Goal: Information Seeking & Learning: Compare options

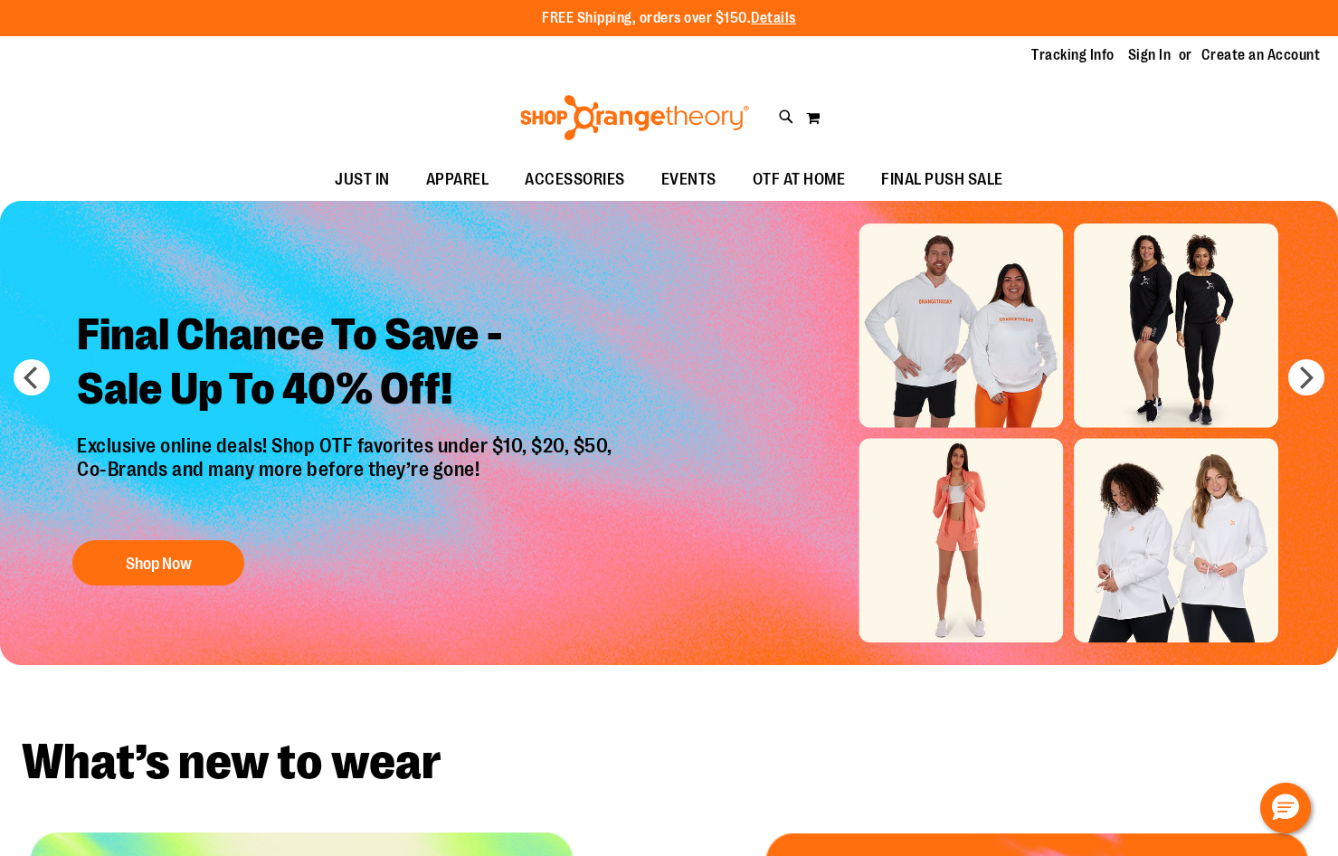
type input "**********"
click at [1147, 47] on link "Sign In" at bounding box center [1149, 55] width 43 height 20
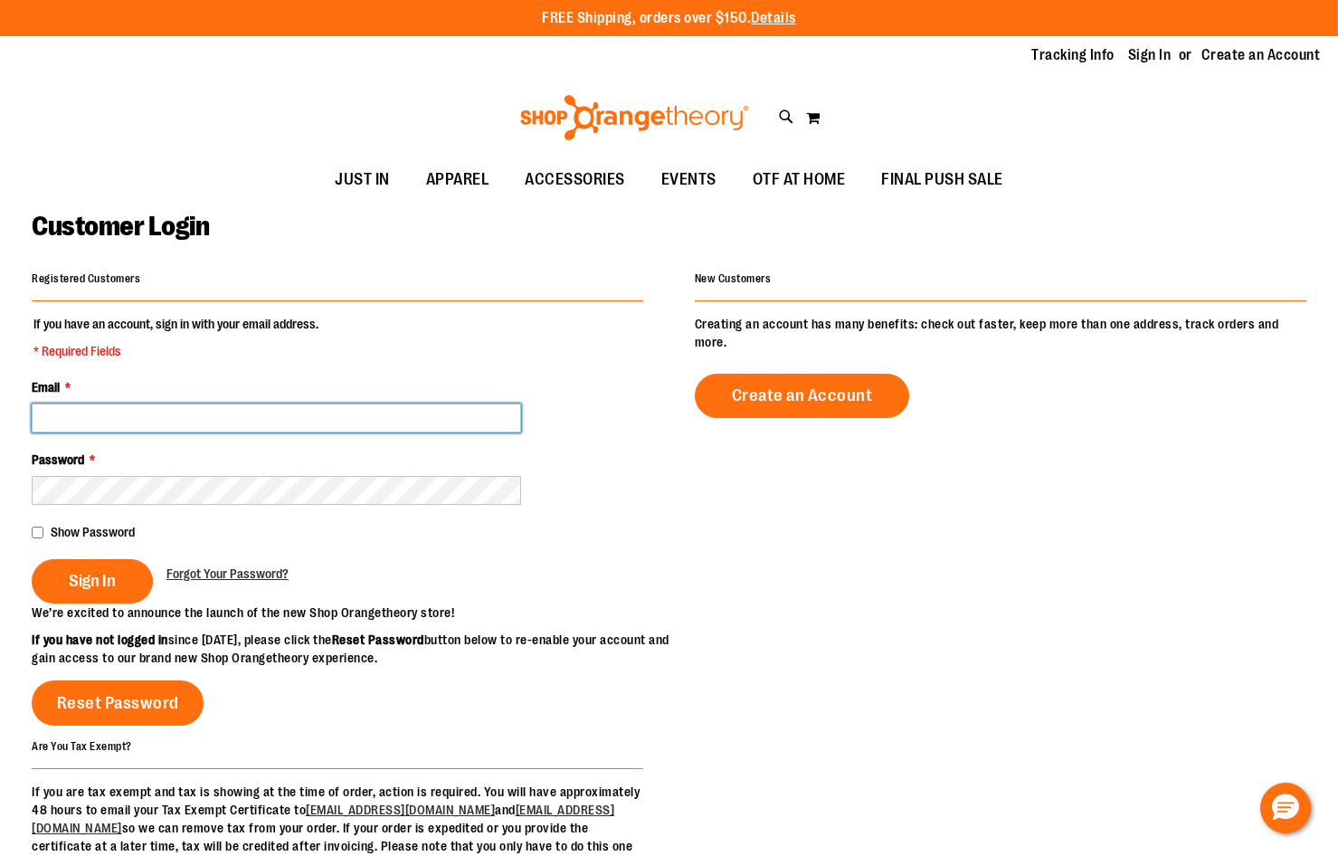
type input "**********"
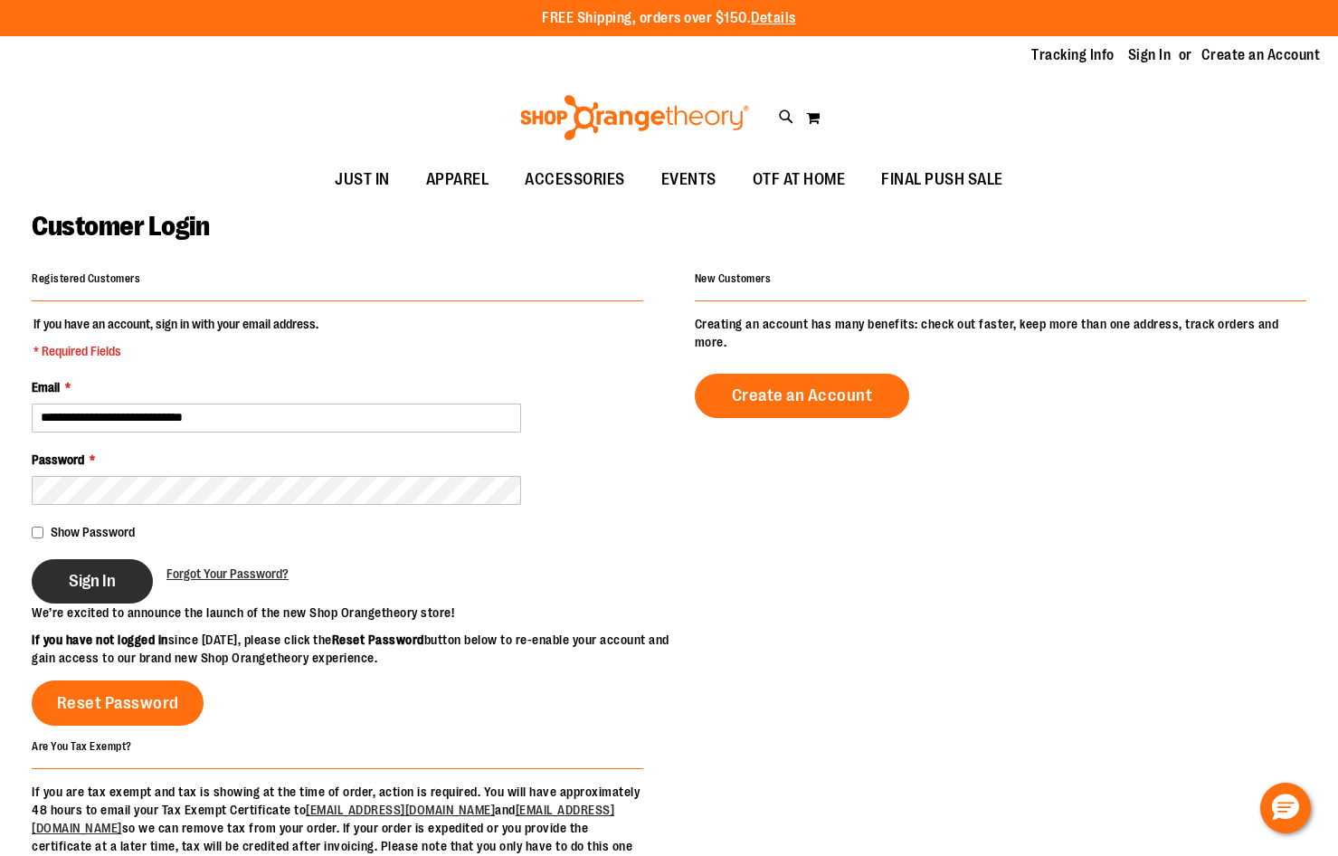
click at [137, 591] on button "Sign In" at bounding box center [92, 581] width 121 height 44
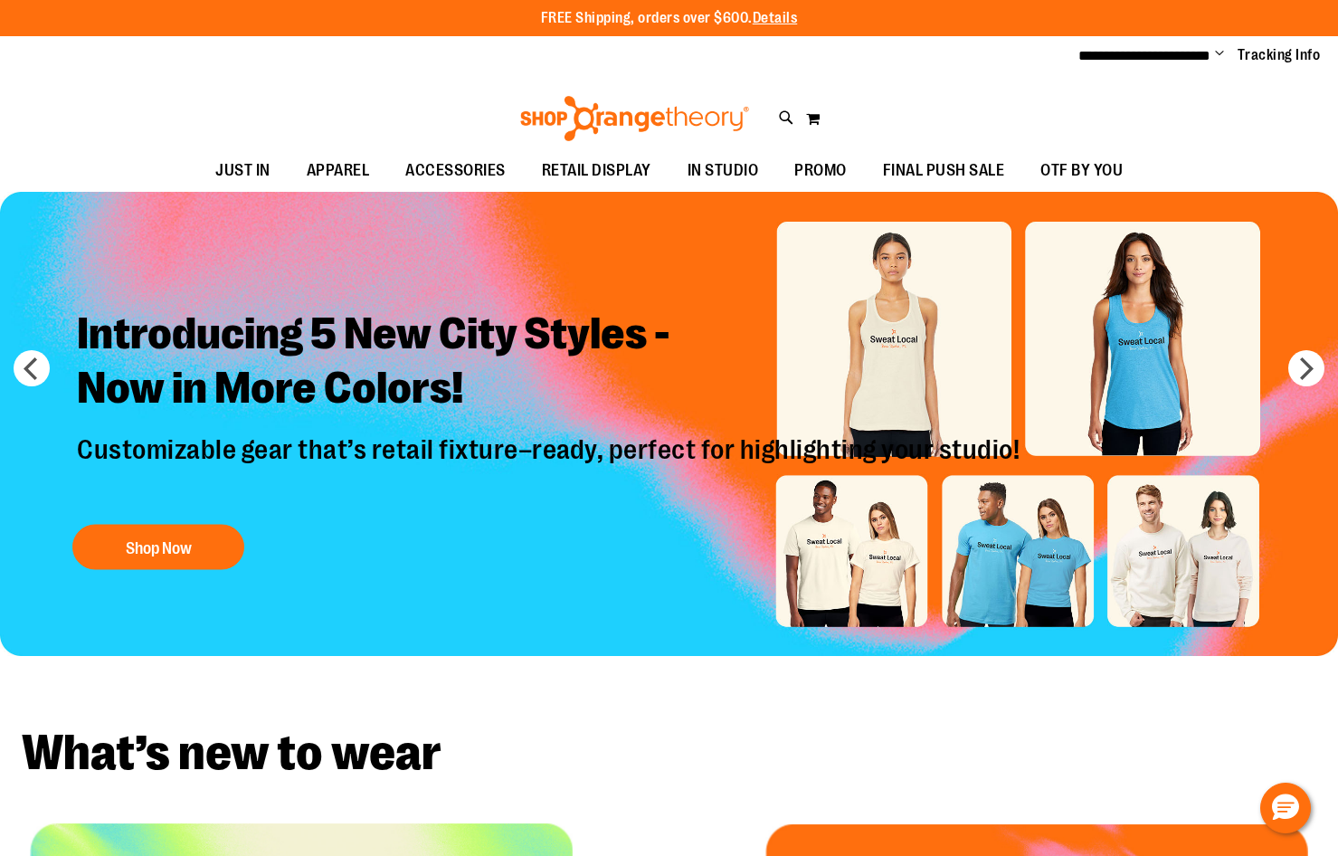
type input "**********"
click at [261, 169] on span "JUST IN" at bounding box center [242, 170] width 55 height 41
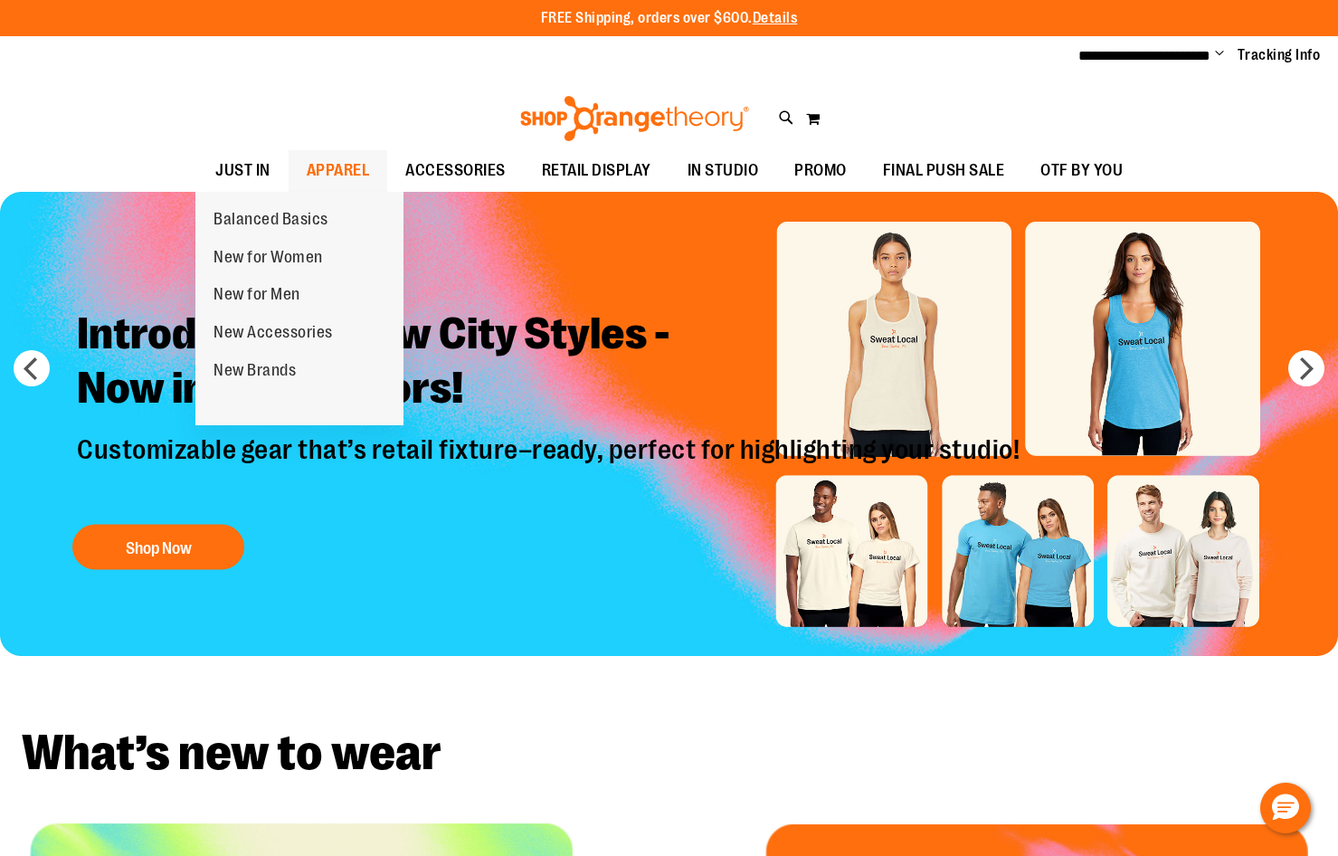
click at [357, 157] on span "APPAREL" at bounding box center [338, 170] width 63 height 41
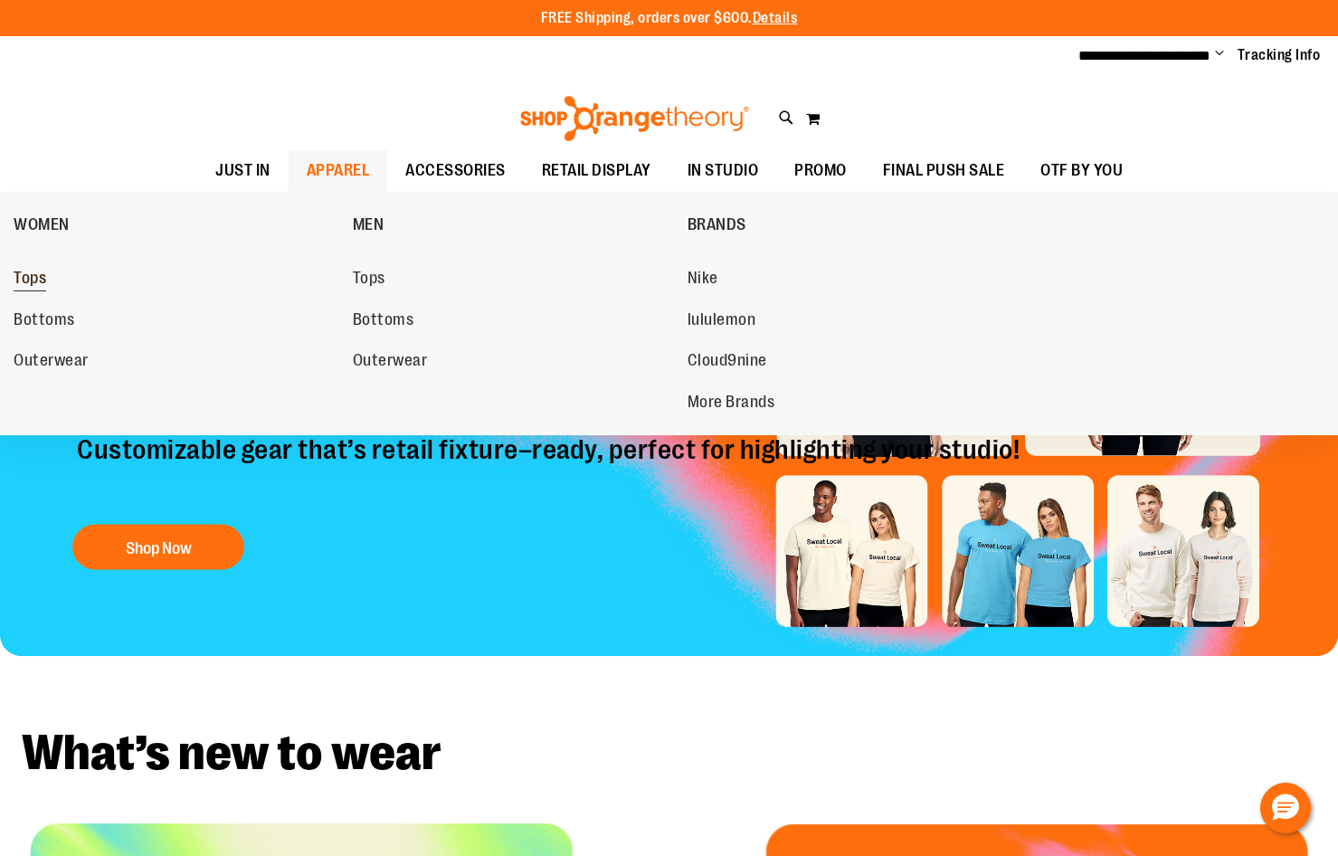
click at [37, 280] on span "Tops" at bounding box center [30, 280] width 33 height 23
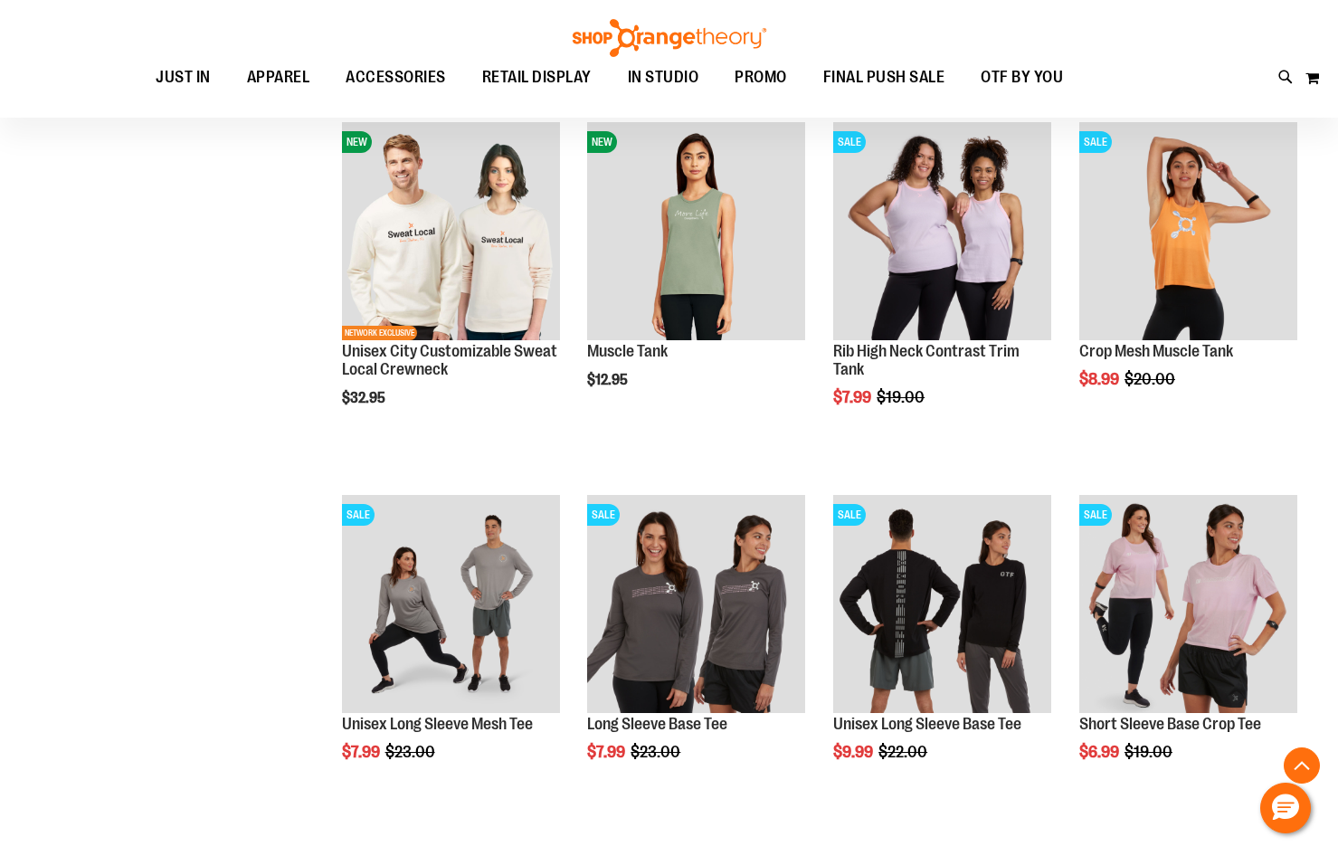
scroll to position [599, 0]
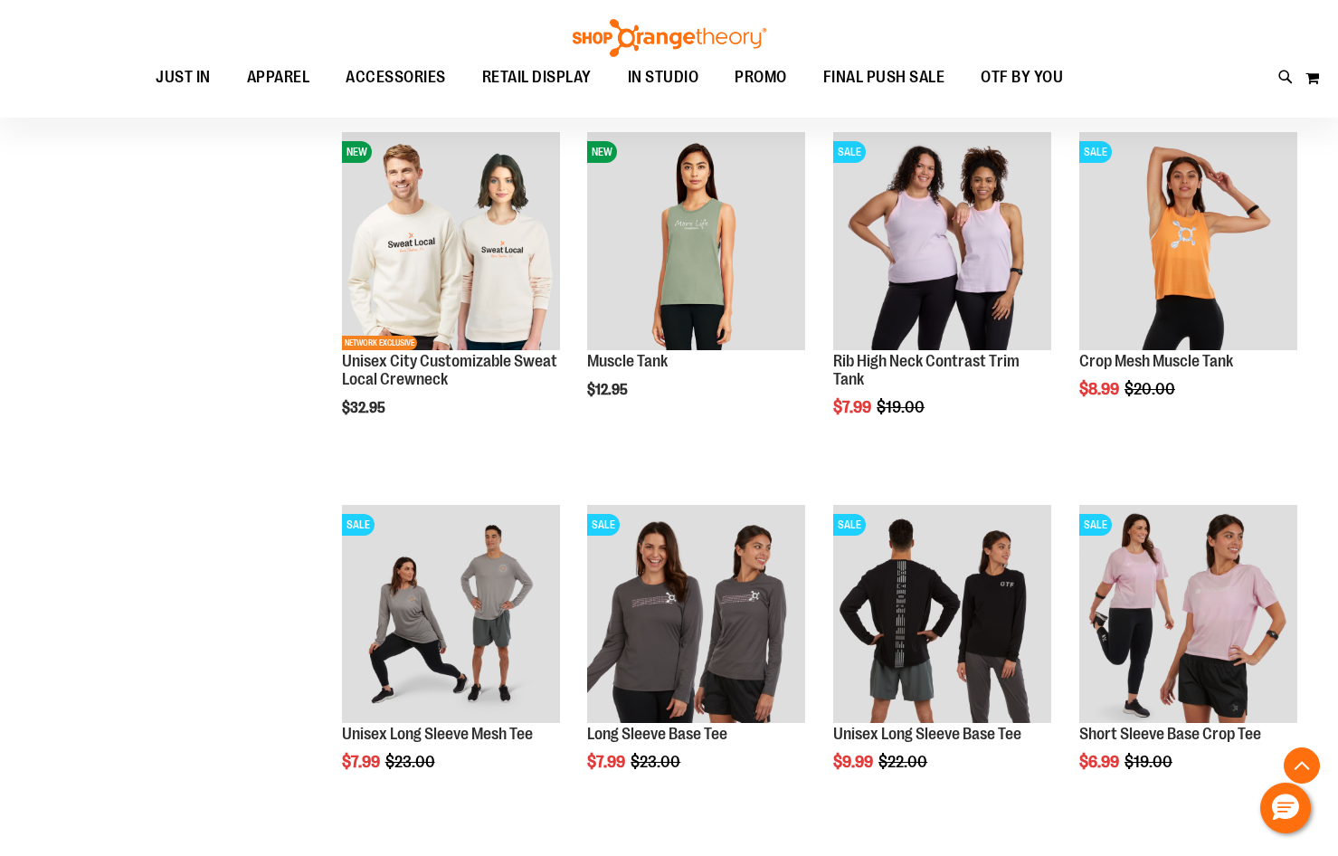
type input "**********"
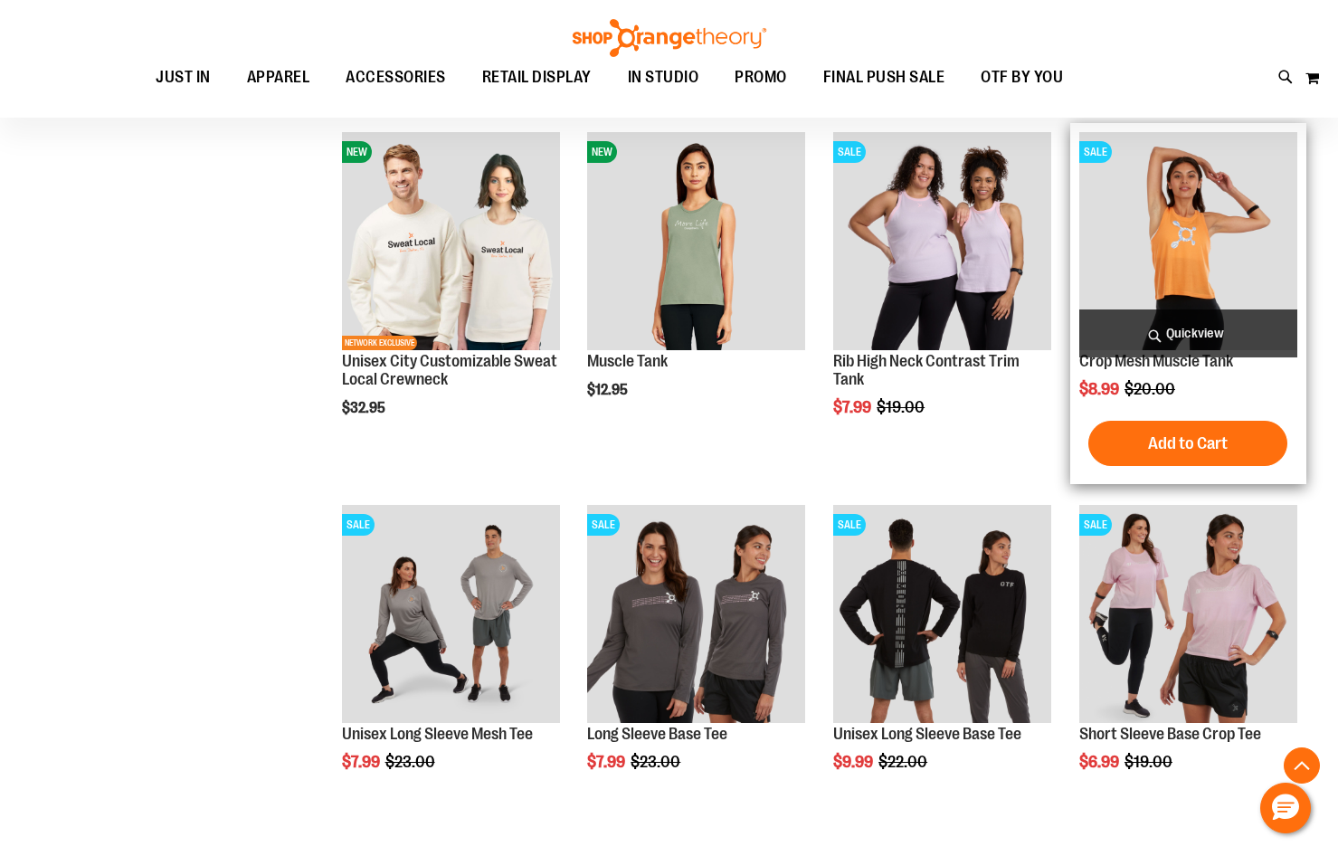
click at [1203, 253] on img "product" at bounding box center [1188, 241] width 218 height 218
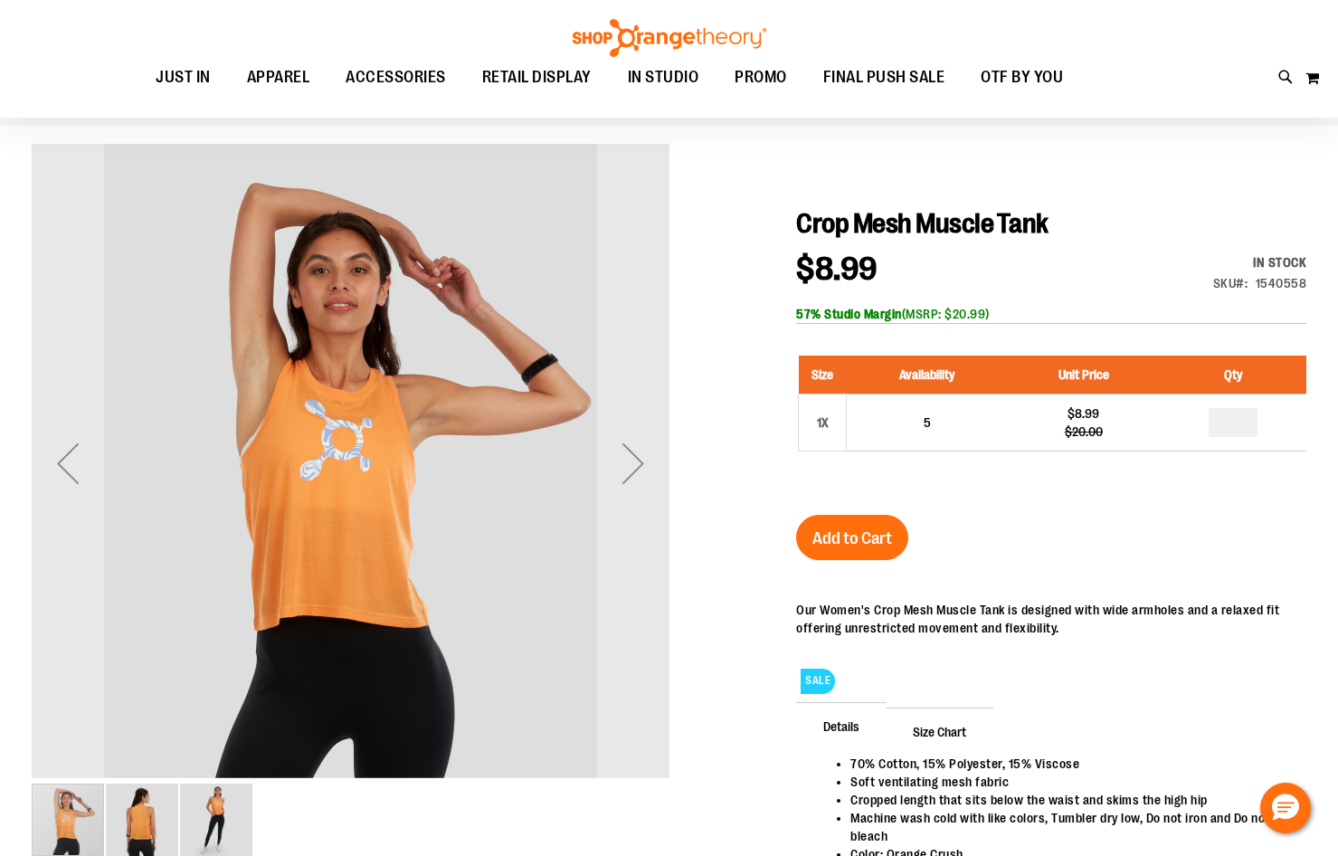
scroll to position [106, 0]
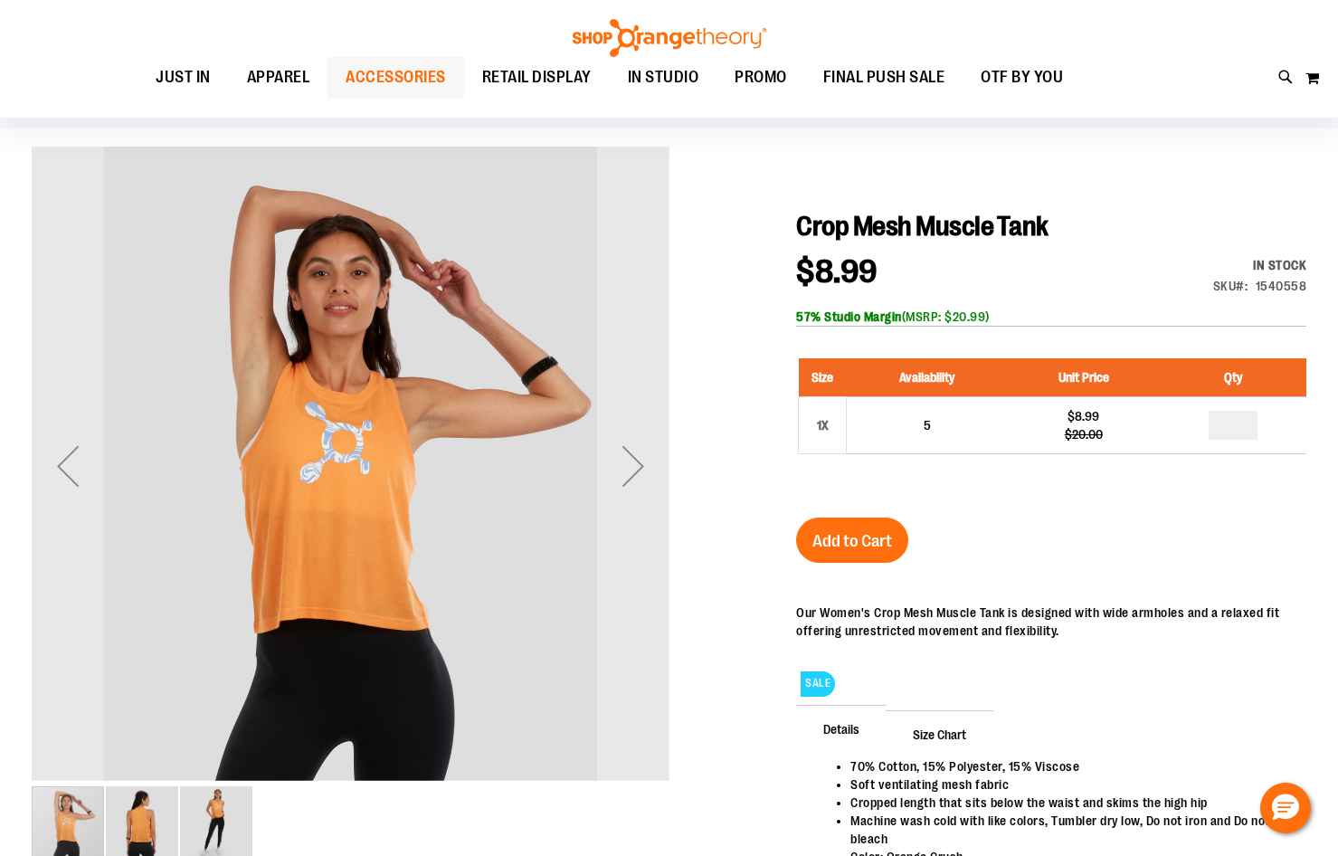
click at [417, 71] on span "ACCESSORIES" at bounding box center [396, 77] width 100 height 41
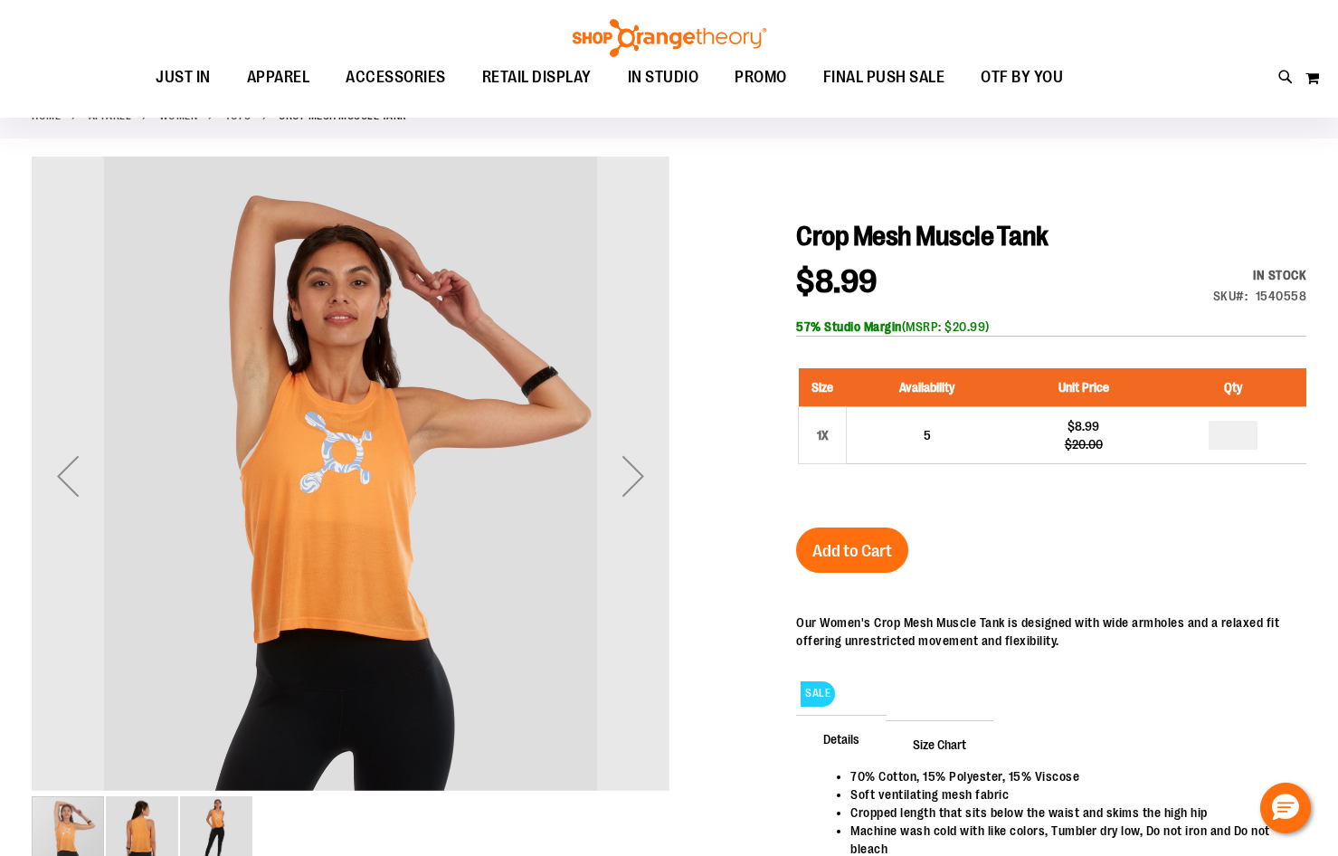
scroll to position [106, 0]
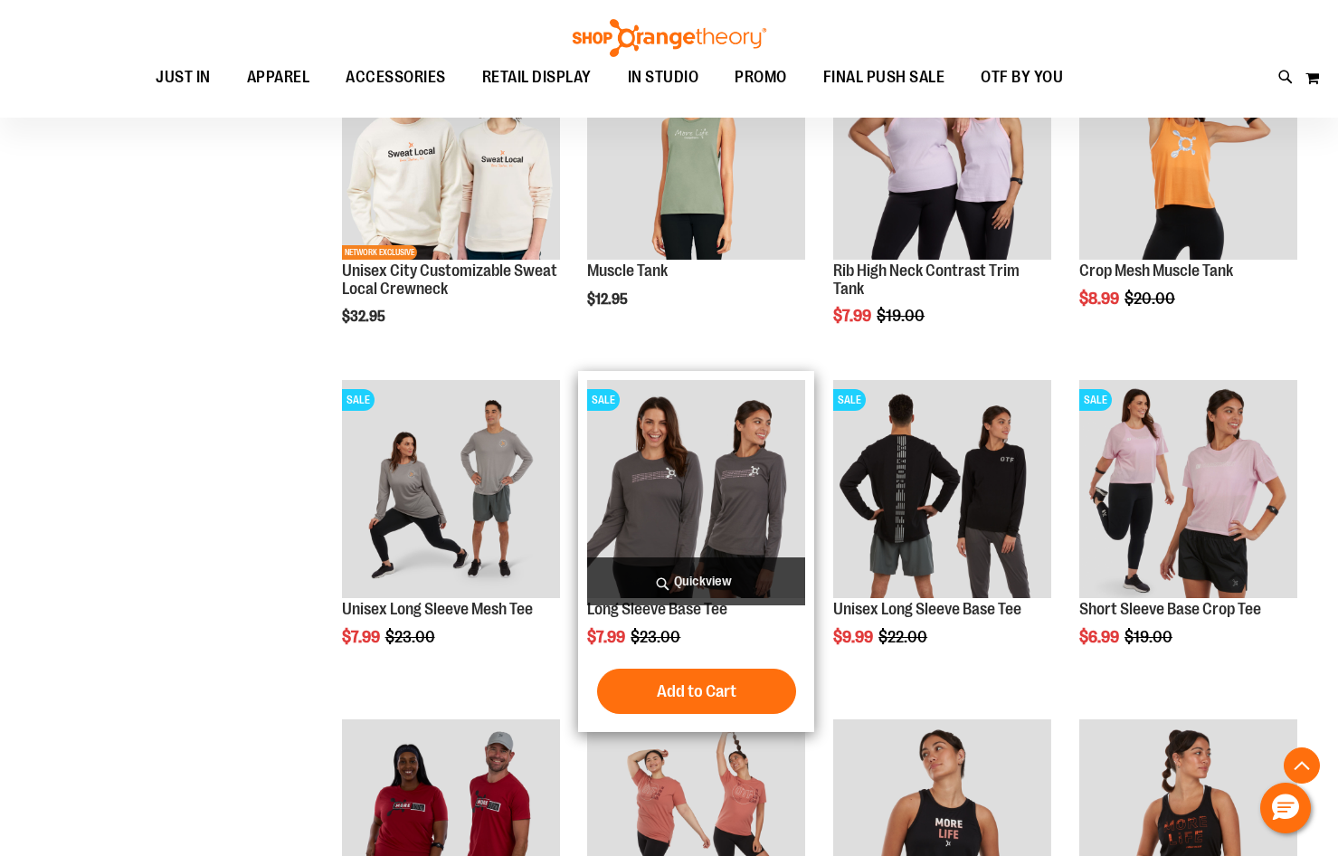
scroll to position [599, 0]
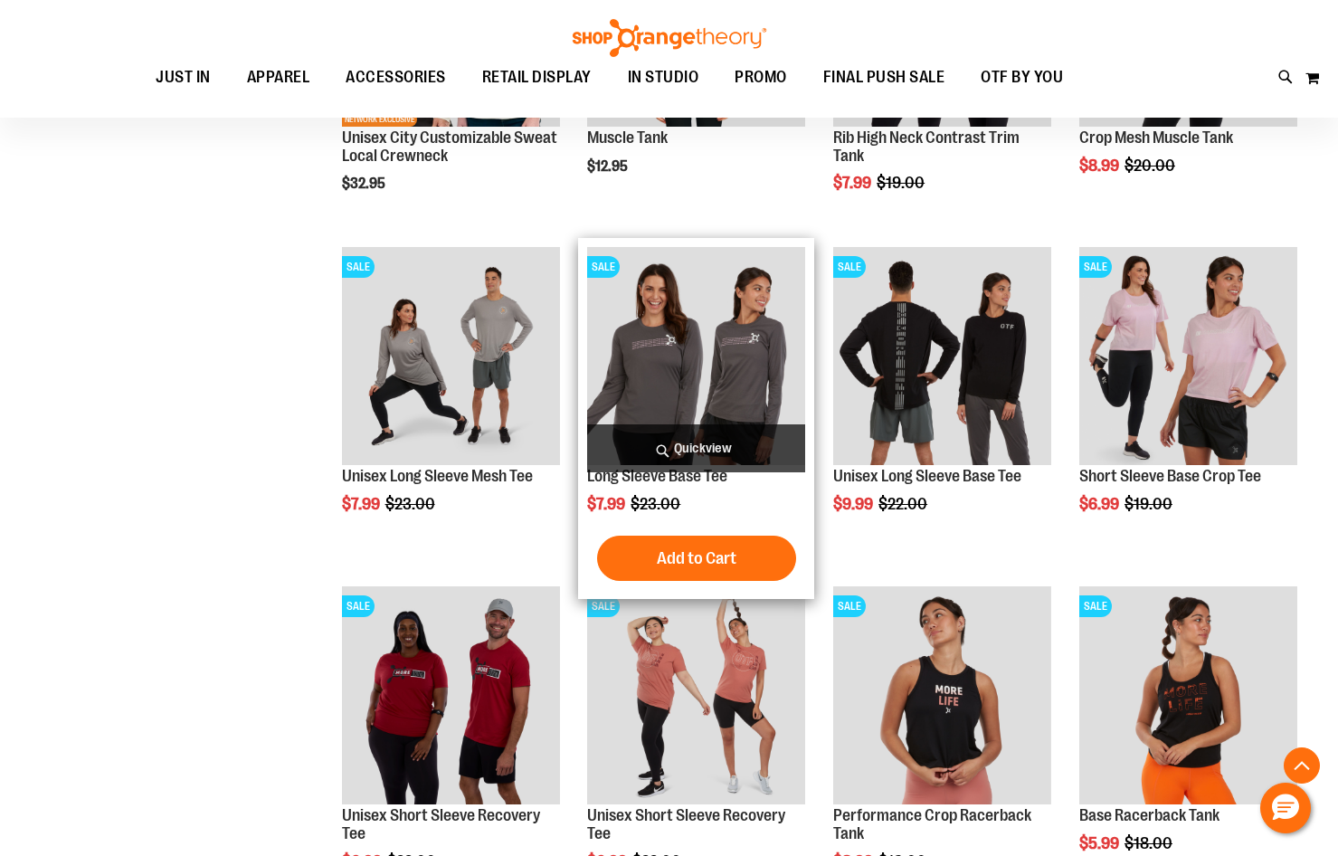
type input "**********"
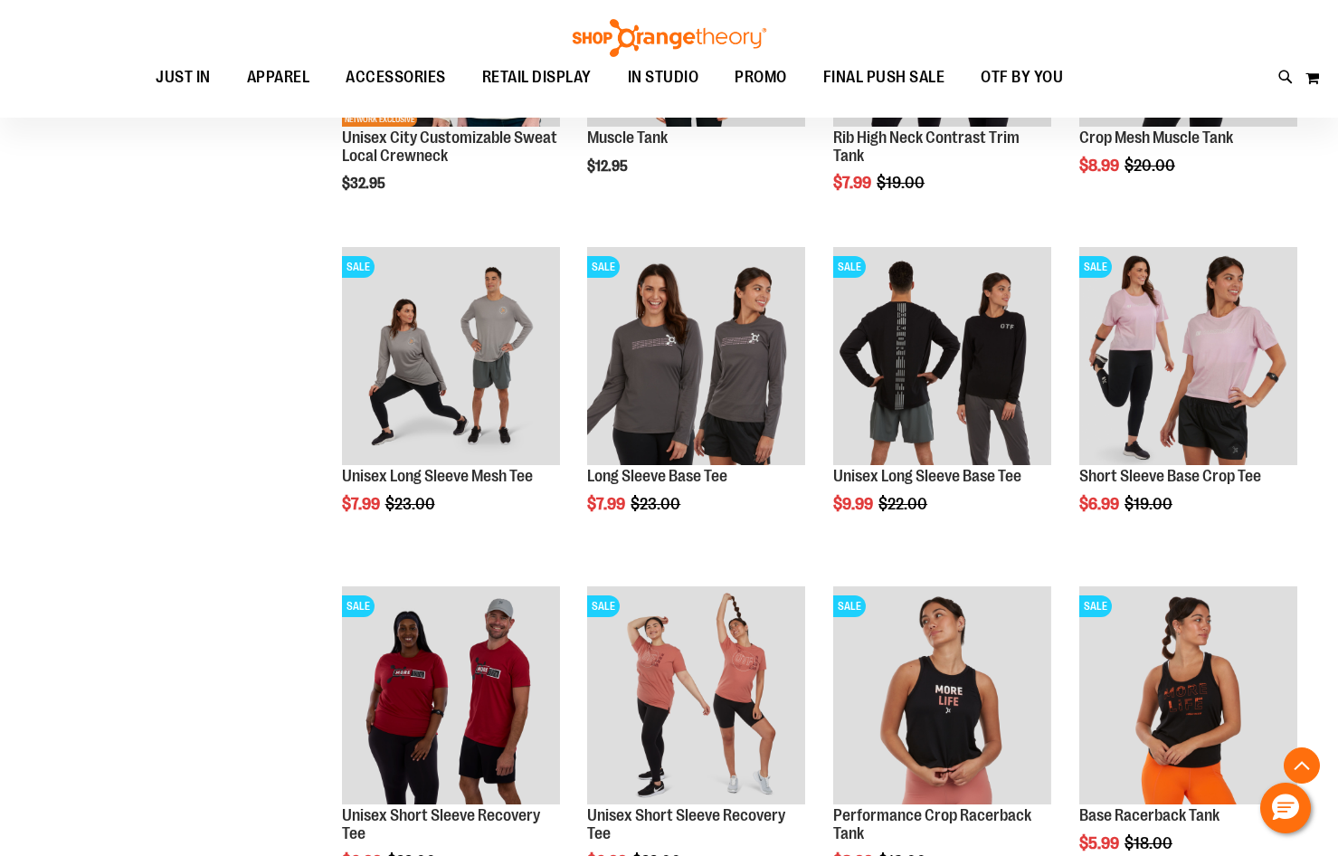
scroll to position [689, 0]
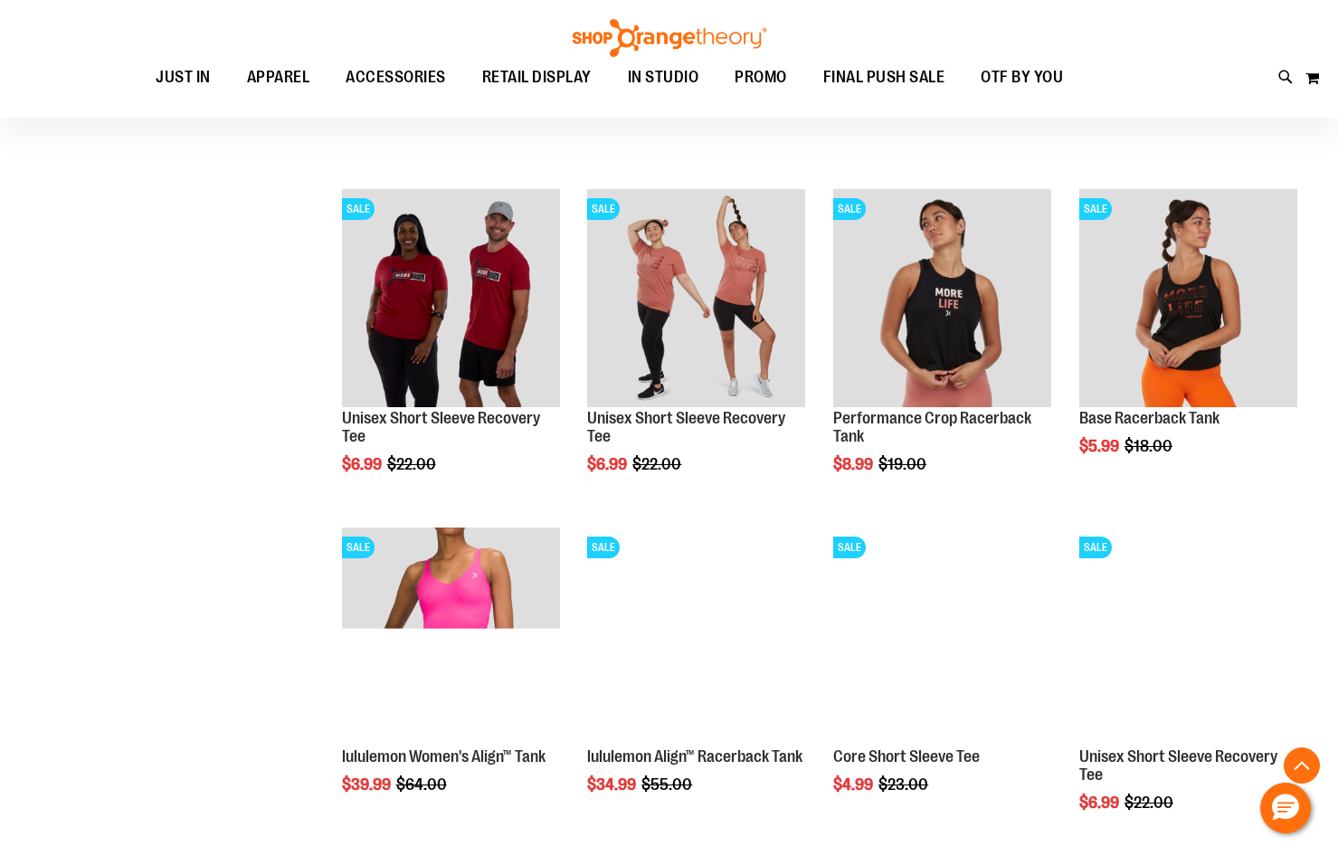
scroll to position [1051, 0]
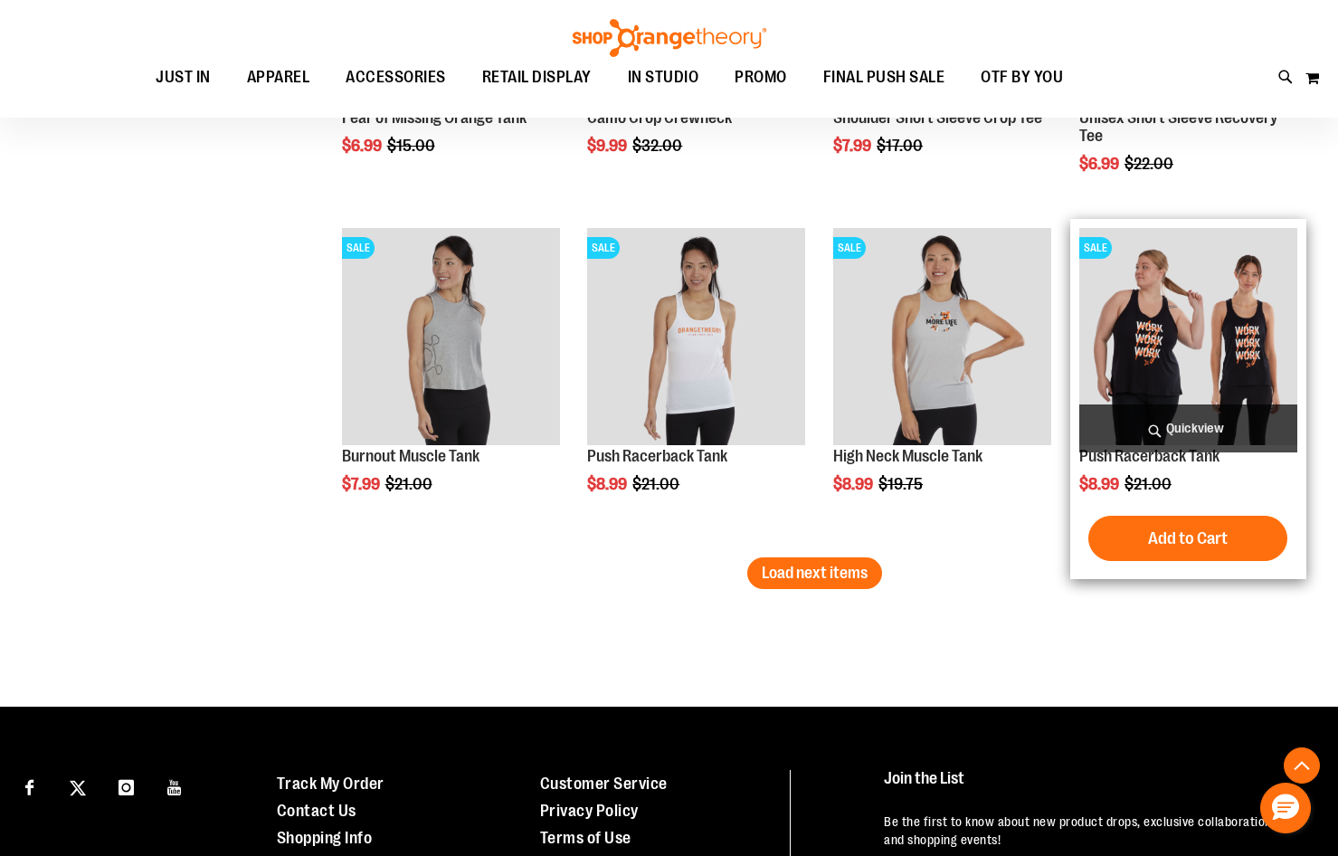
scroll to position [2680, 0]
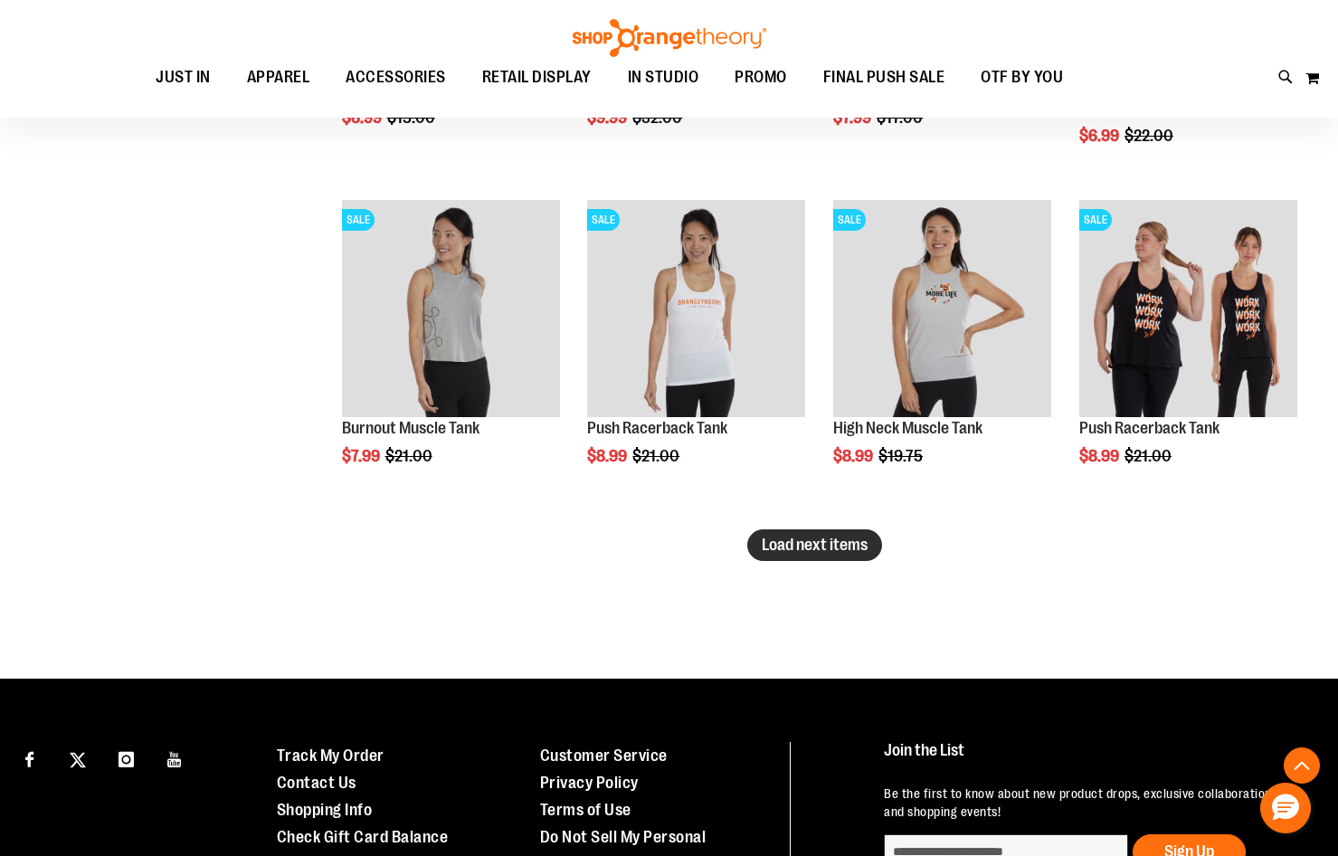
click at [810, 550] on span "Load next items" at bounding box center [815, 545] width 106 height 18
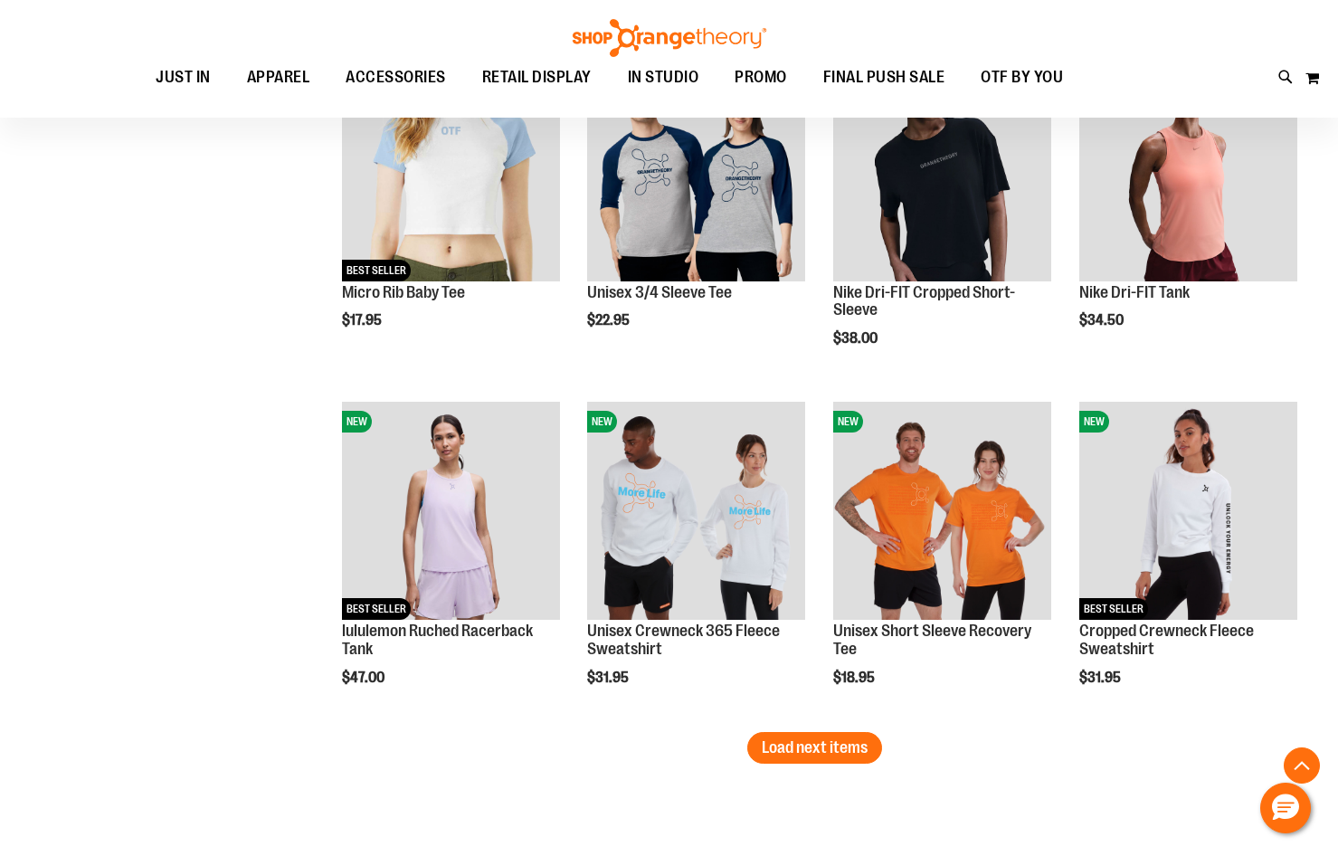
scroll to position [3585, 0]
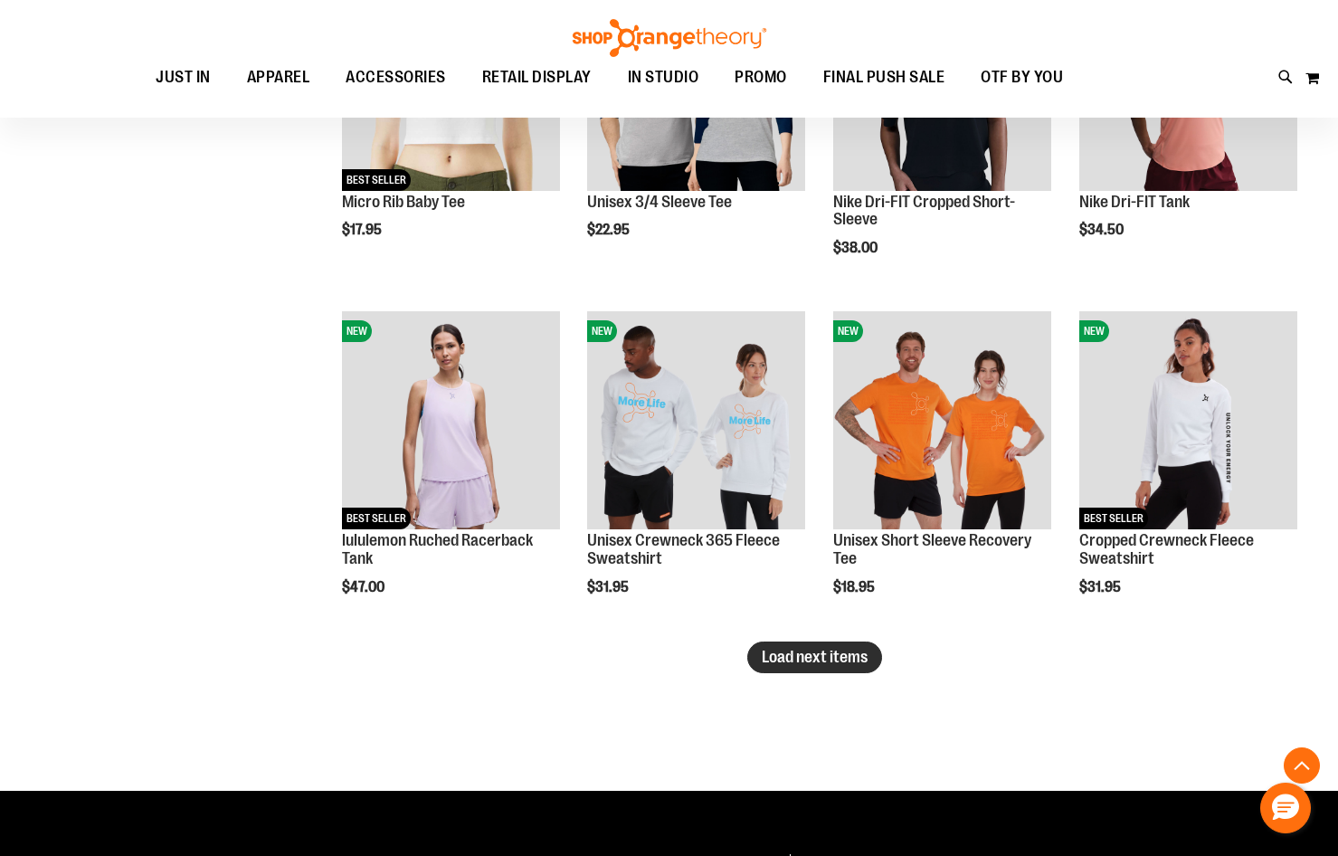
click at [838, 658] on span "Load next items" at bounding box center [815, 657] width 106 height 18
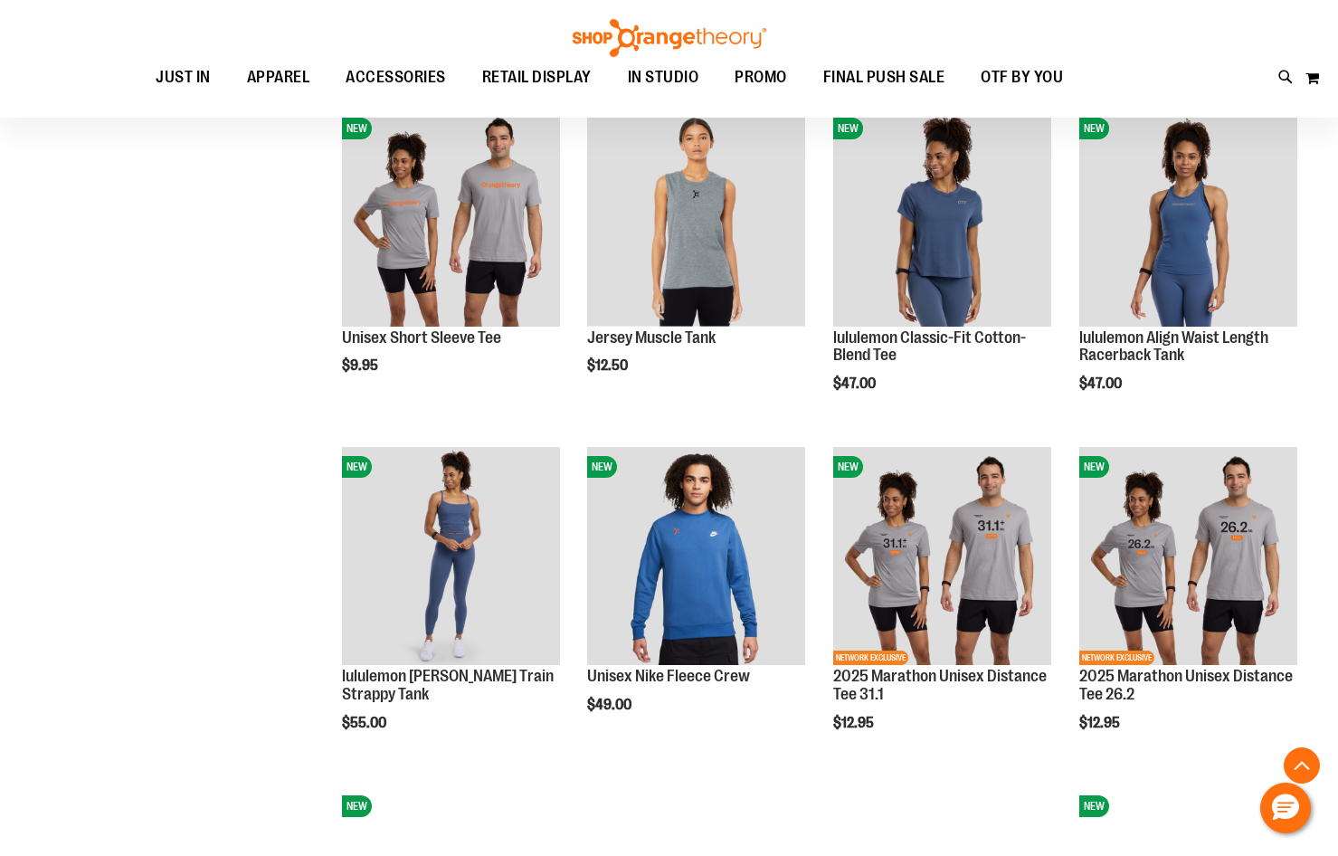
scroll to position [4128, 0]
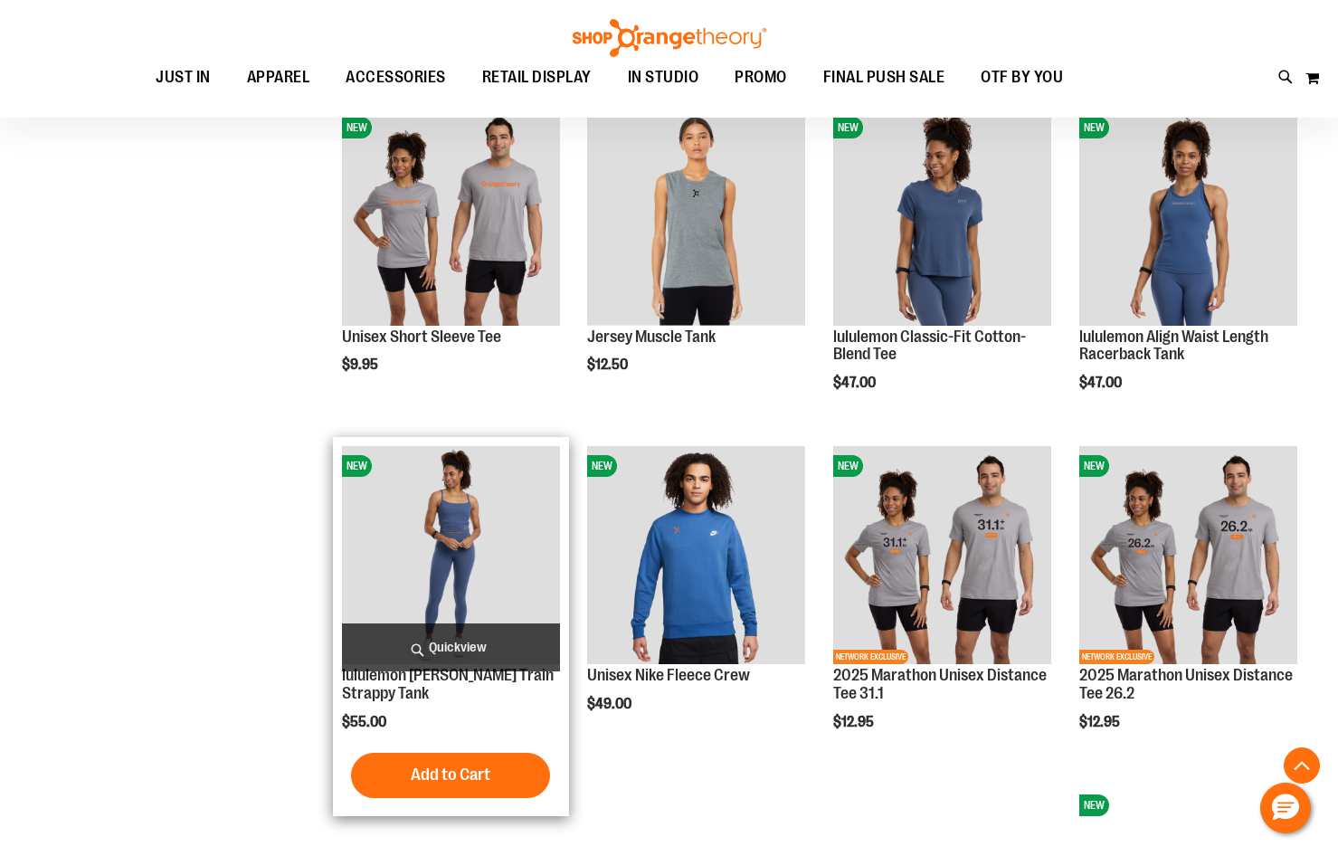
click at [464, 582] on img "product" at bounding box center [451, 555] width 218 height 218
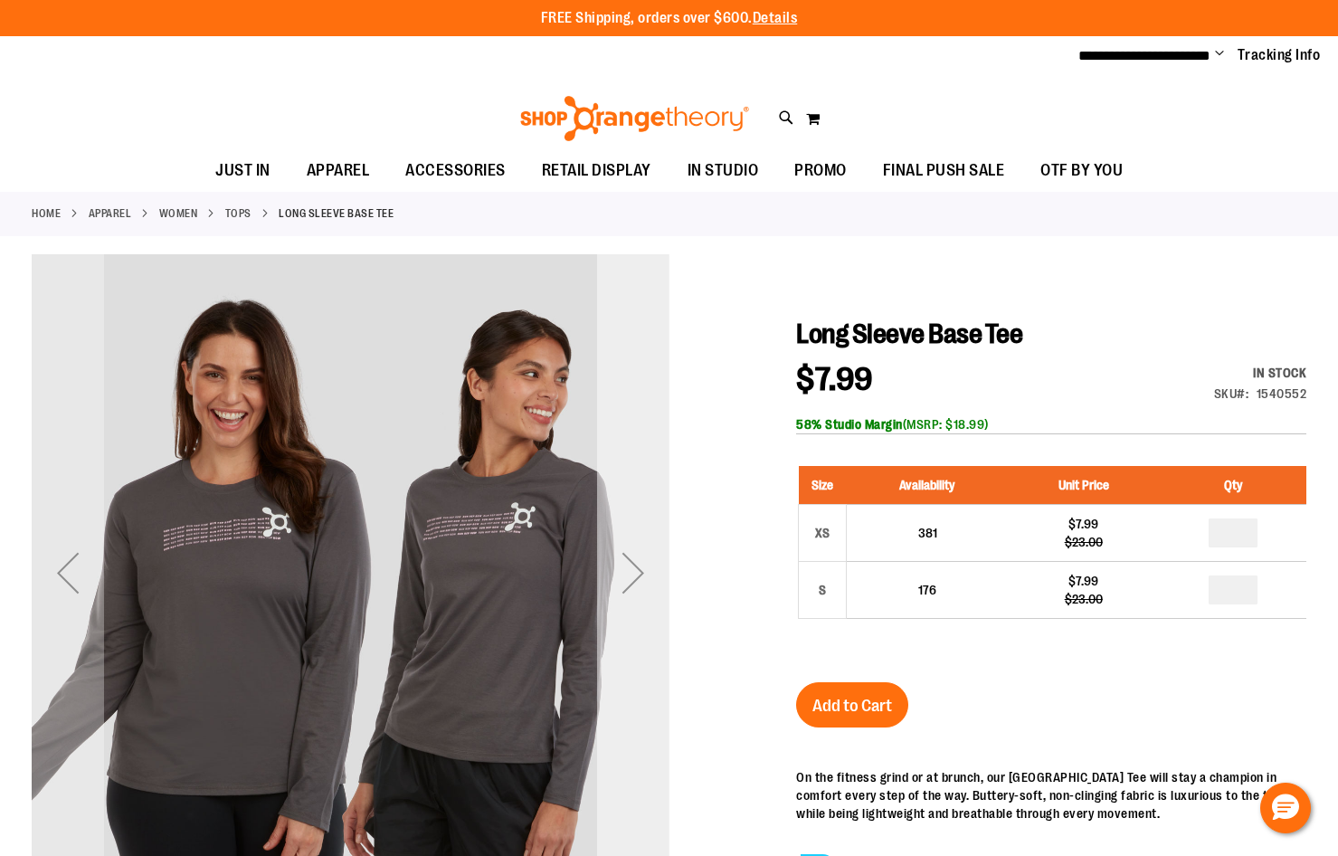
type input "**********"
click at [643, 570] on div "Next" at bounding box center [633, 573] width 72 height 72
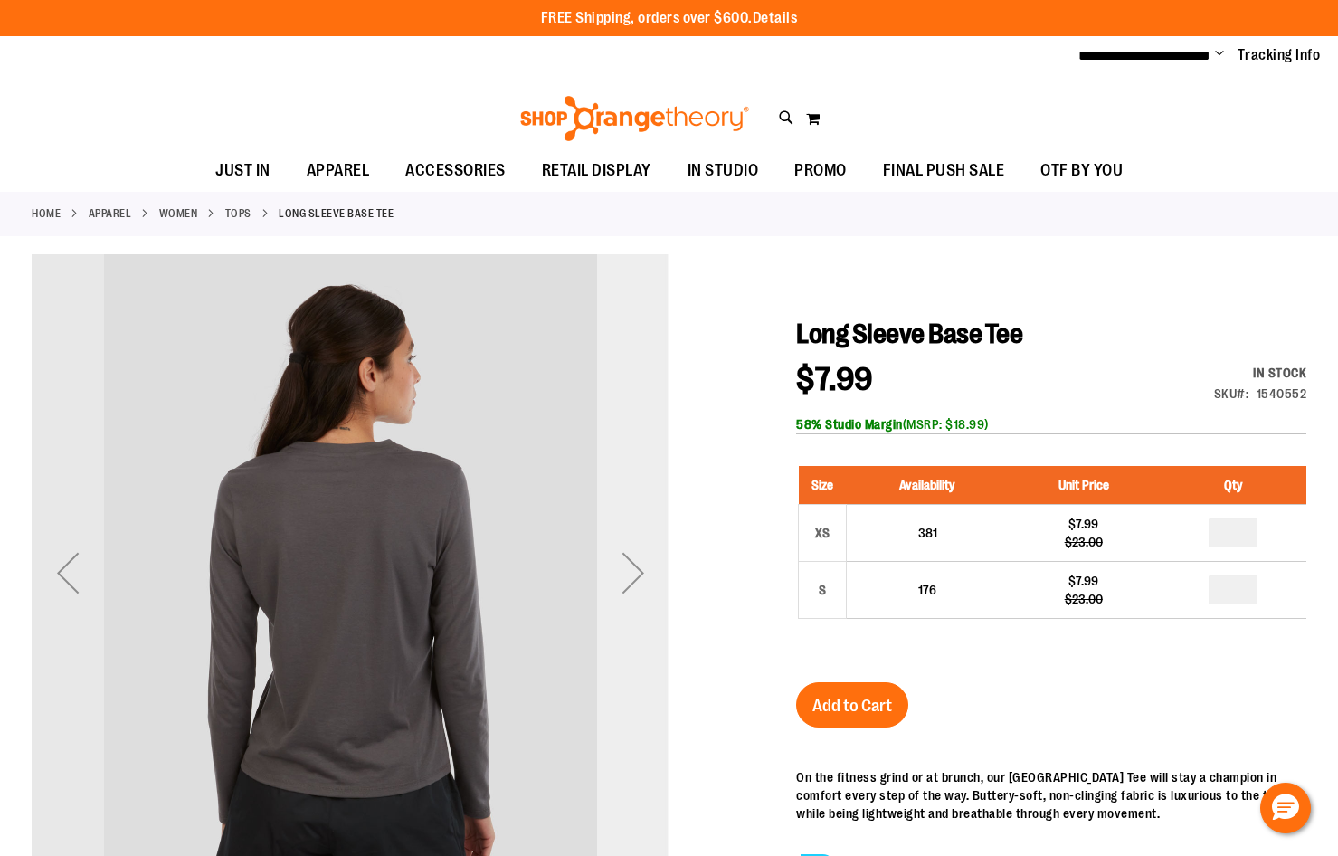
click at [643, 570] on div "Next" at bounding box center [633, 573] width 72 height 72
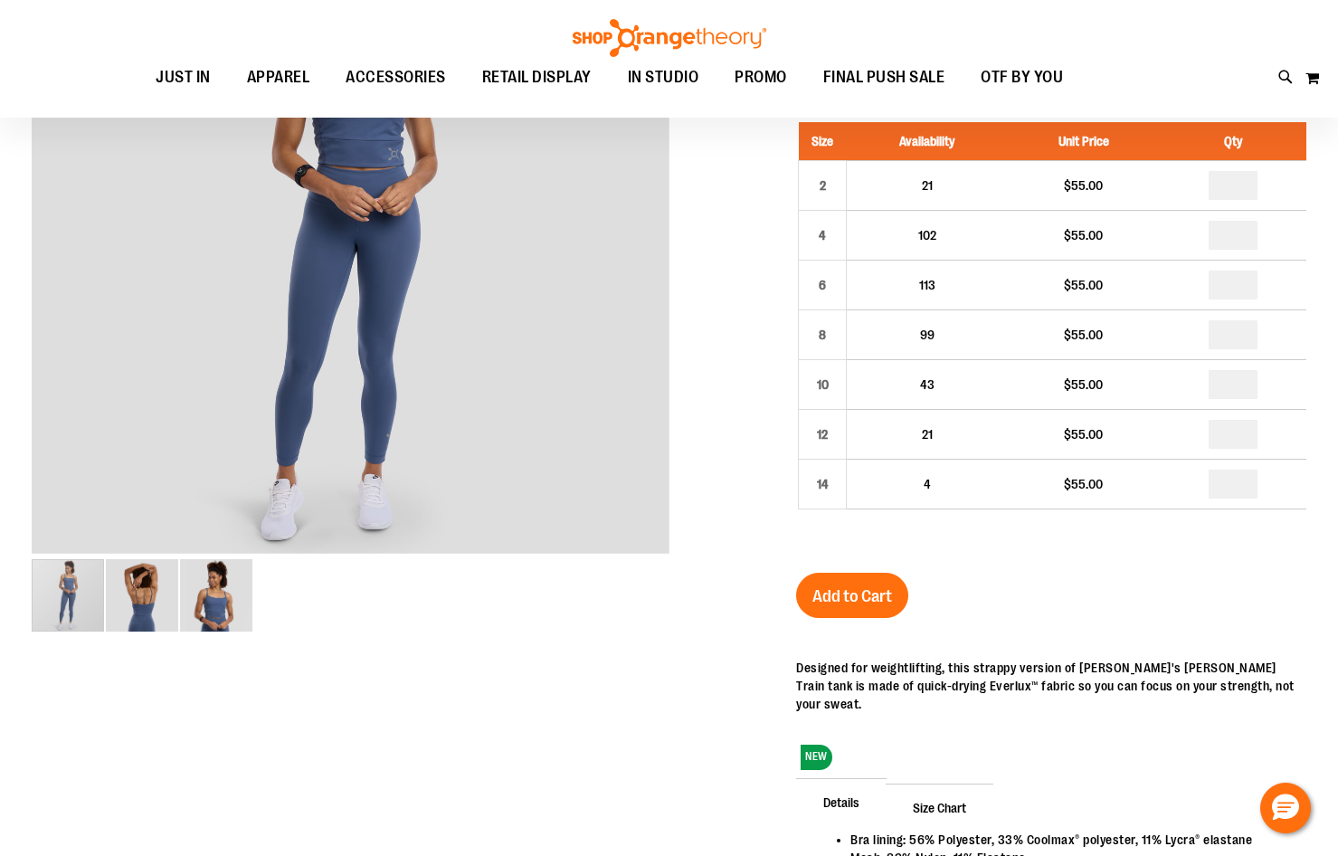
scroll to position [90, 0]
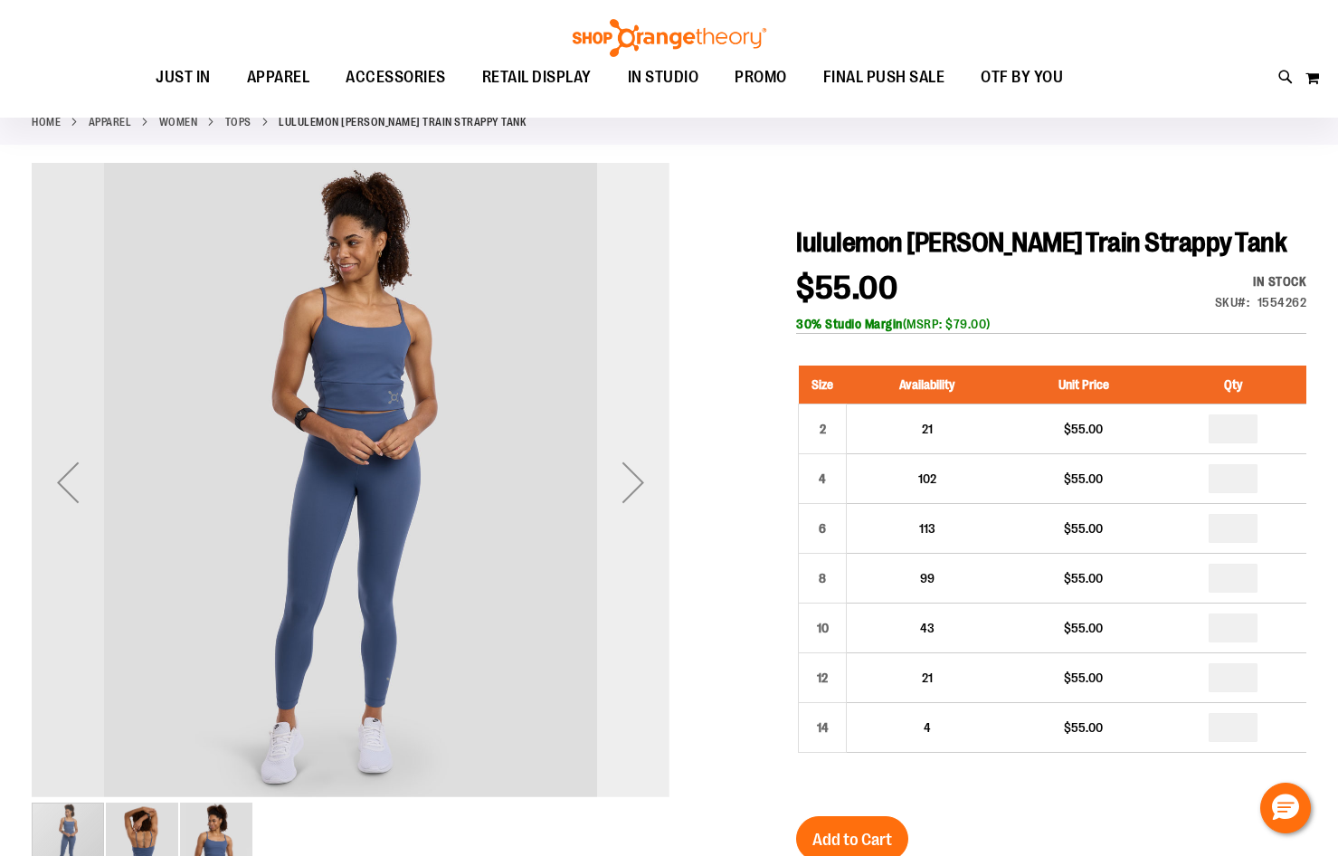
type input "**********"
click at [633, 486] on div "Next" at bounding box center [633, 482] width 72 height 72
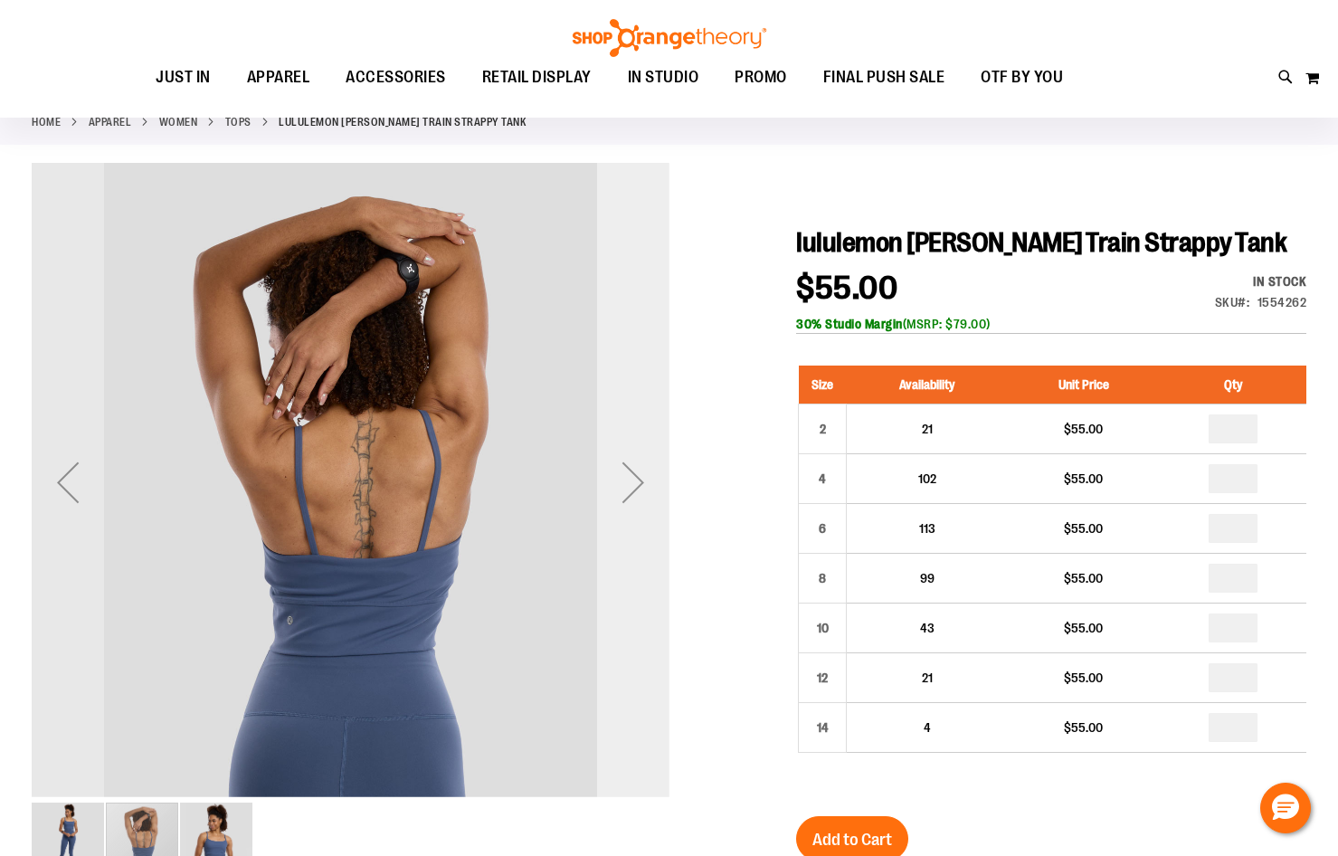
click at [659, 477] on div "Next" at bounding box center [633, 482] width 72 height 72
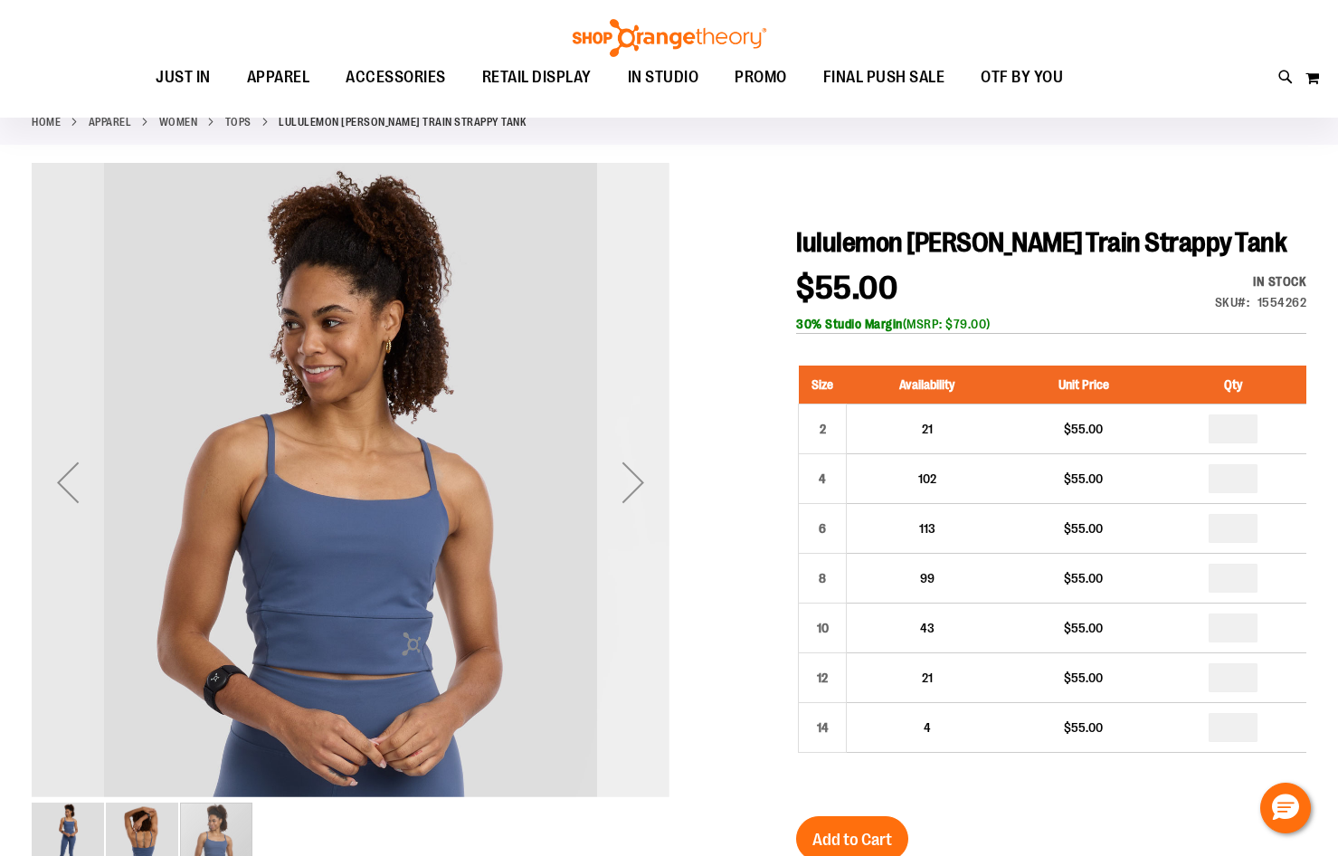
click at [659, 477] on div "Next" at bounding box center [633, 482] width 72 height 72
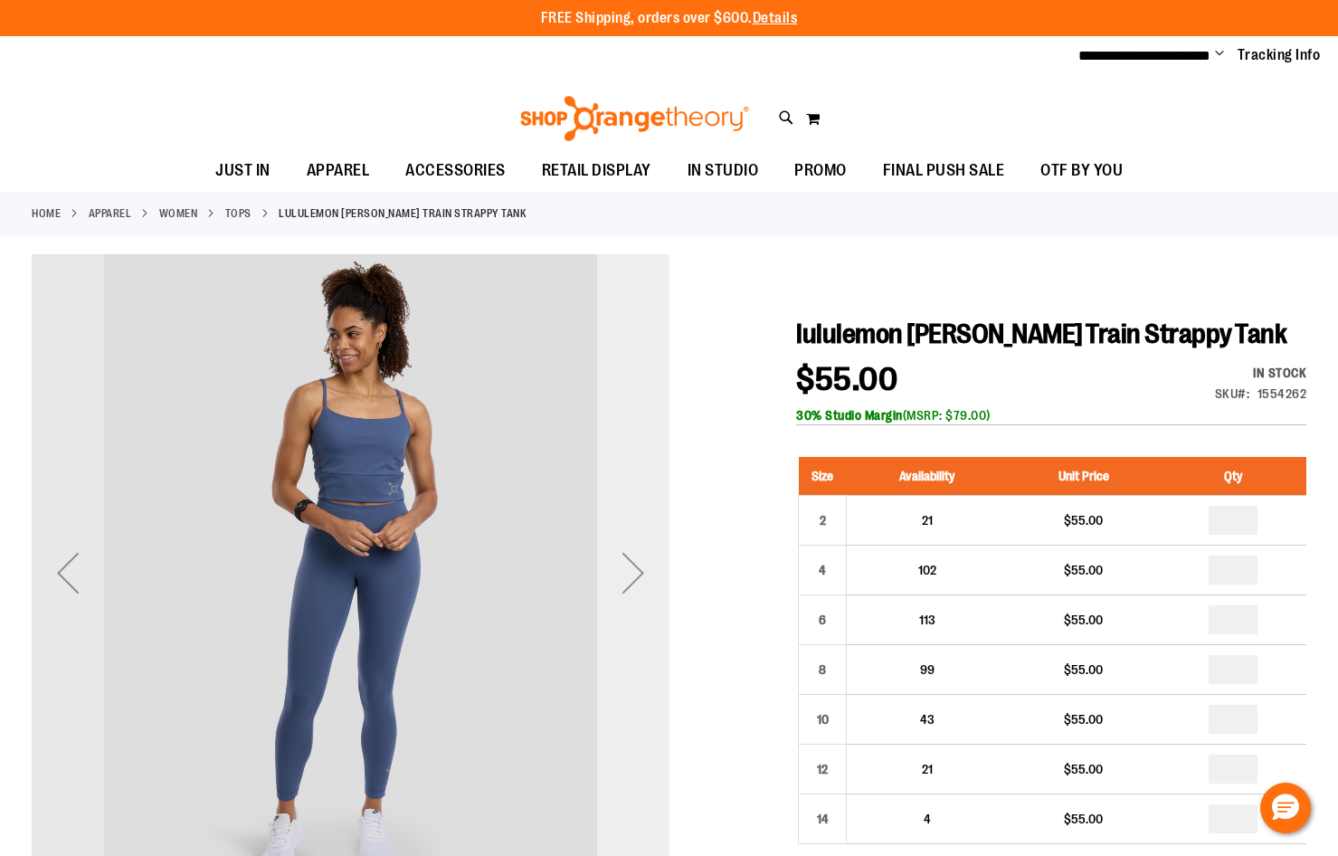
type input "**********"
click at [641, 564] on div "Next" at bounding box center [633, 573] width 72 height 72
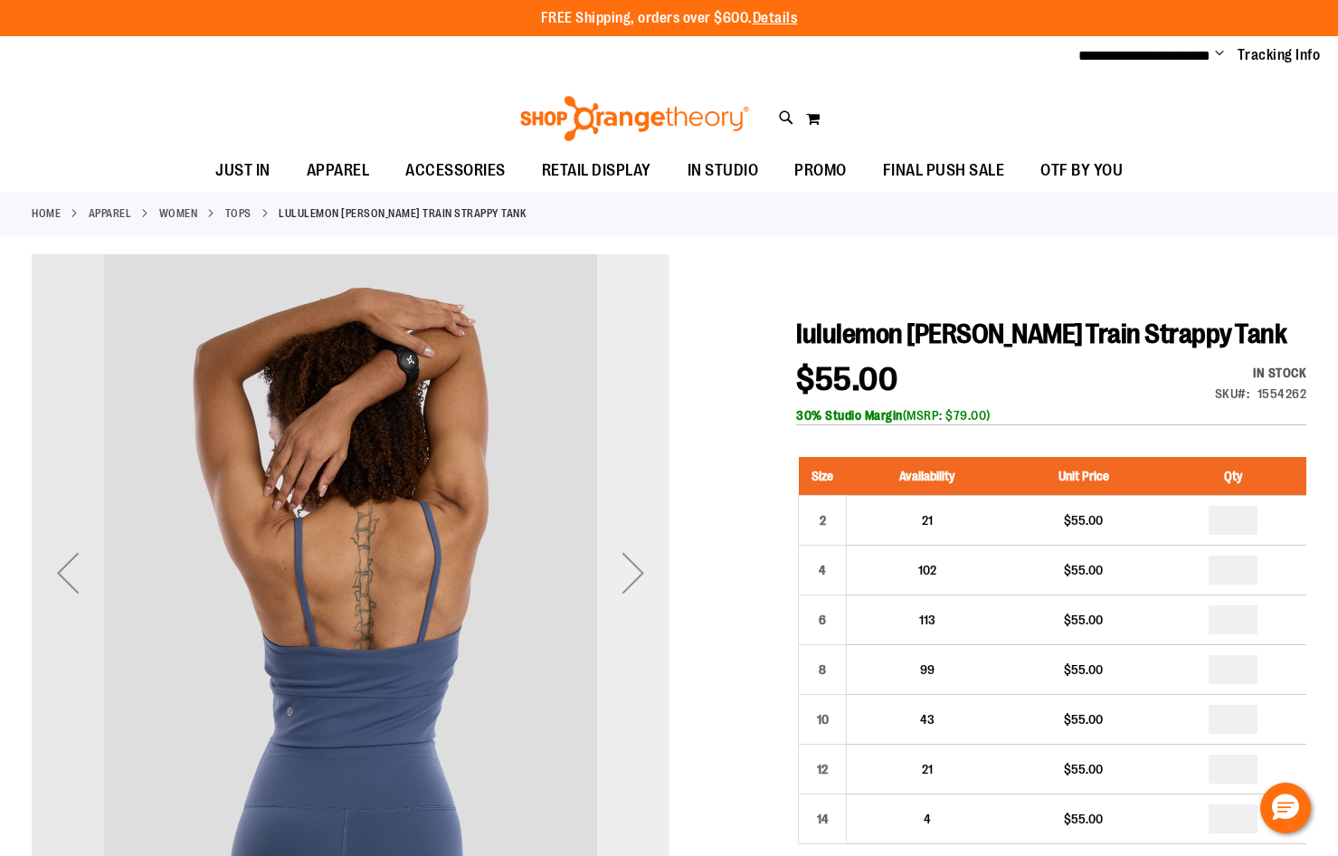
click at [641, 564] on div "Next" at bounding box center [633, 573] width 72 height 72
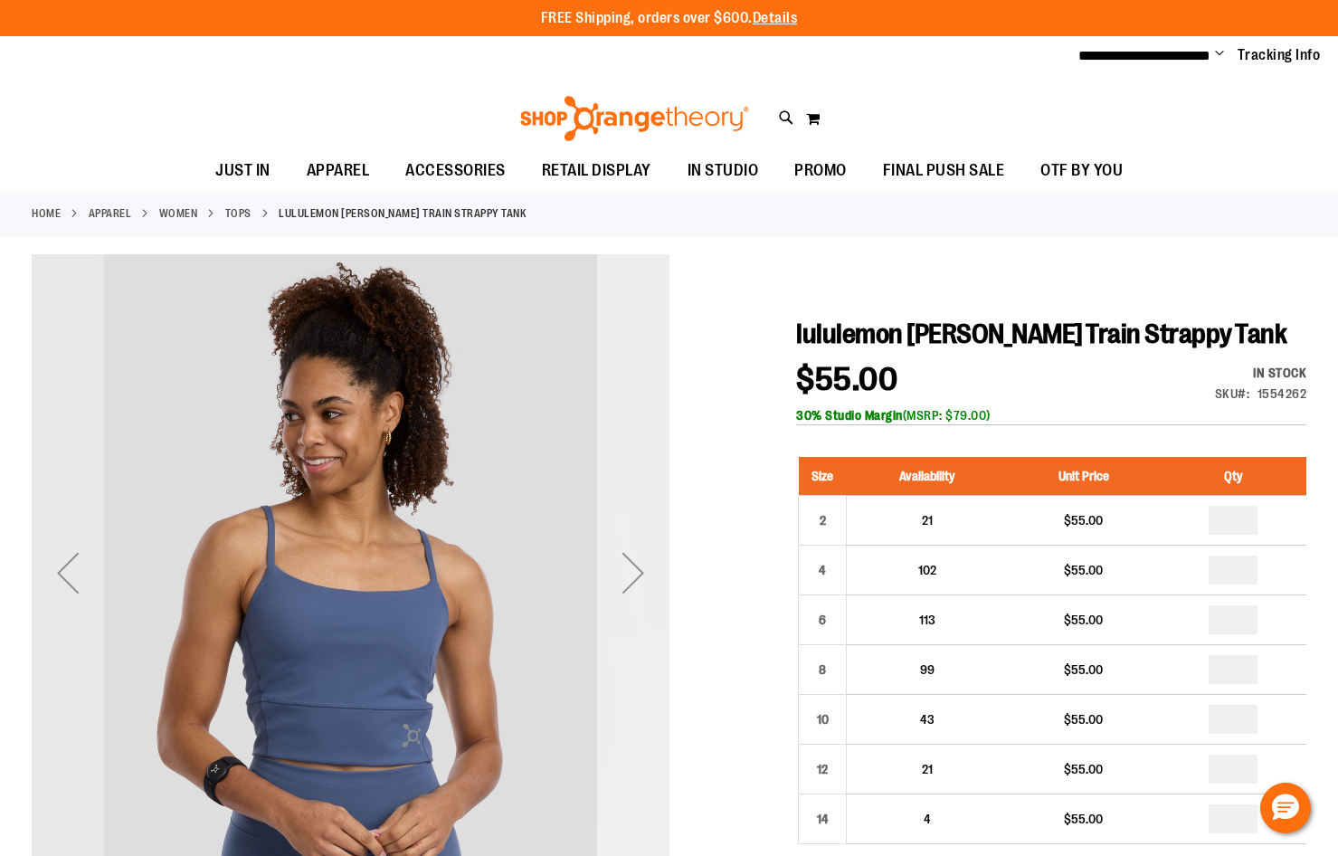
click at [641, 564] on div "Next" at bounding box center [633, 573] width 72 height 72
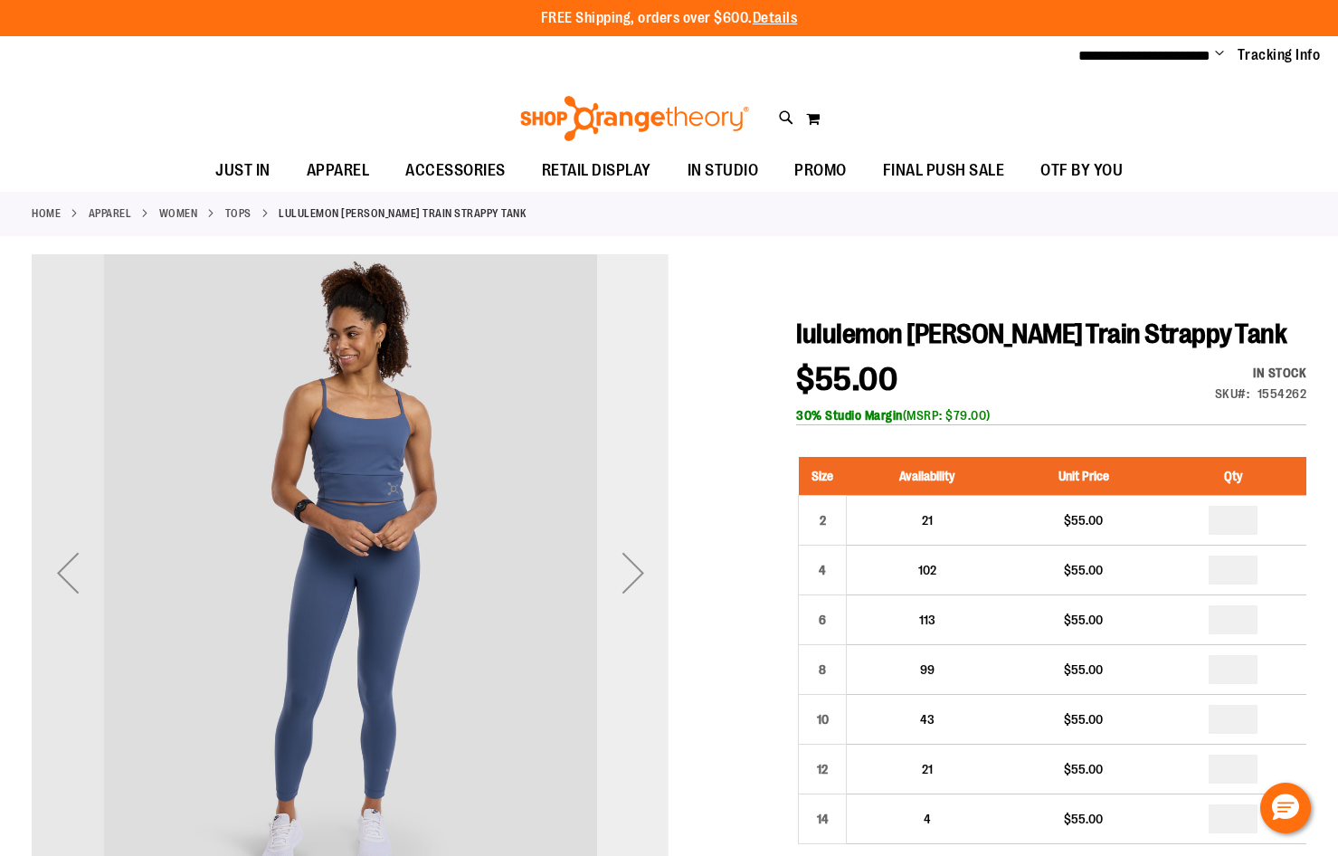
click at [641, 564] on div "Next" at bounding box center [633, 573] width 72 height 72
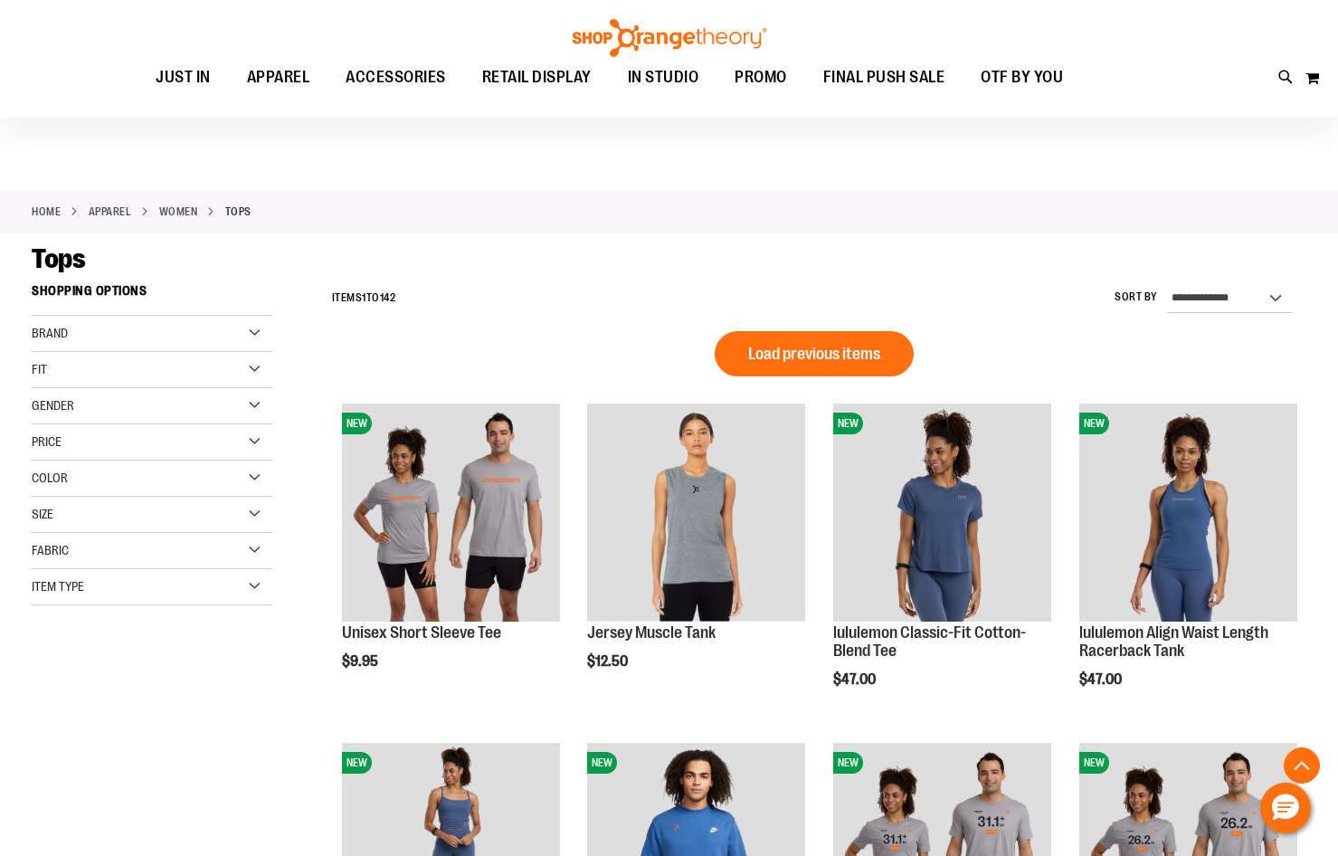
scroll to position [1030, 0]
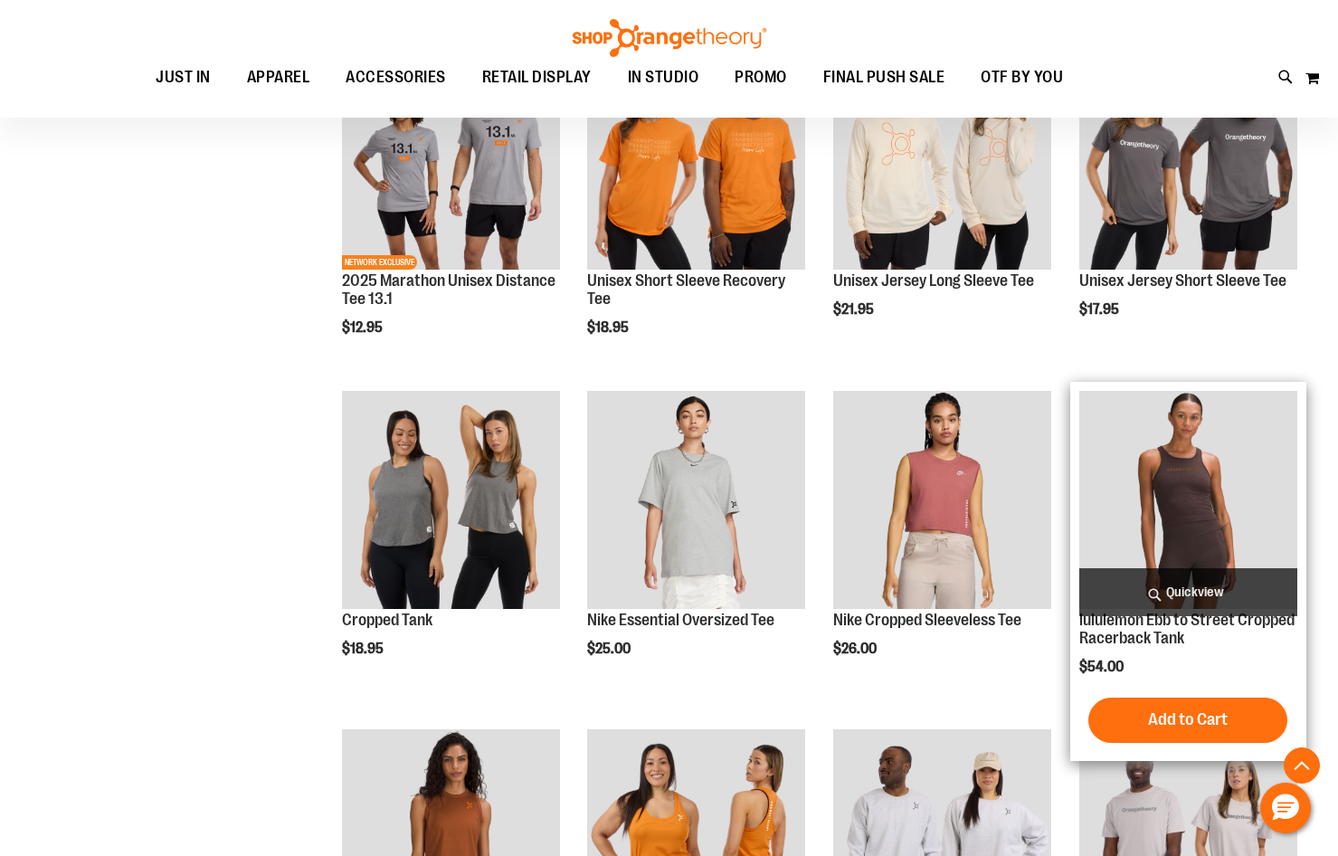
type input "**********"
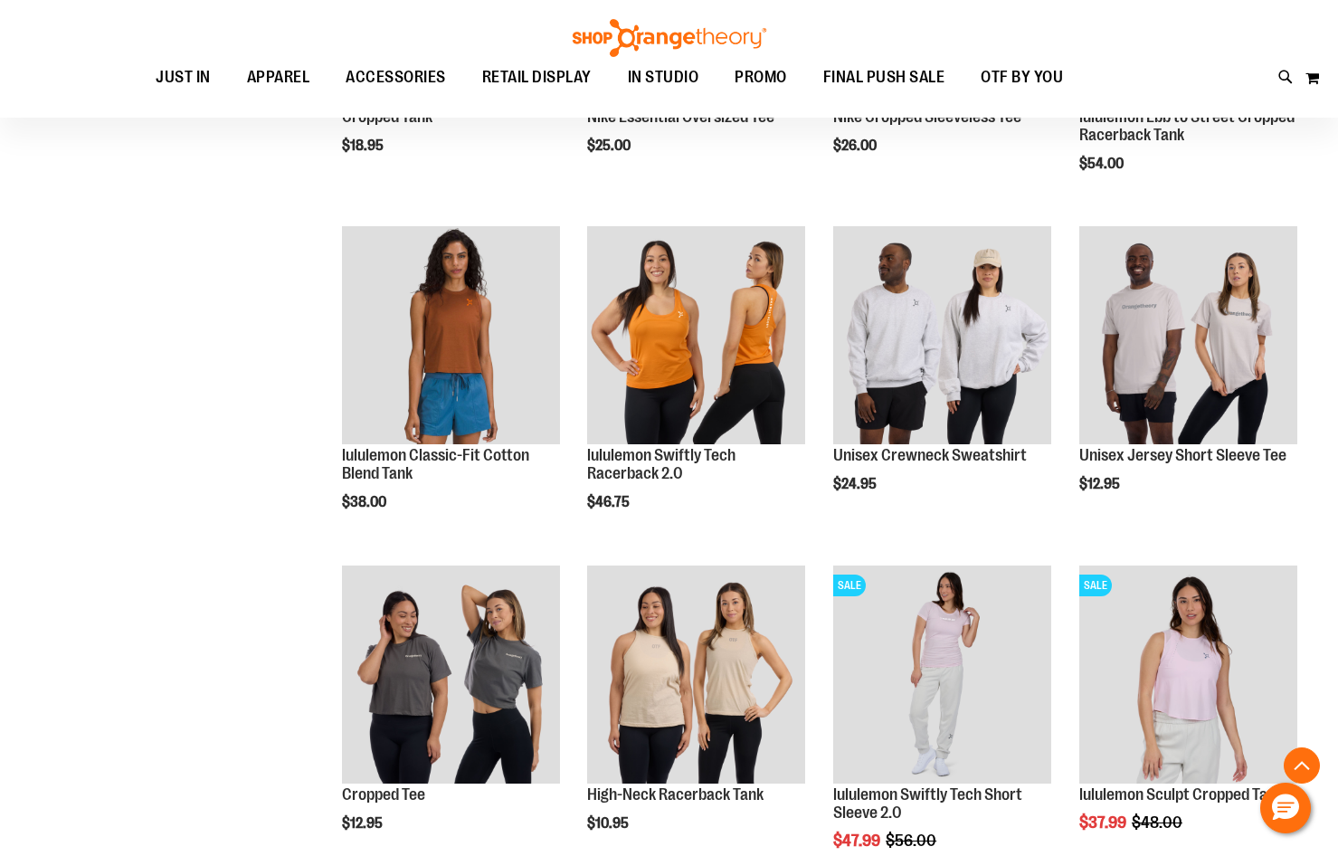
scroll to position [1573, 0]
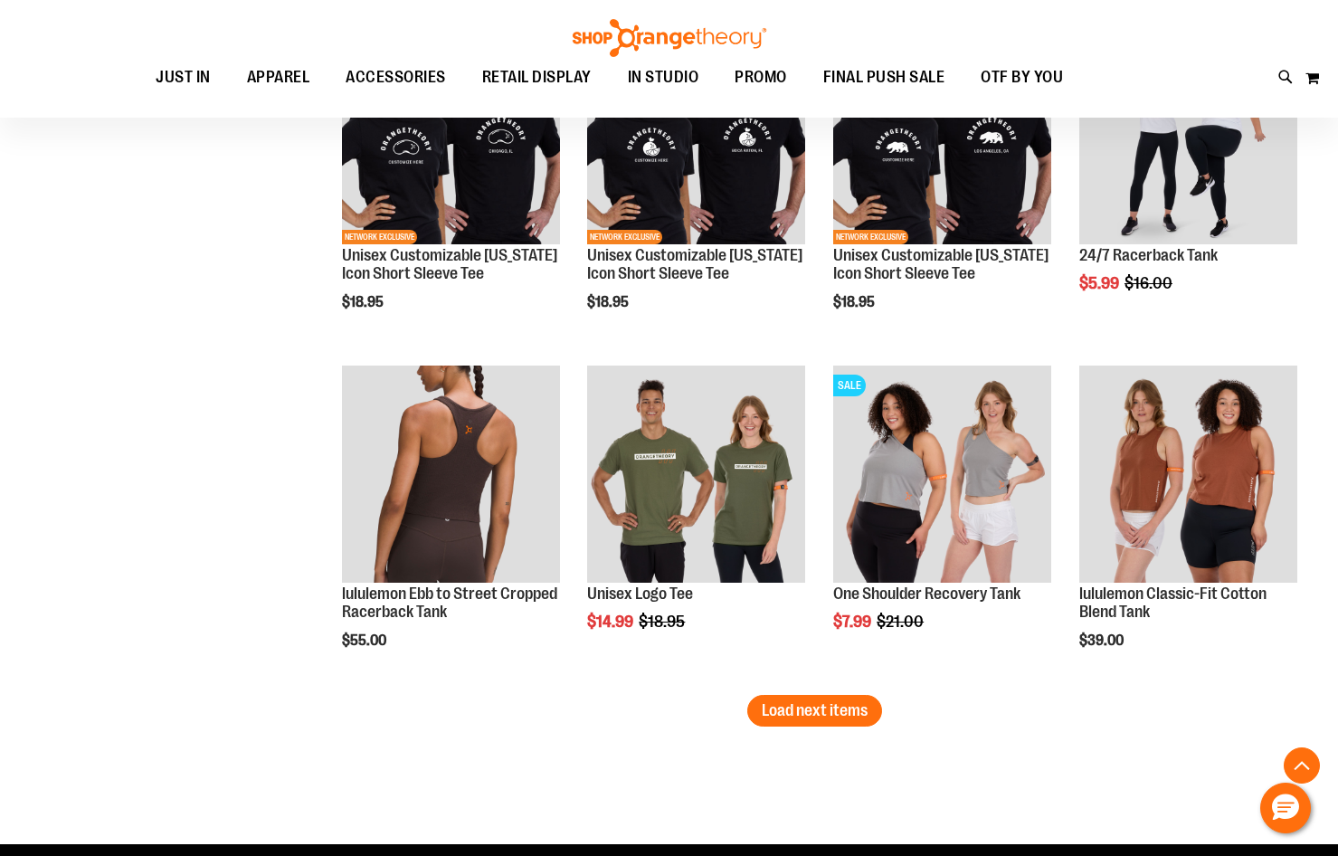
scroll to position [2839, 0]
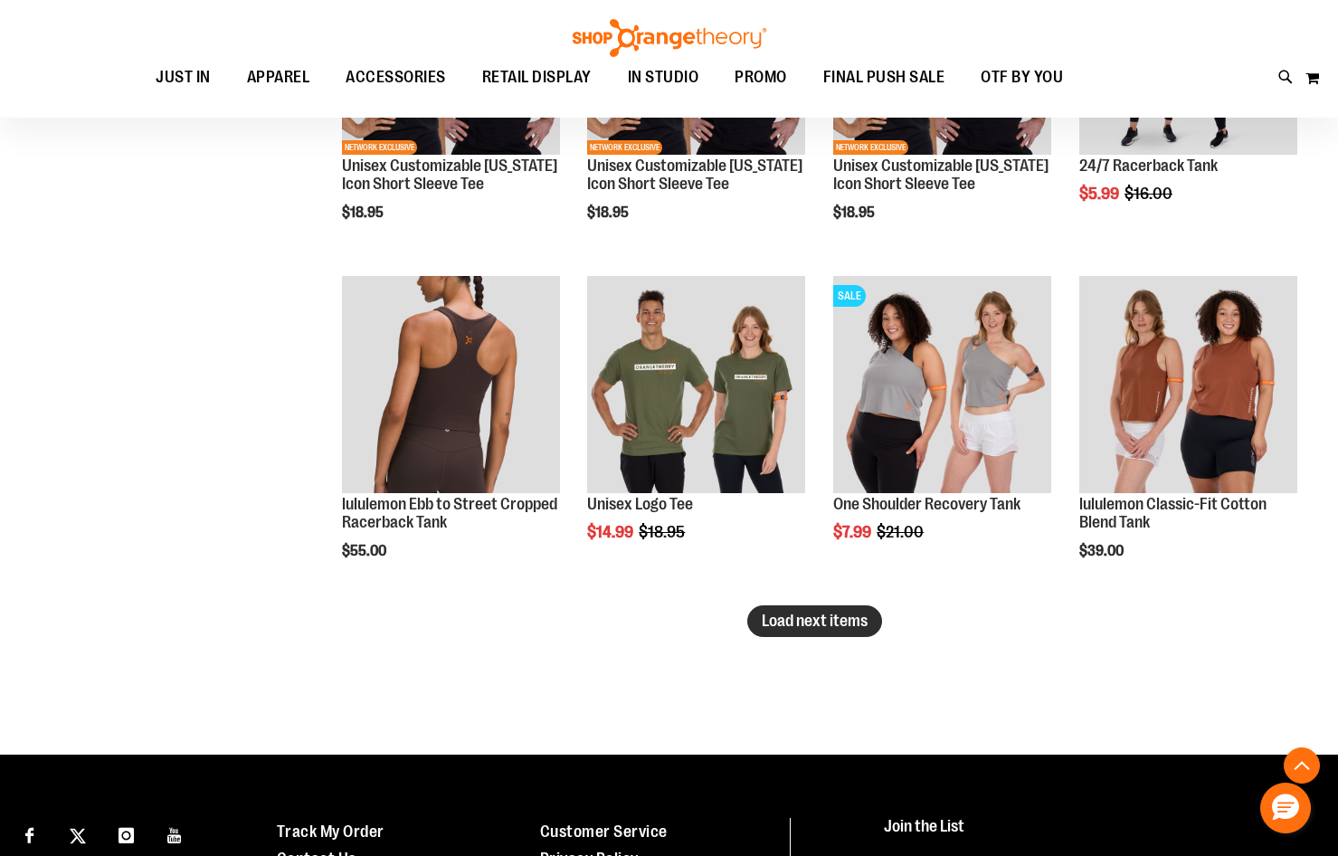
click at [757, 631] on button "Load next items" at bounding box center [814, 621] width 135 height 32
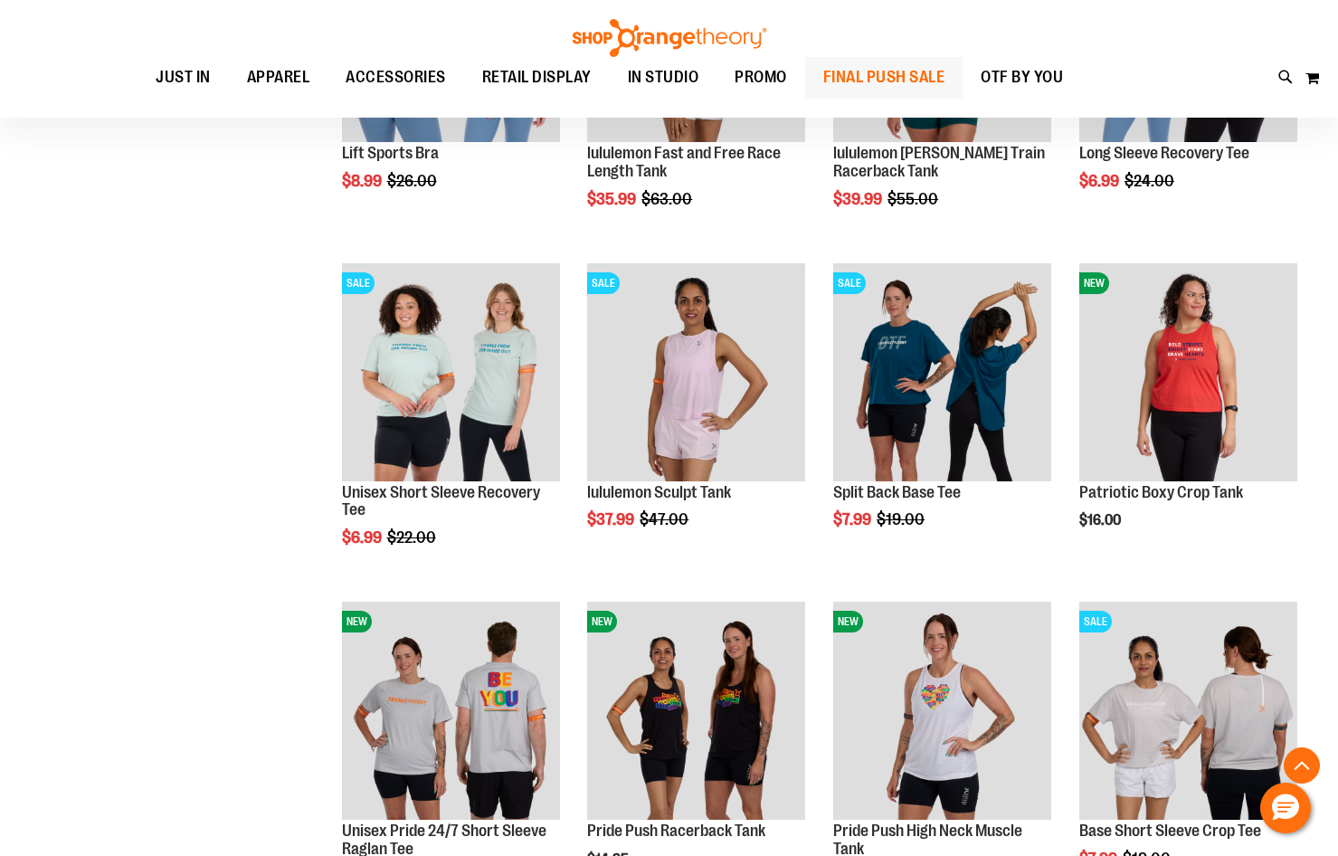
scroll to position [3388, 0]
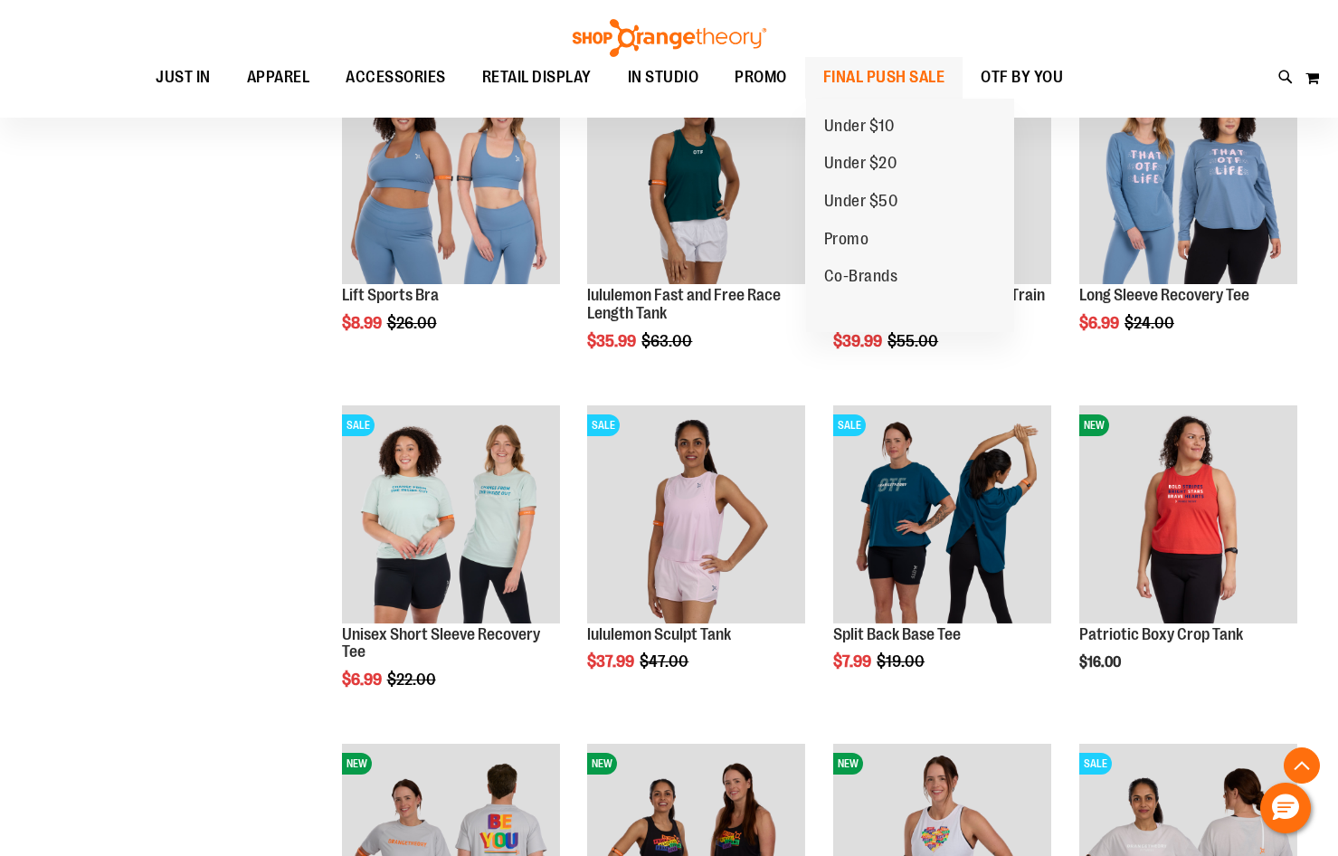
click at [936, 89] on span "FINAL PUSH SALE" at bounding box center [884, 77] width 122 height 41
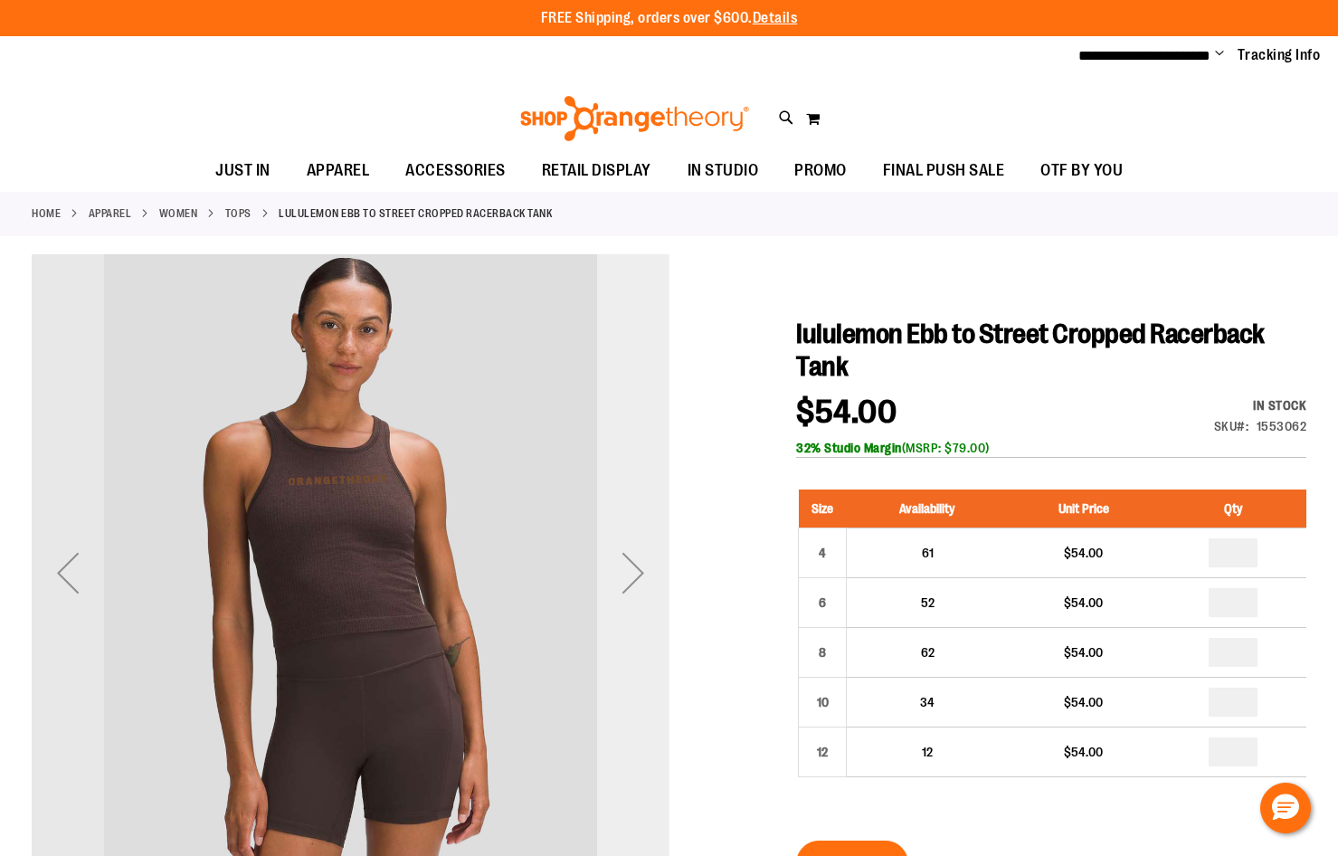
type input "**********"
click at [635, 573] on div "Next" at bounding box center [633, 573] width 72 height 72
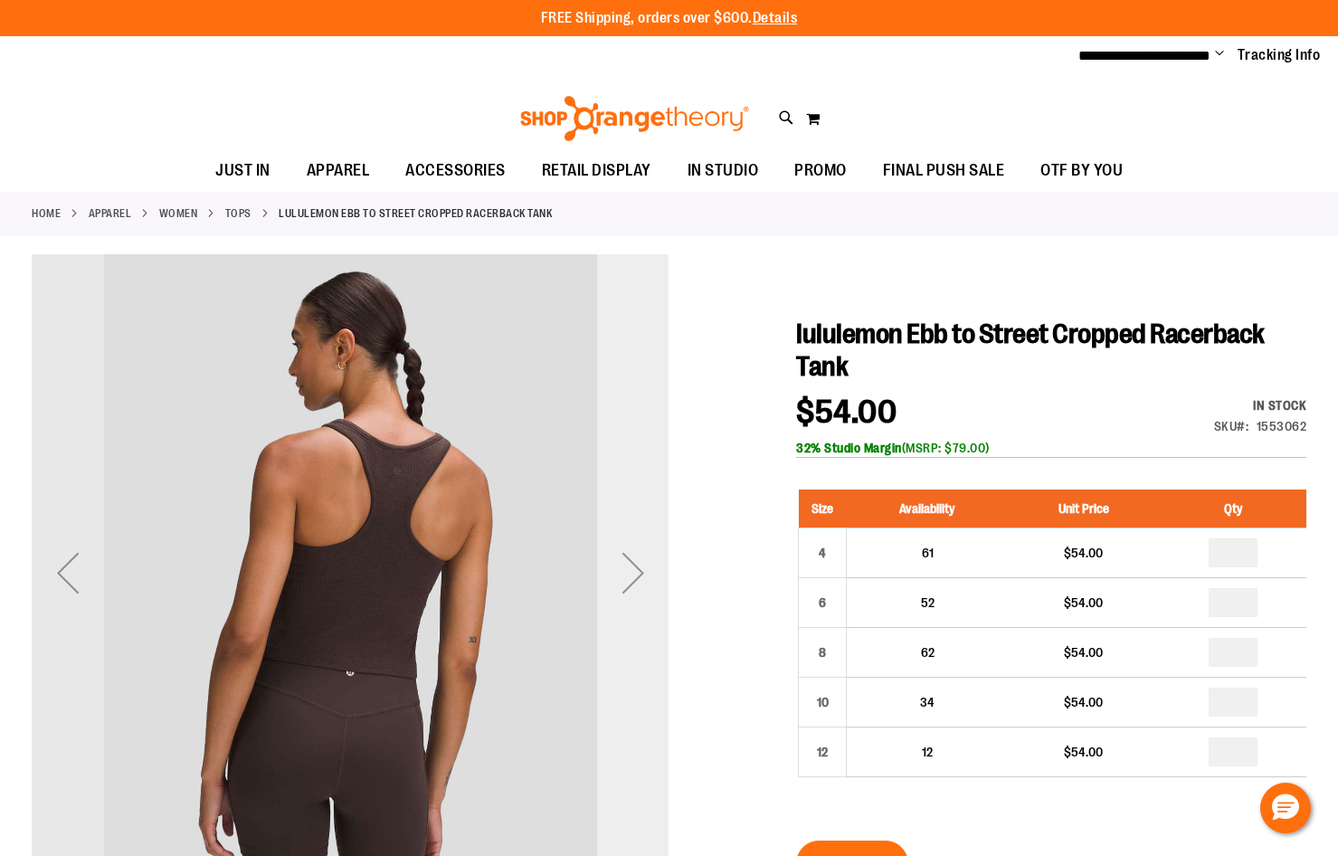
click at [624, 576] on div "Next" at bounding box center [633, 573] width 72 height 72
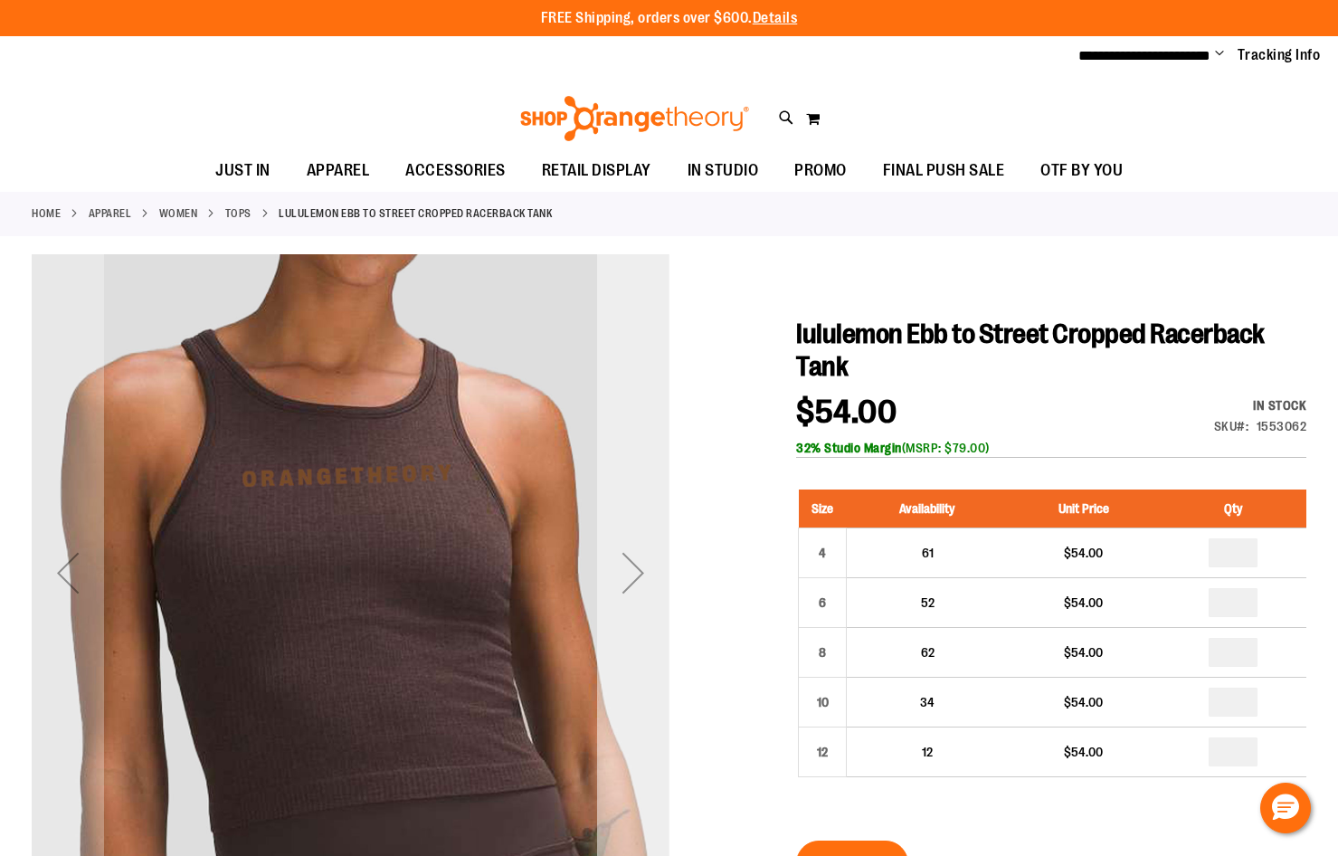
click at [626, 576] on div "Next" at bounding box center [633, 573] width 72 height 72
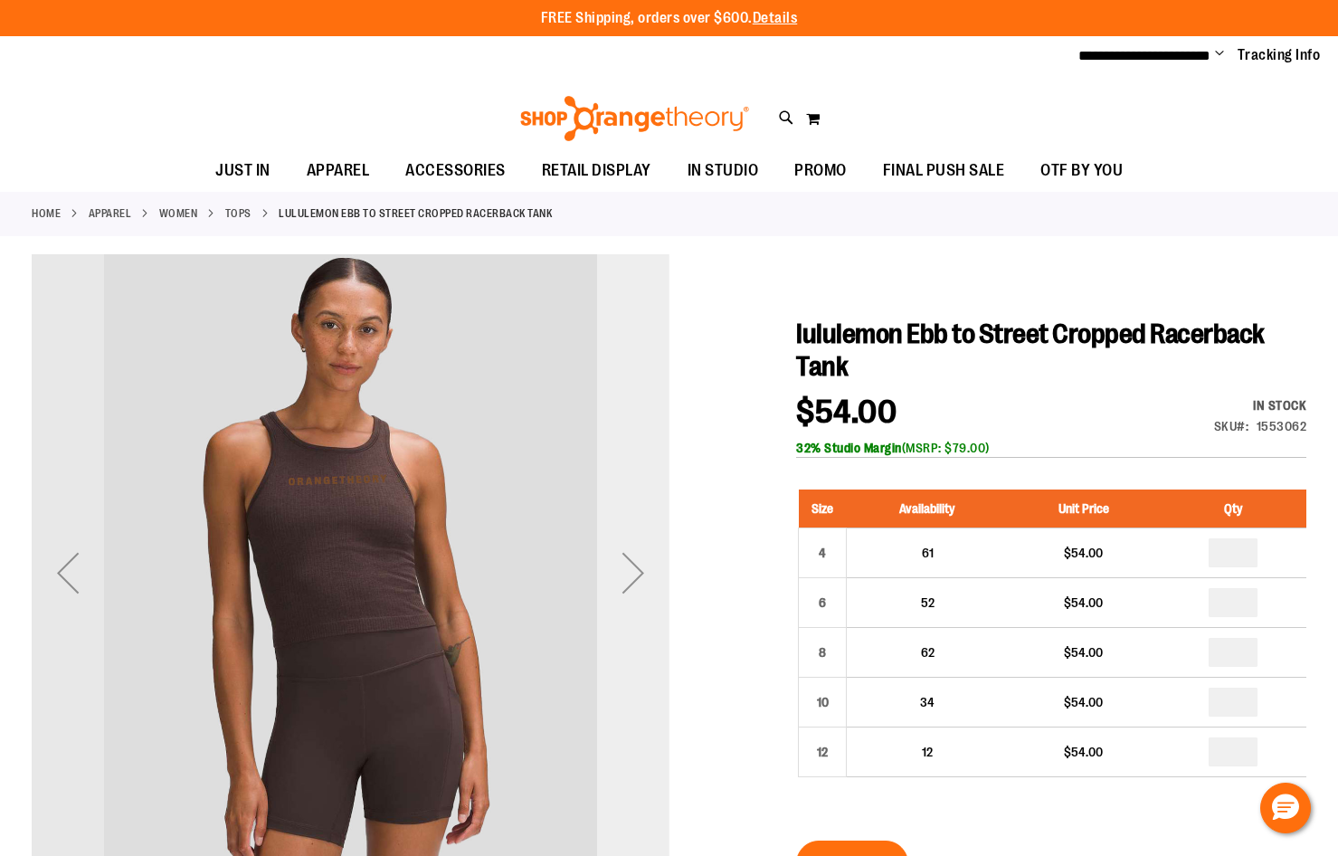
click at [626, 576] on div "Next" at bounding box center [633, 573] width 72 height 72
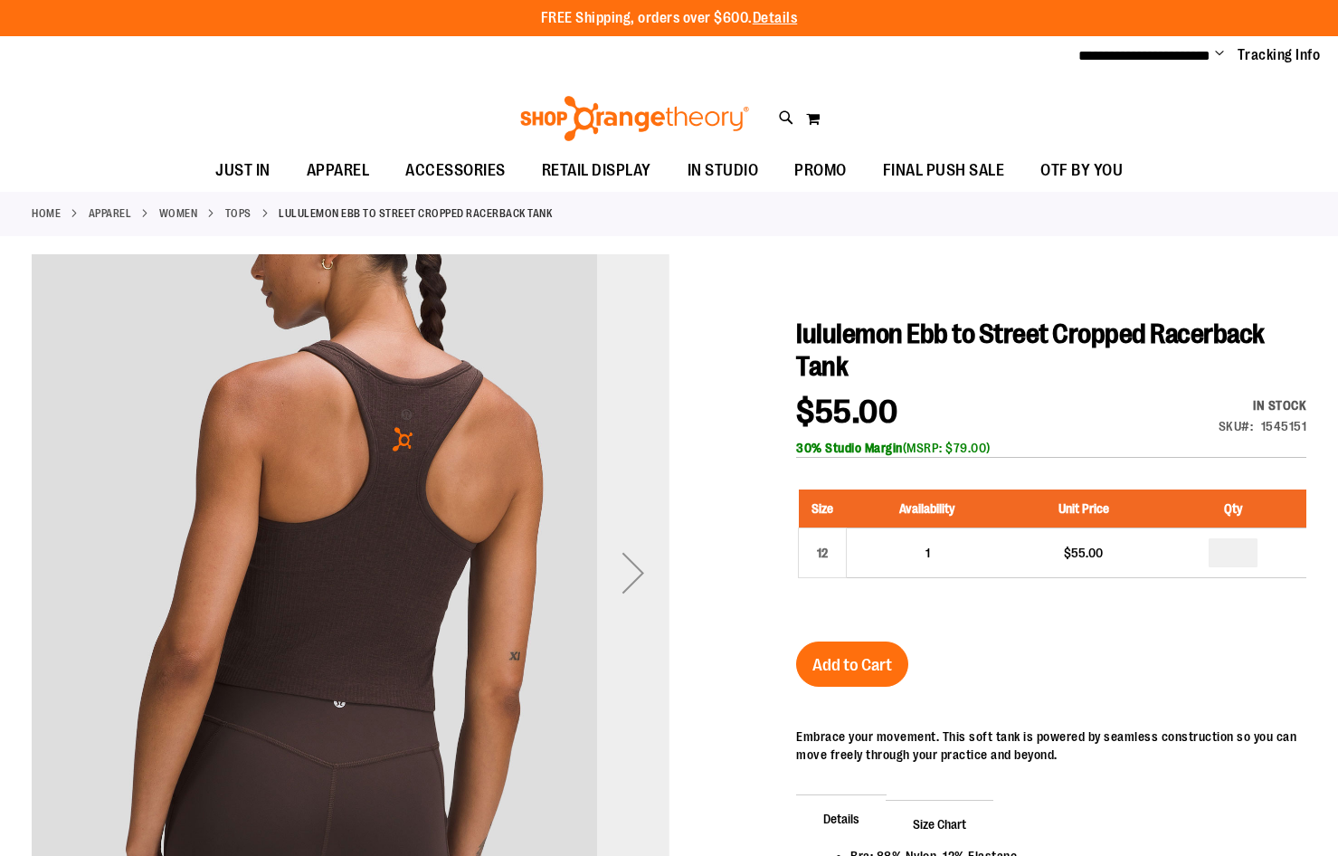
type input "**********"
click at [649, 571] on div "Next" at bounding box center [633, 573] width 72 height 72
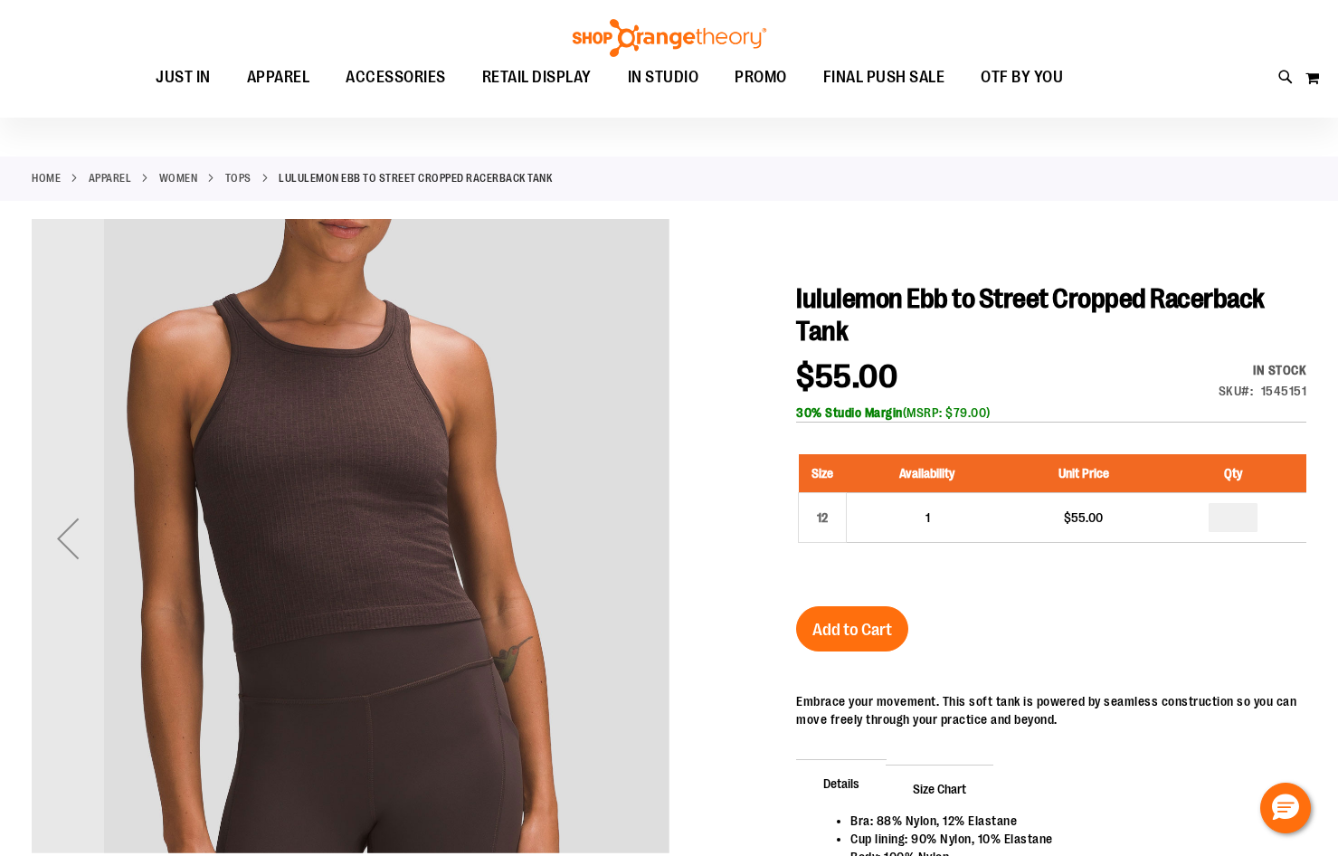
scroll to position [90, 0]
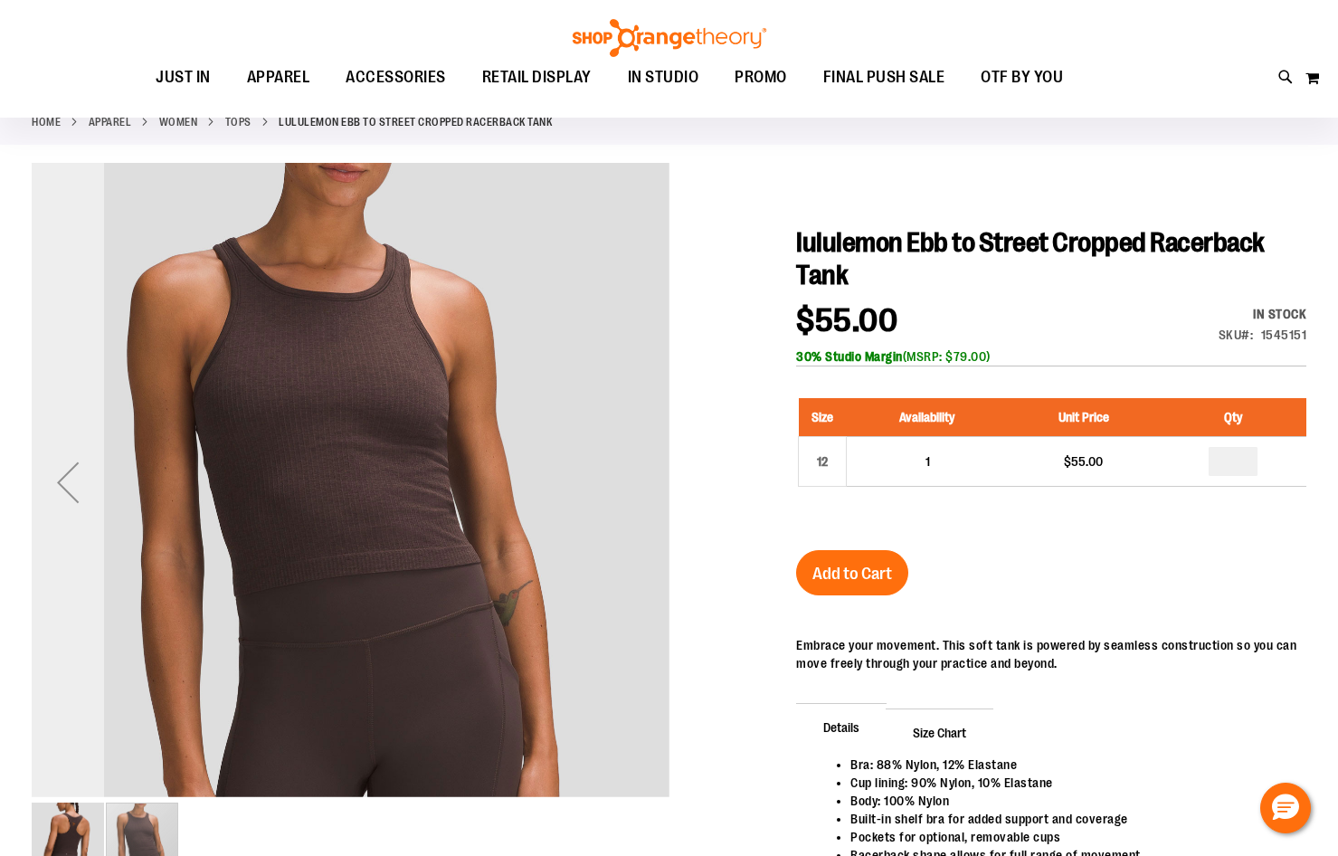
click at [56, 480] on div "Previous" at bounding box center [68, 482] width 72 height 72
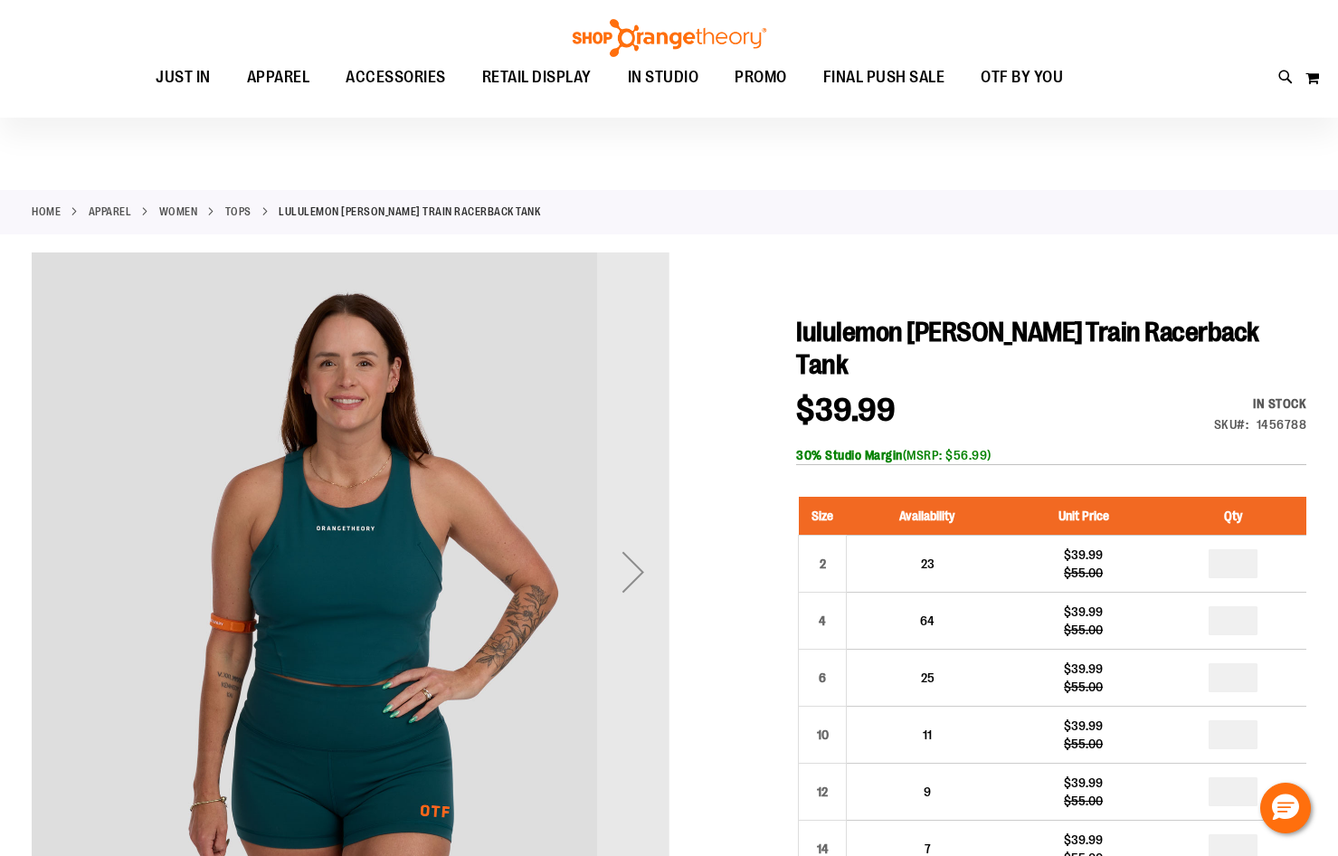
scroll to position [180, 0]
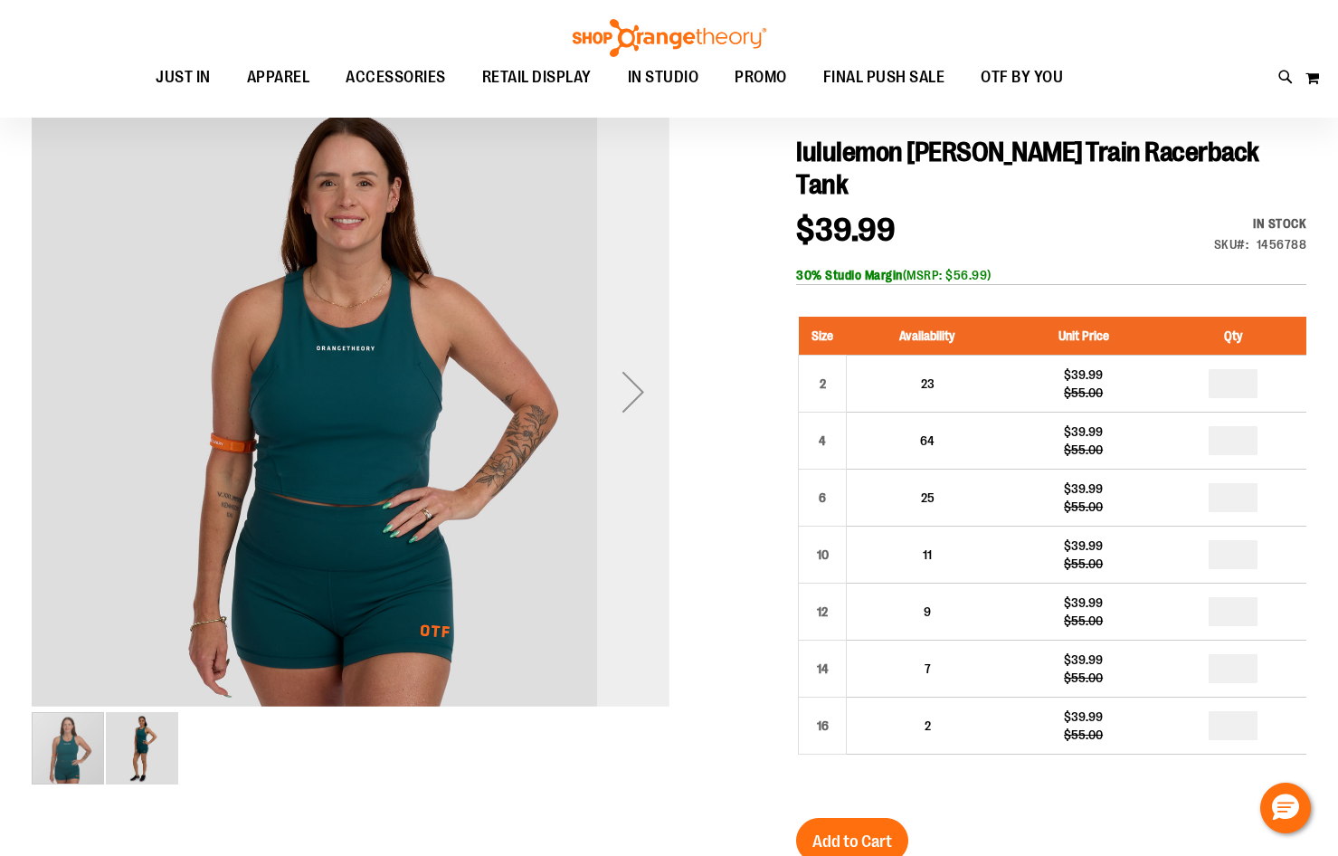
type input "**********"
click at [632, 400] on div "Next" at bounding box center [633, 392] width 72 height 72
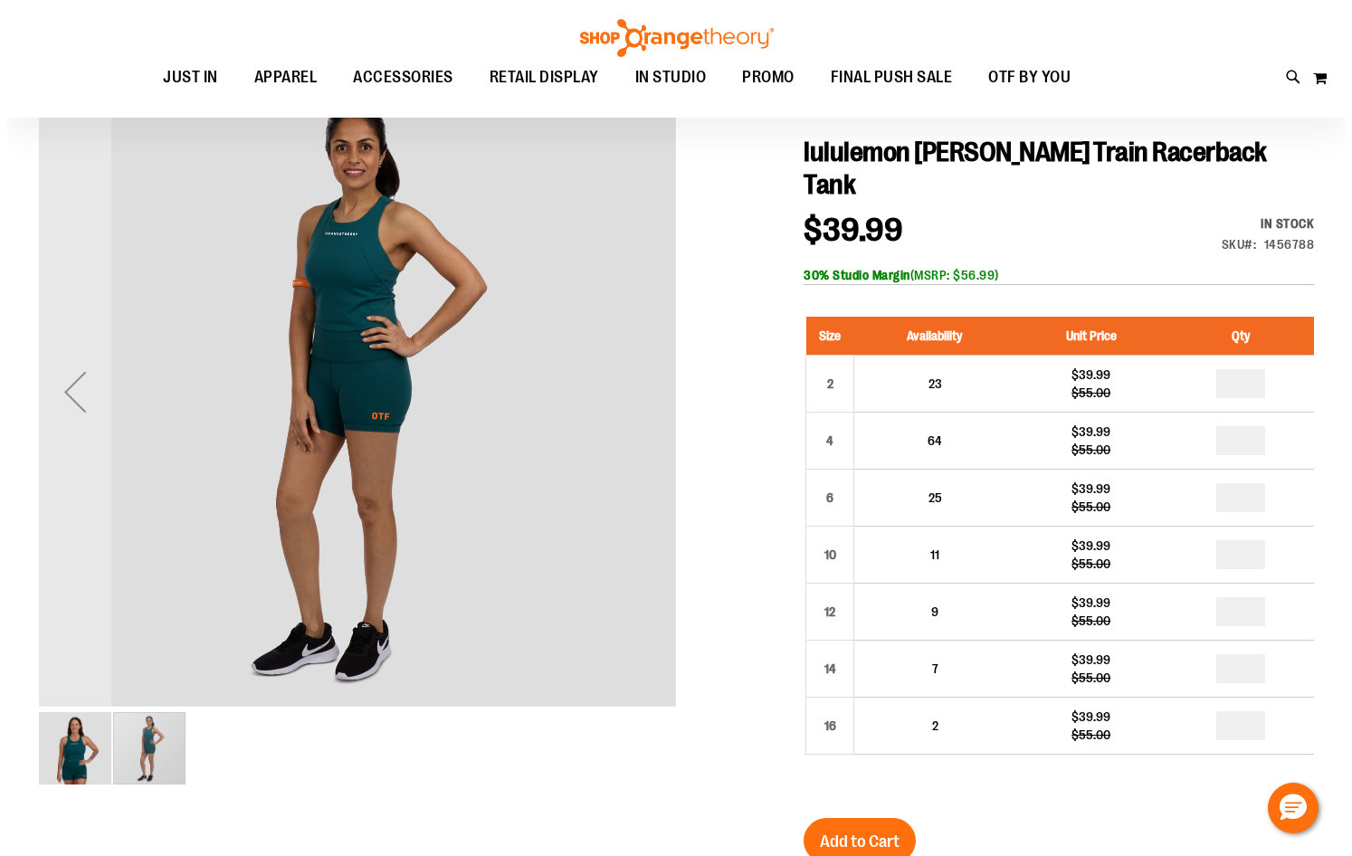
scroll to position [0, 0]
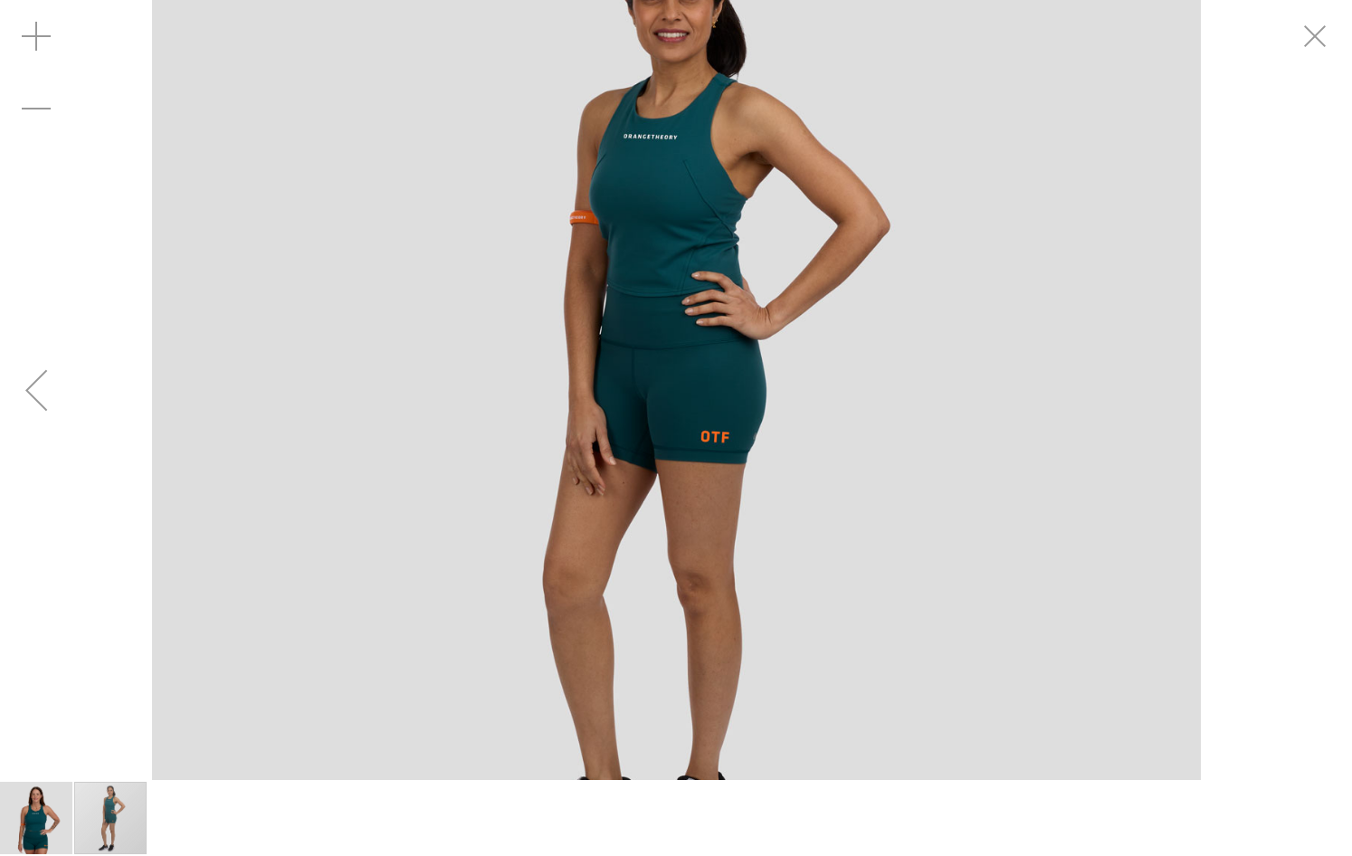
click at [42, 385] on div "Previous" at bounding box center [36, 390] width 72 height 72
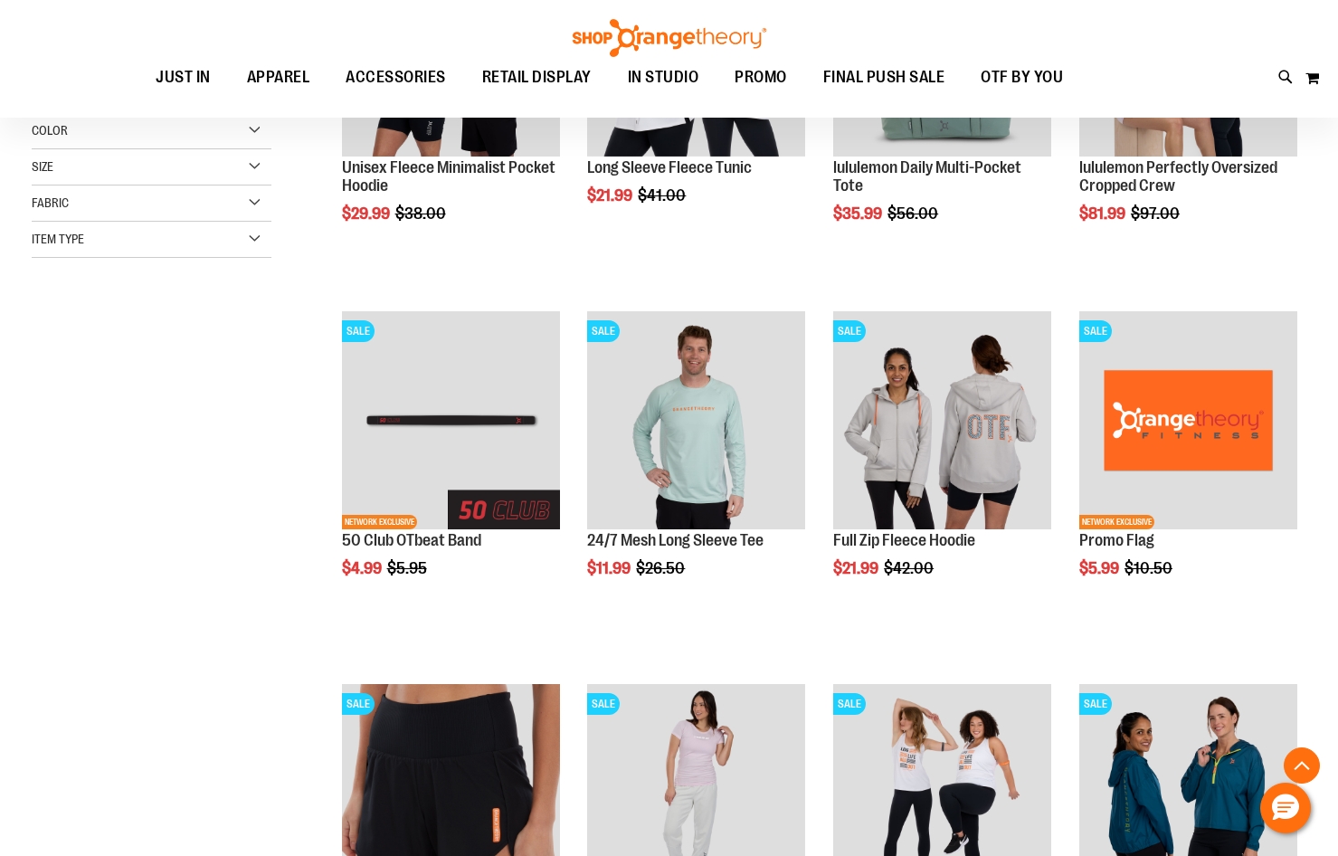
scroll to position [451, 0]
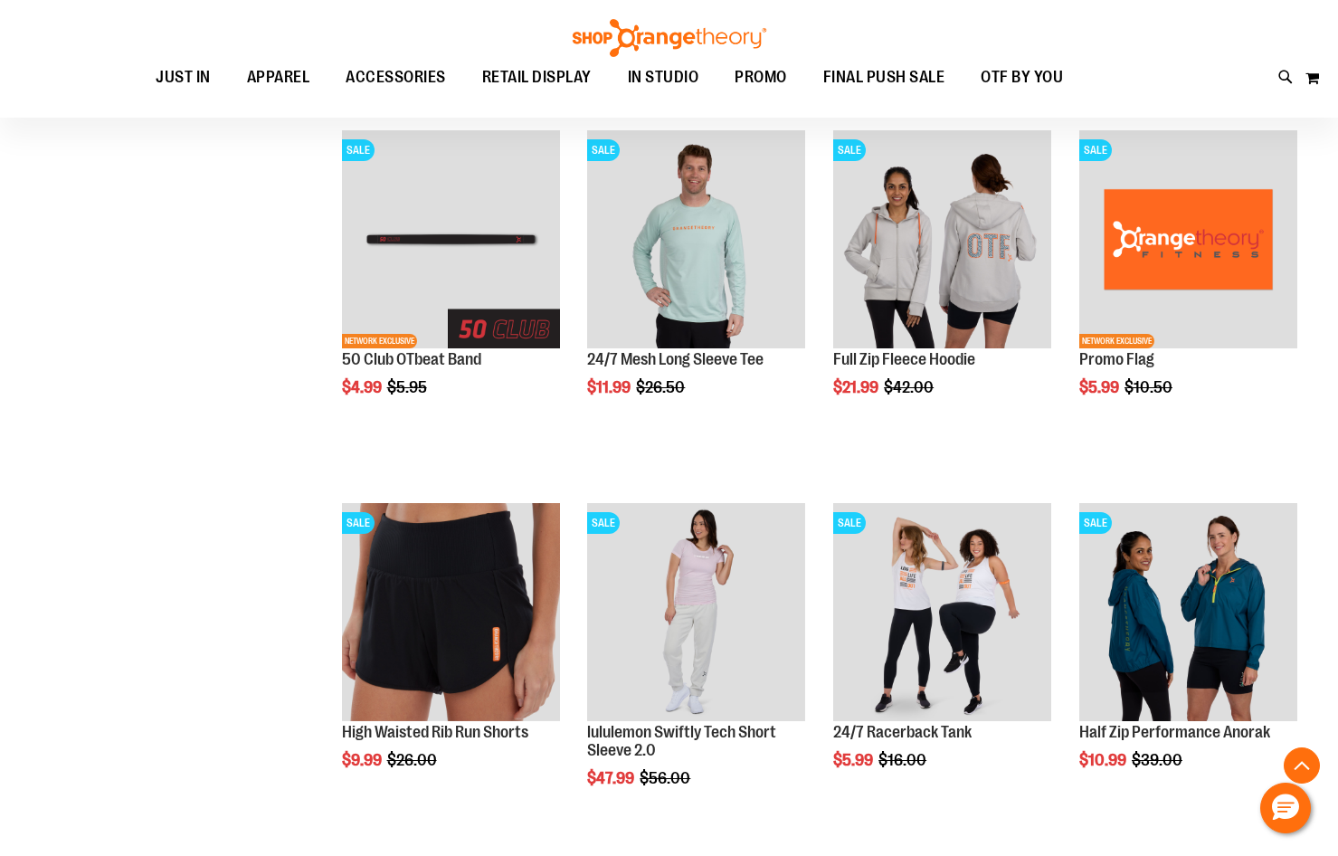
scroll to position [632, 0]
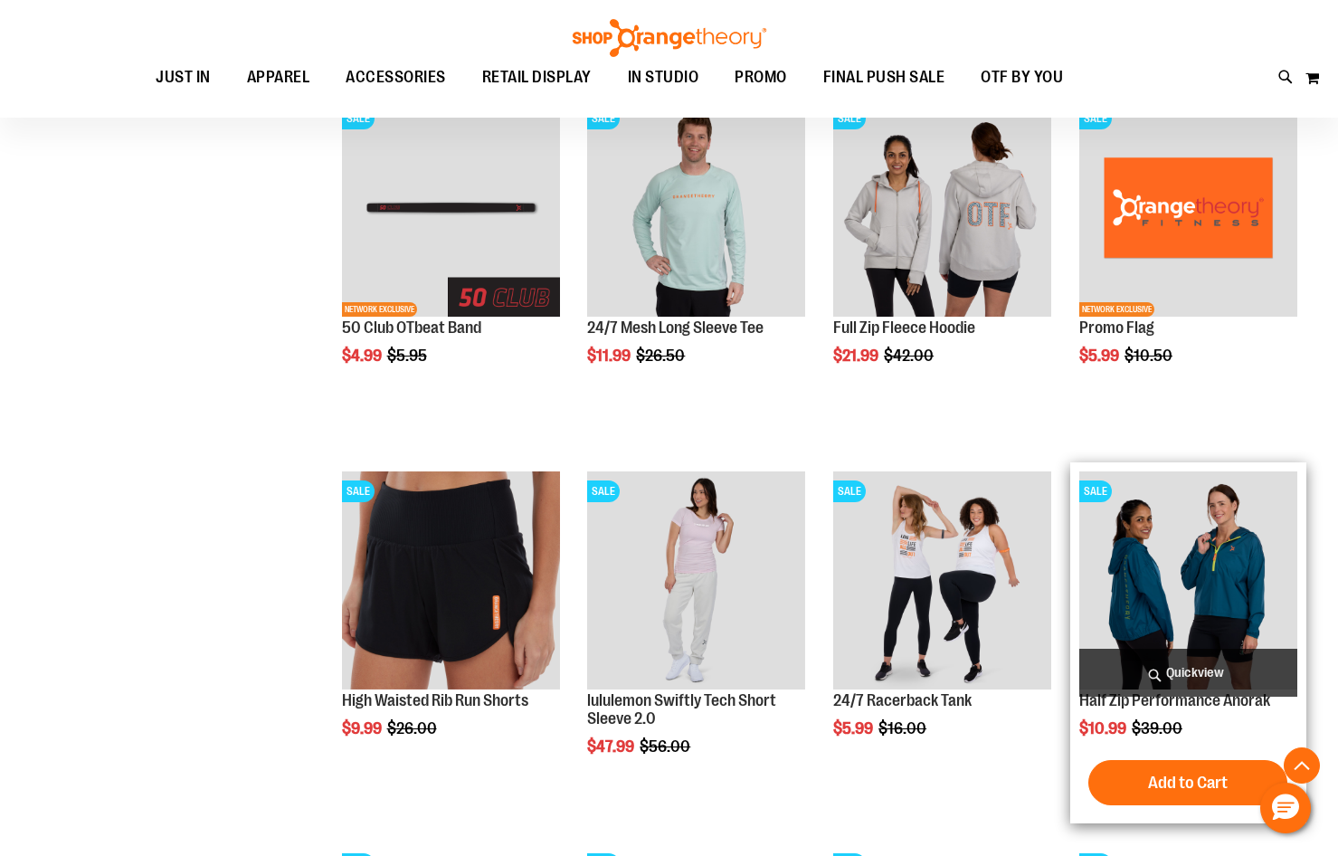
type input "**********"
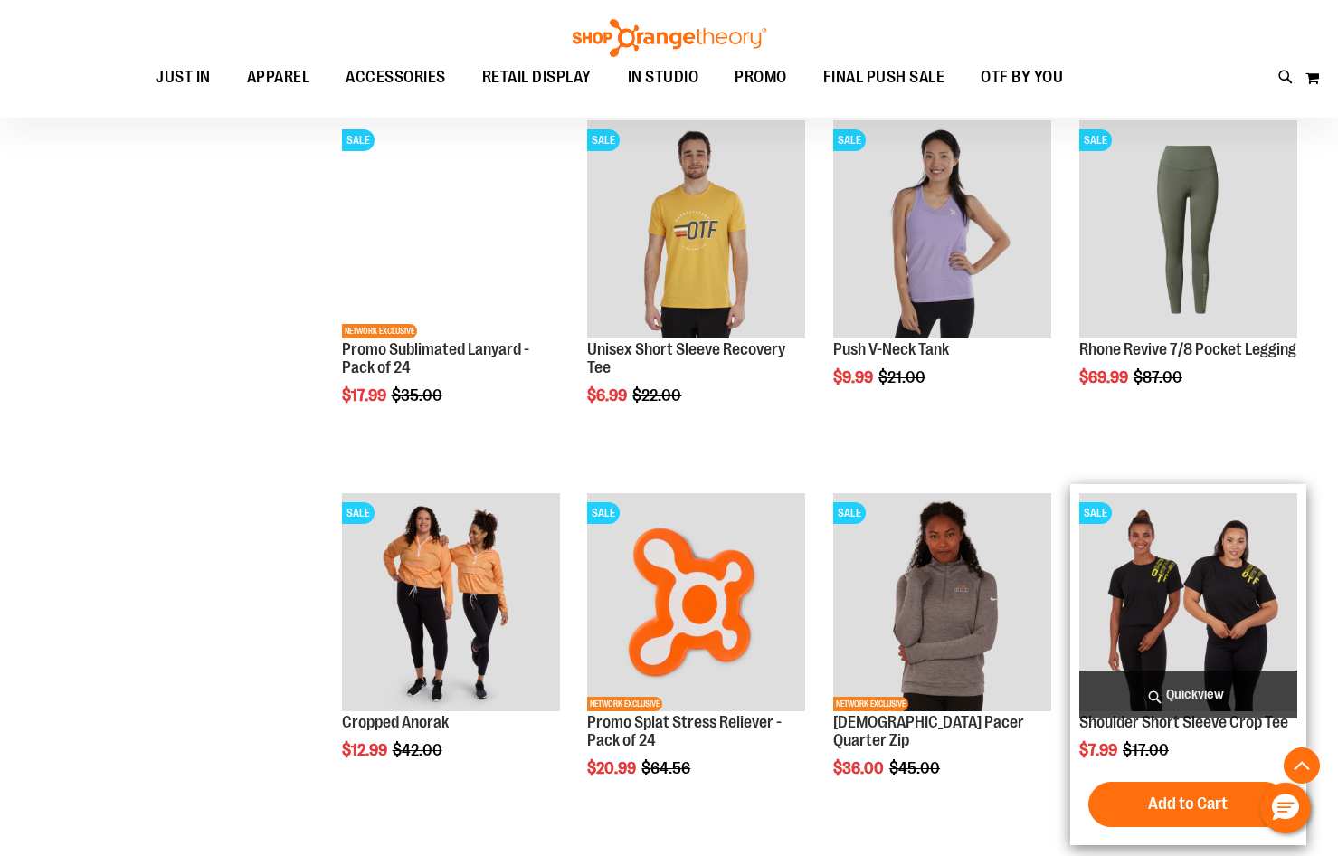
scroll to position [1447, 0]
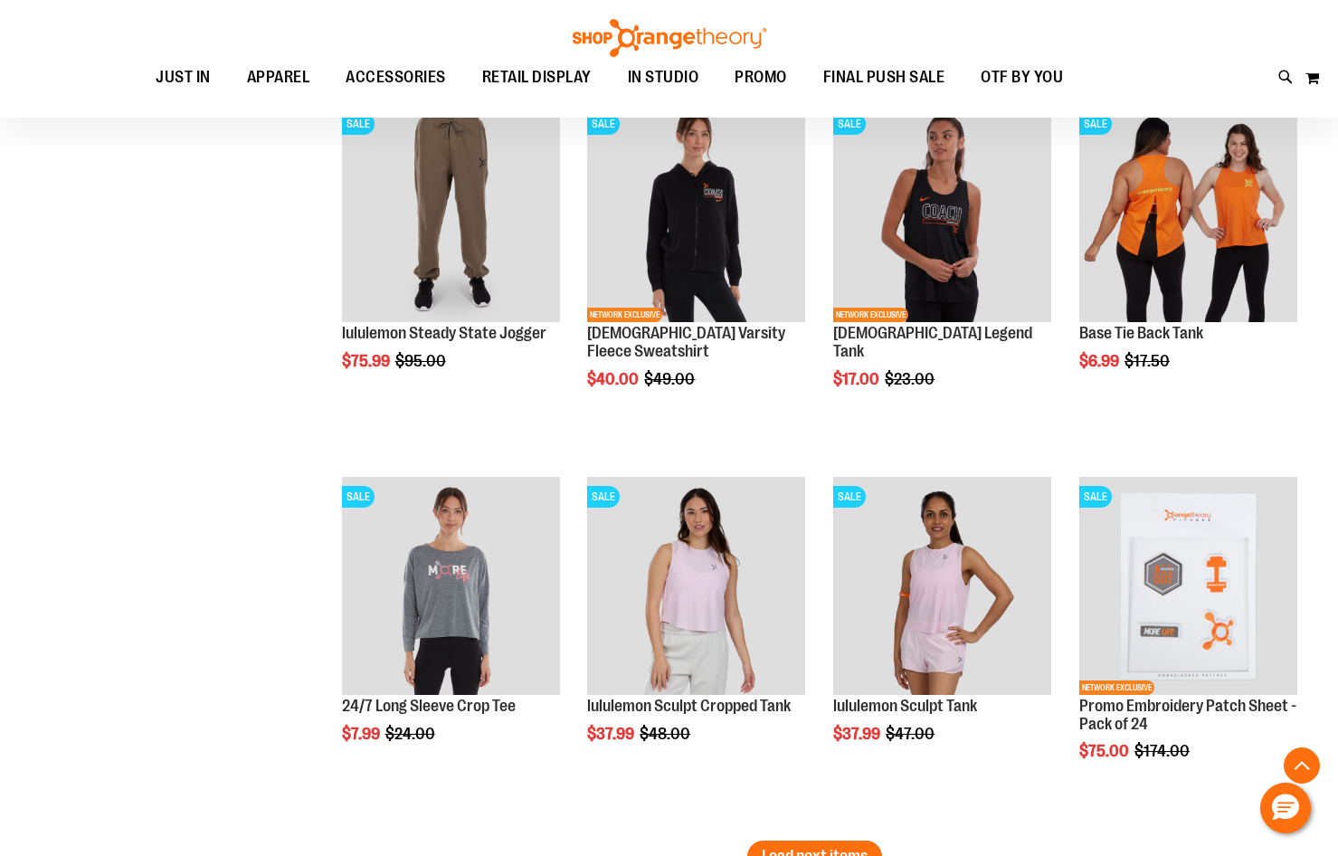
scroll to position [2985, 0]
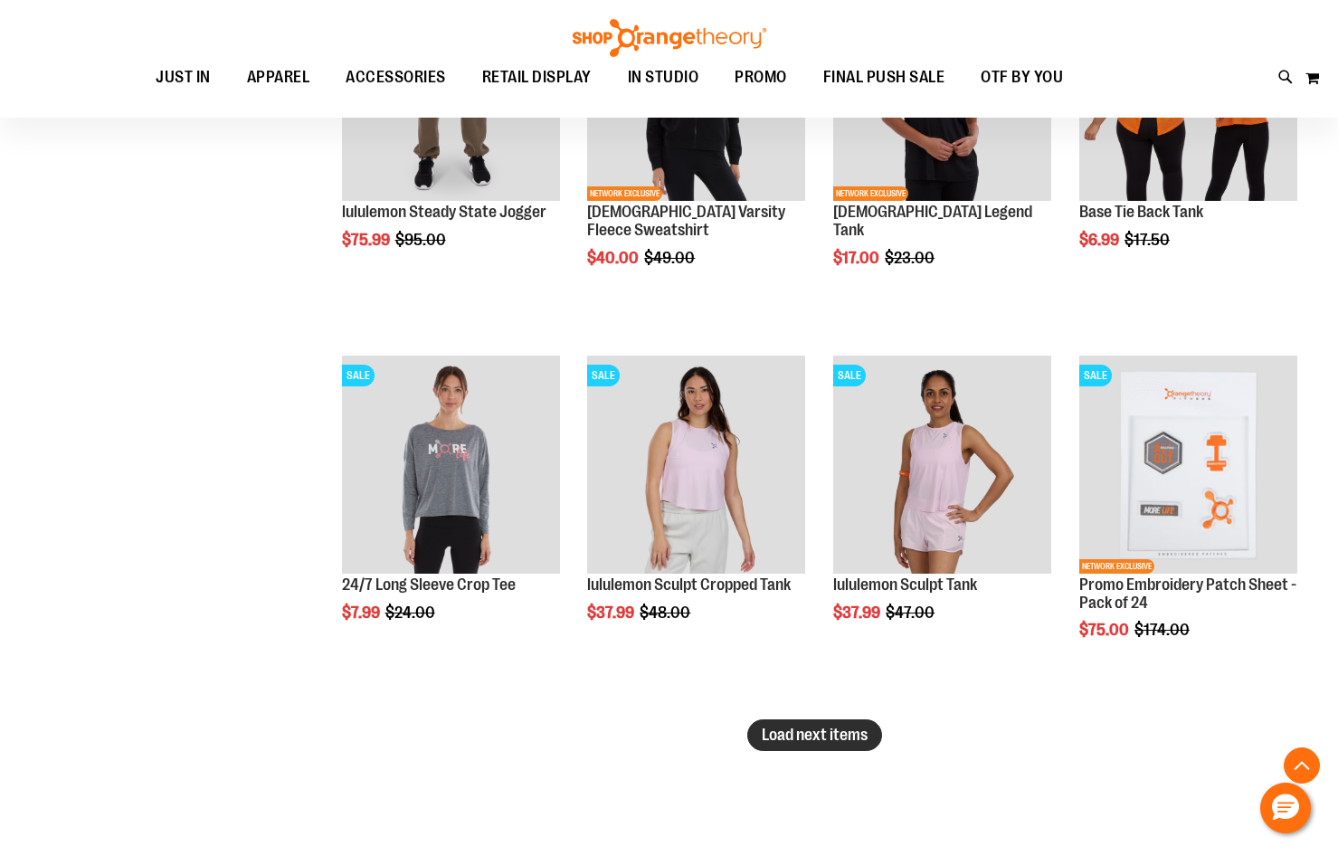
click at [793, 738] on span "Load next items" at bounding box center [815, 735] width 106 height 18
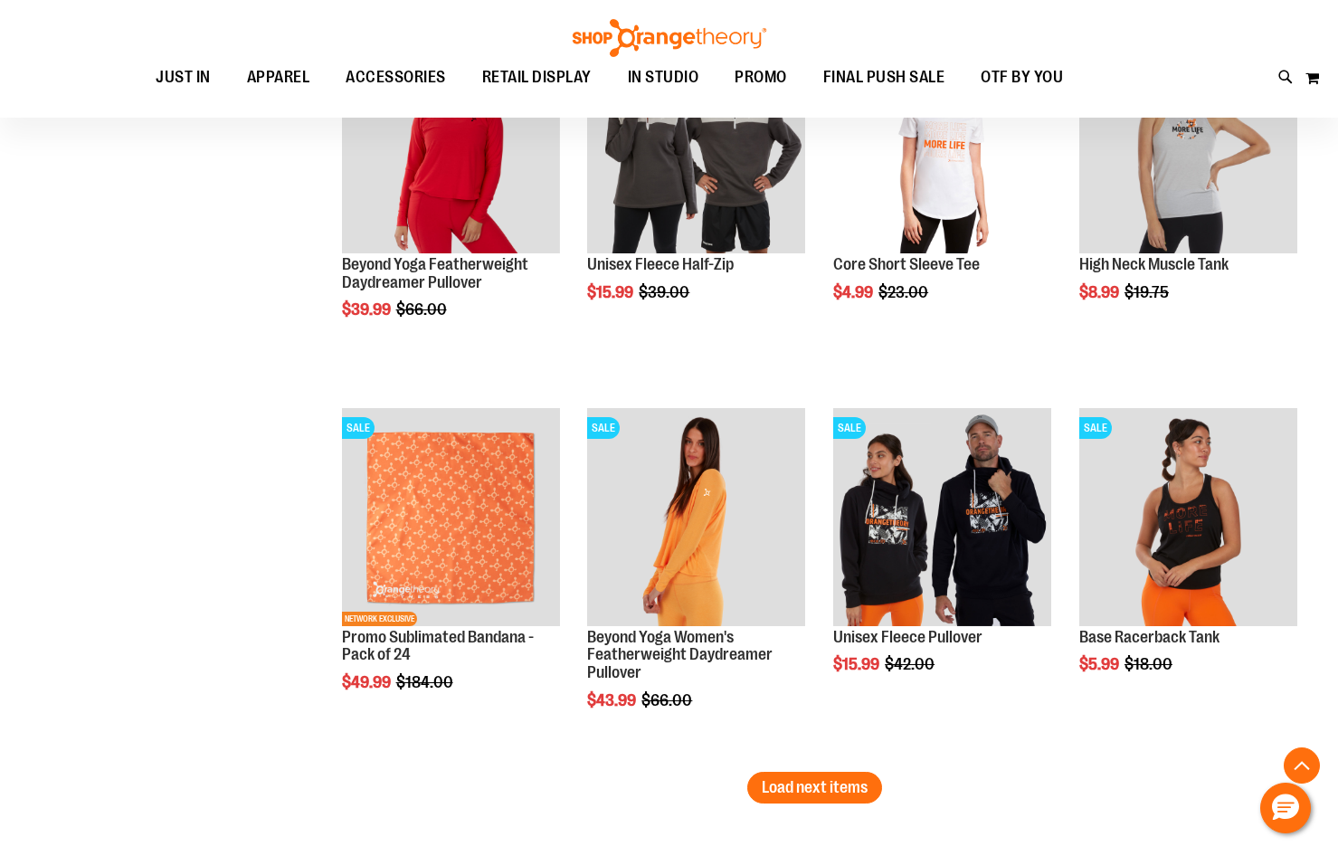
scroll to position [4161, 0]
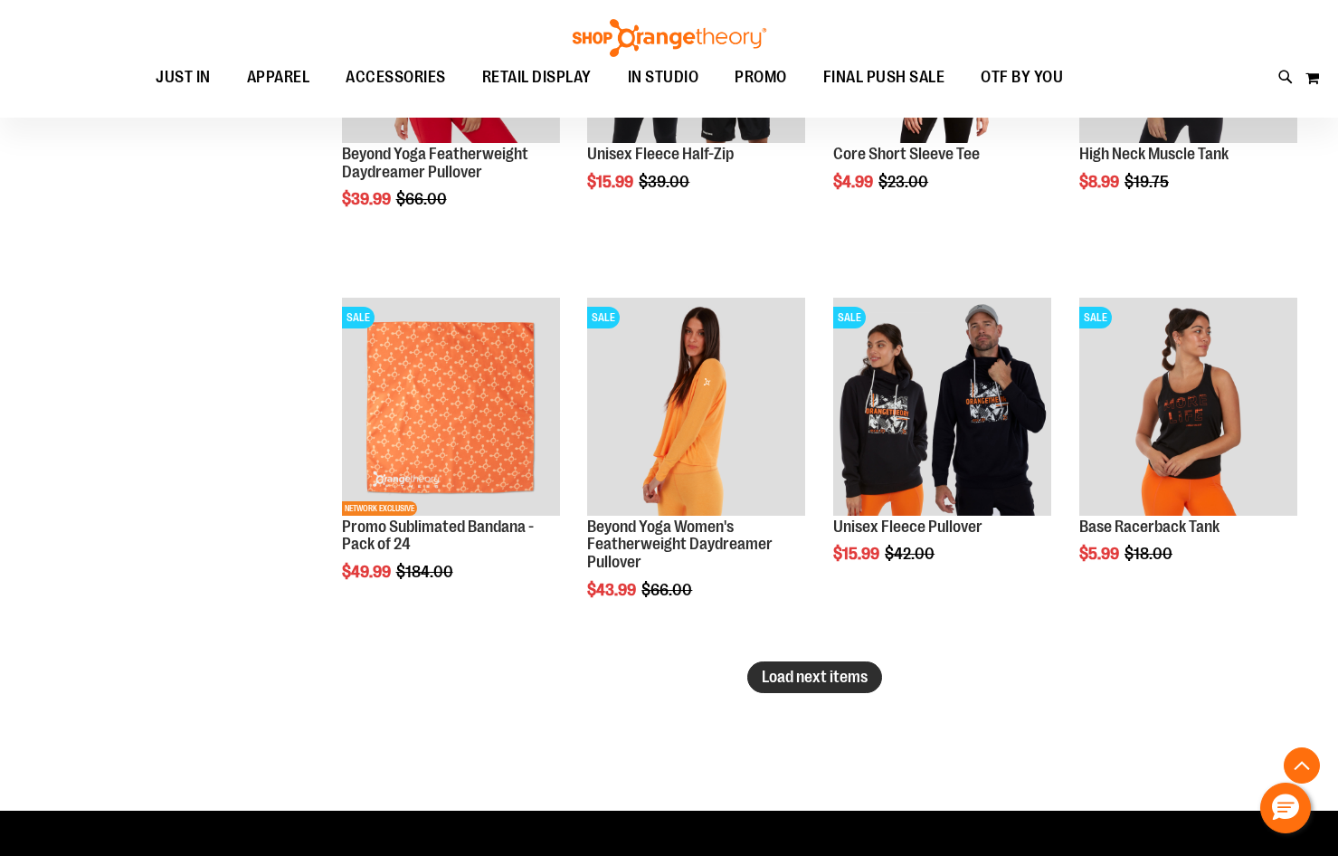
click at [836, 681] on span "Load next items" at bounding box center [815, 677] width 106 height 18
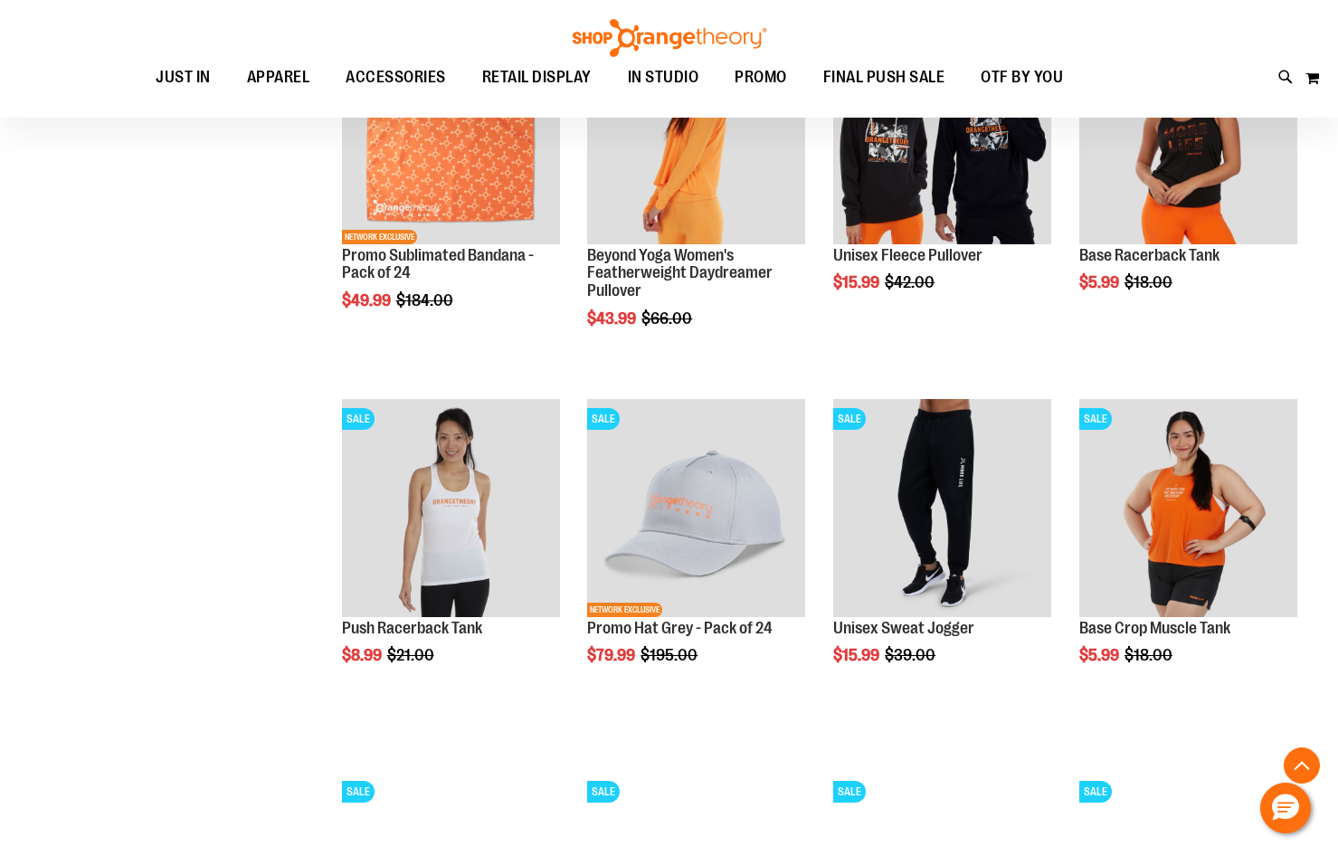
scroll to position [4704, 0]
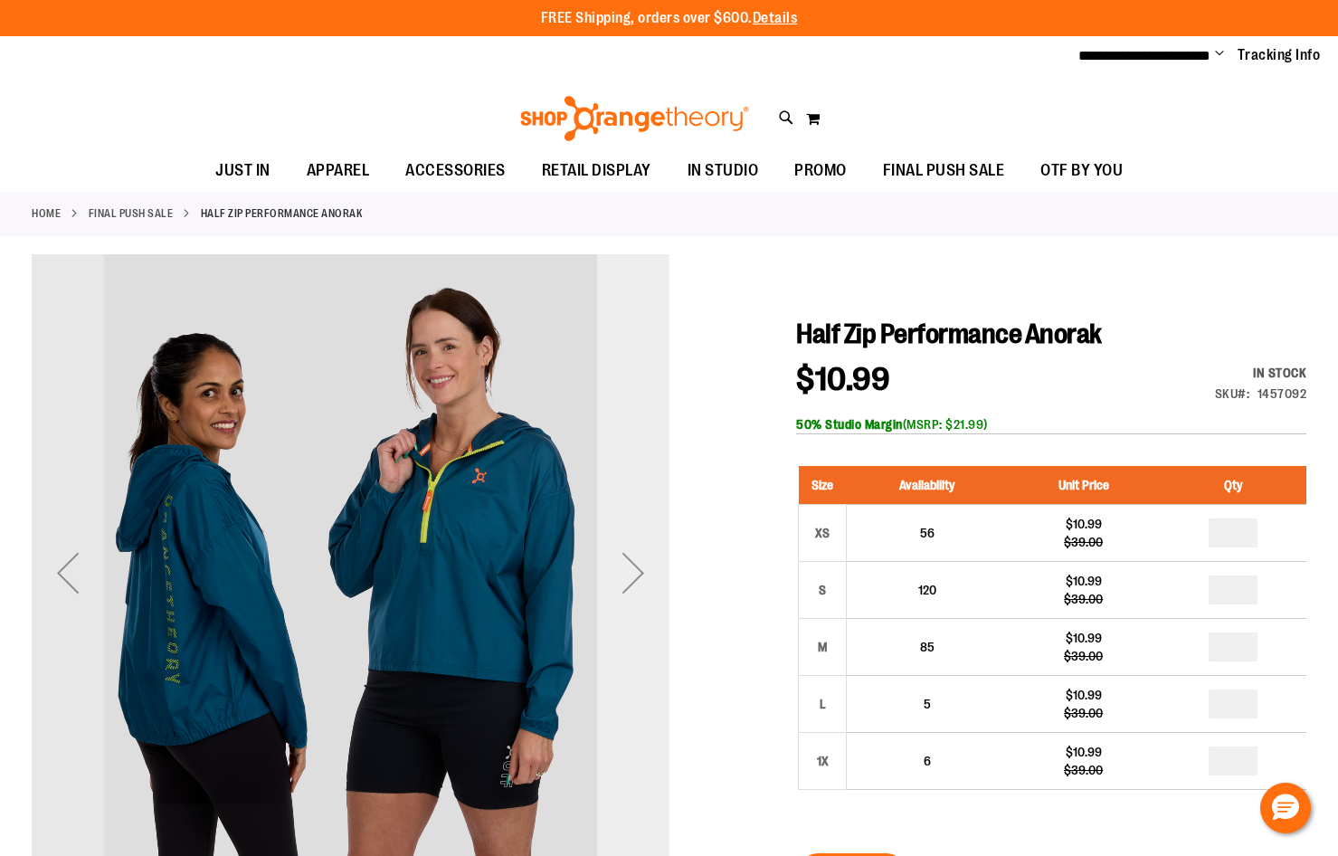
type input "**********"
click at [634, 564] on div "Next" at bounding box center [633, 573] width 72 height 72
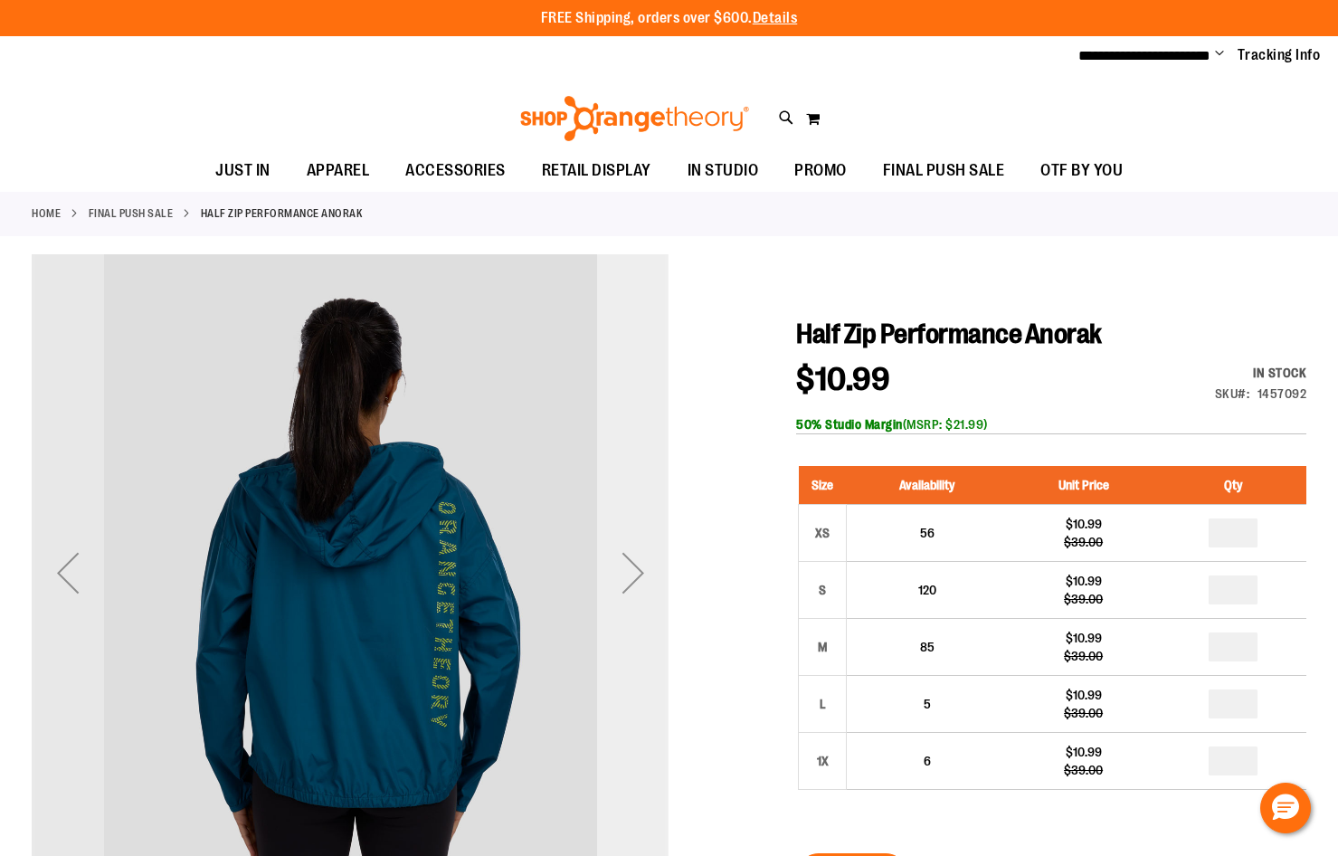
click at [634, 564] on div "Next" at bounding box center [633, 573] width 72 height 72
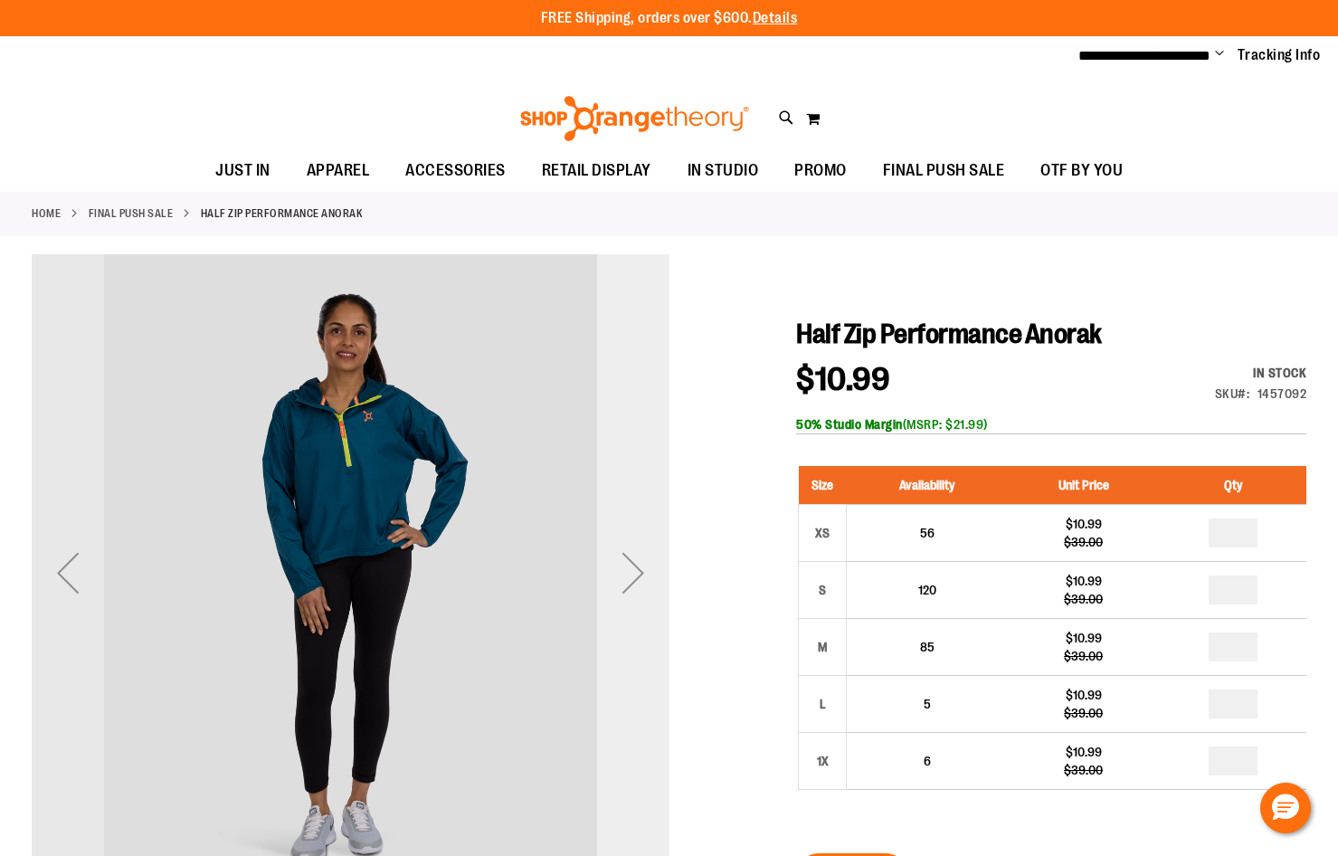
click at [634, 564] on div "Next" at bounding box center [633, 573] width 72 height 72
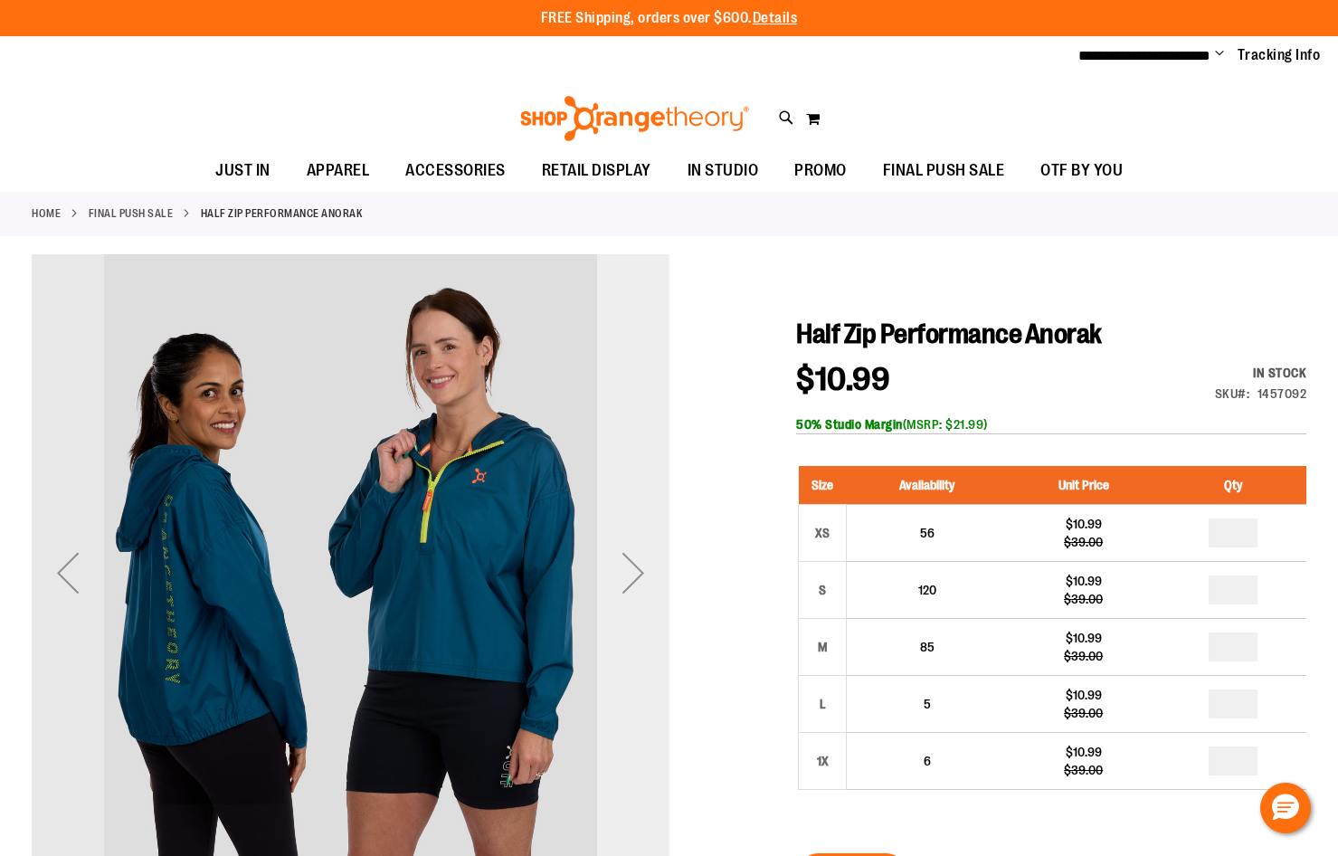
click at [636, 564] on div "Next" at bounding box center [633, 573] width 72 height 72
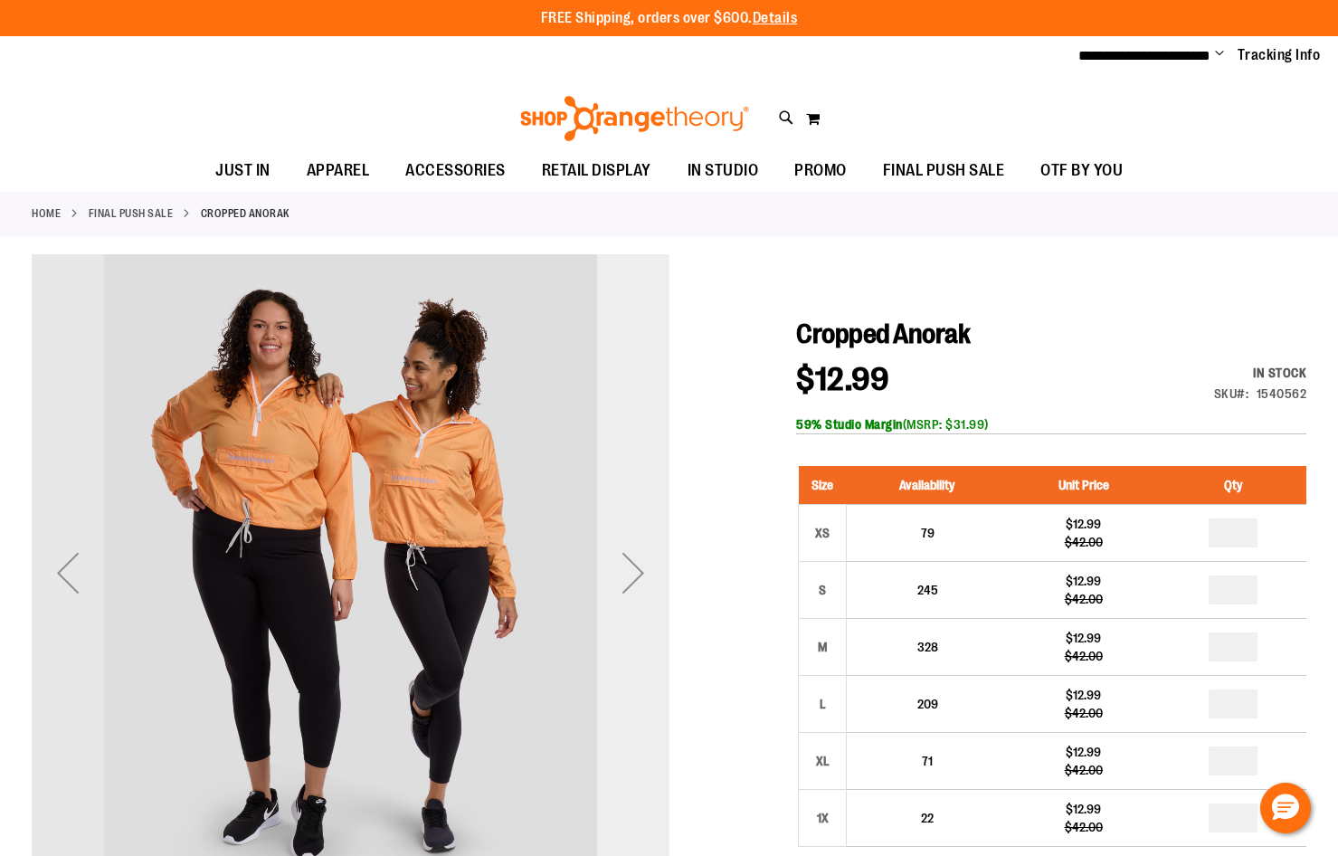
type input "**********"
click at [615, 565] on div "Next" at bounding box center [633, 573] width 72 height 72
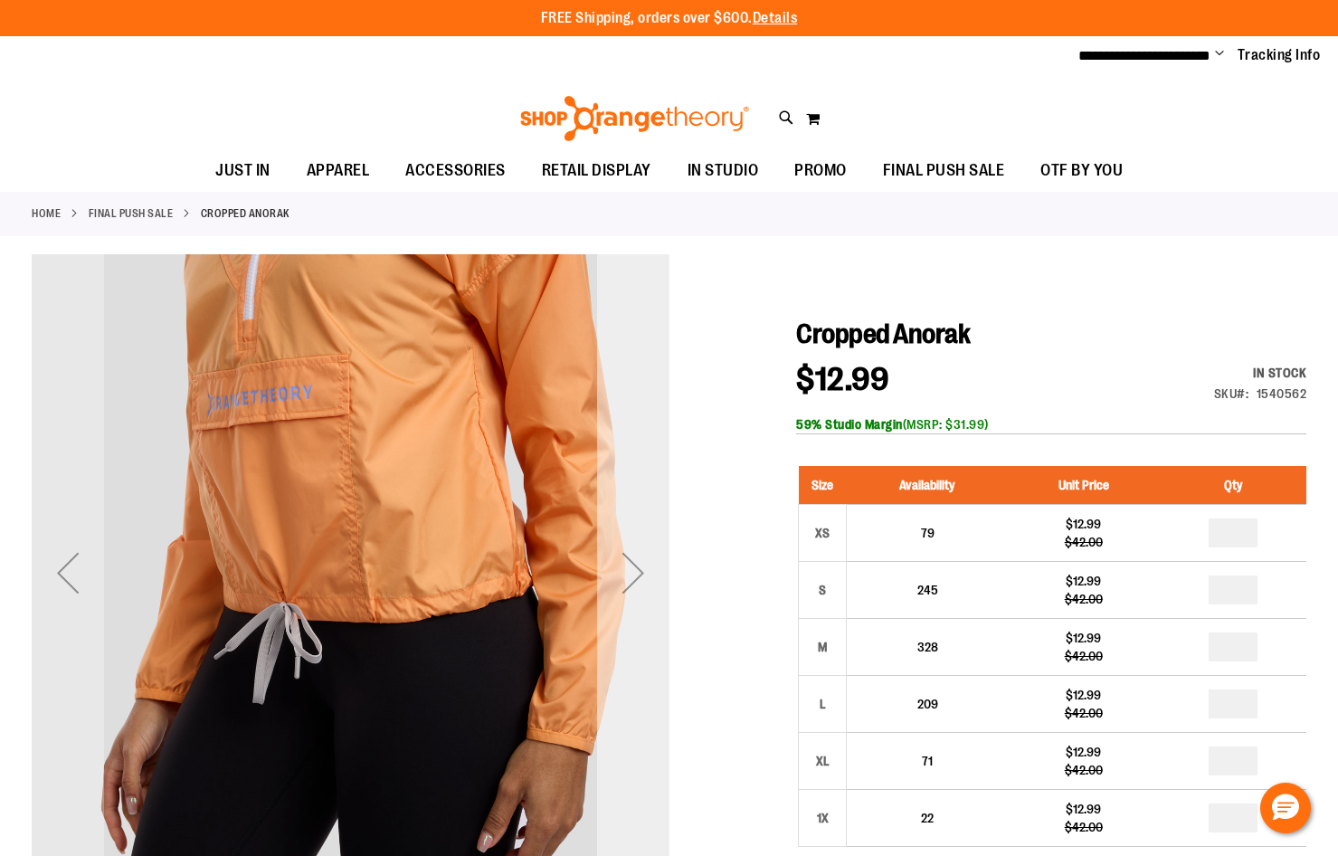
click at [620, 563] on div "Next" at bounding box center [633, 573] width 72 height 72
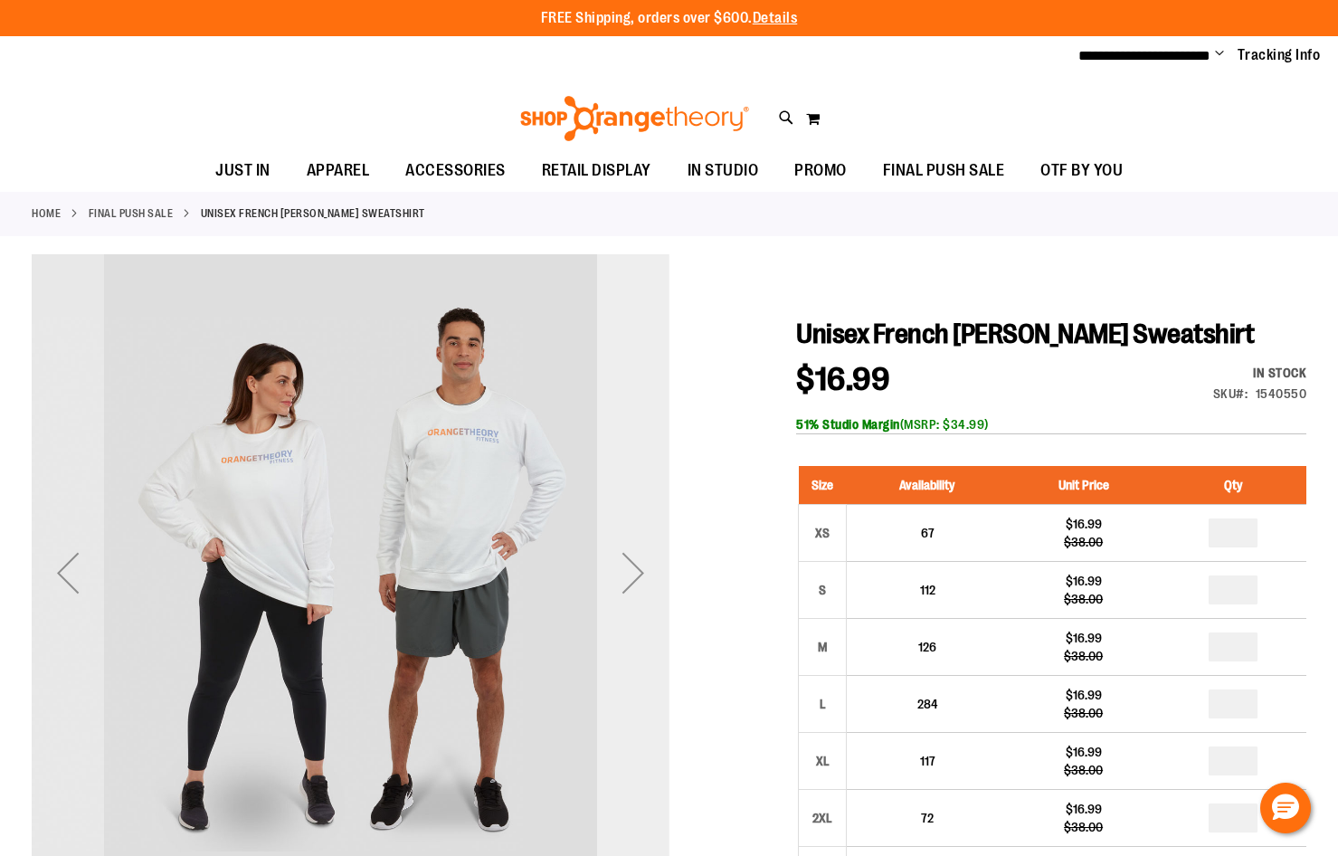
type input "**********"
click at [622, 557] on div "Next" at bounding box center [633, 573] width 72 height 72
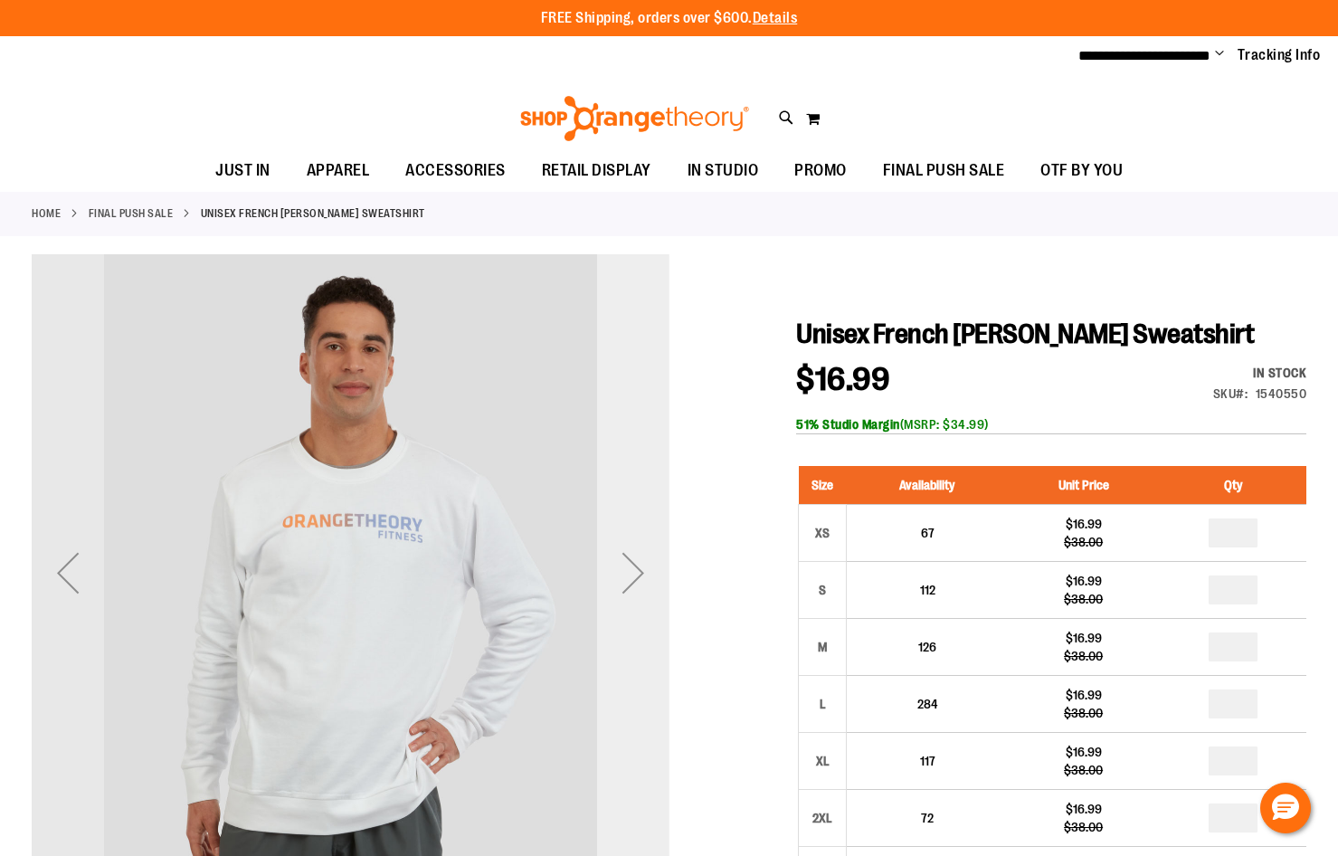
click at [625, 561] on div "Next" at bounding box center [633, 573] width 72 height 72
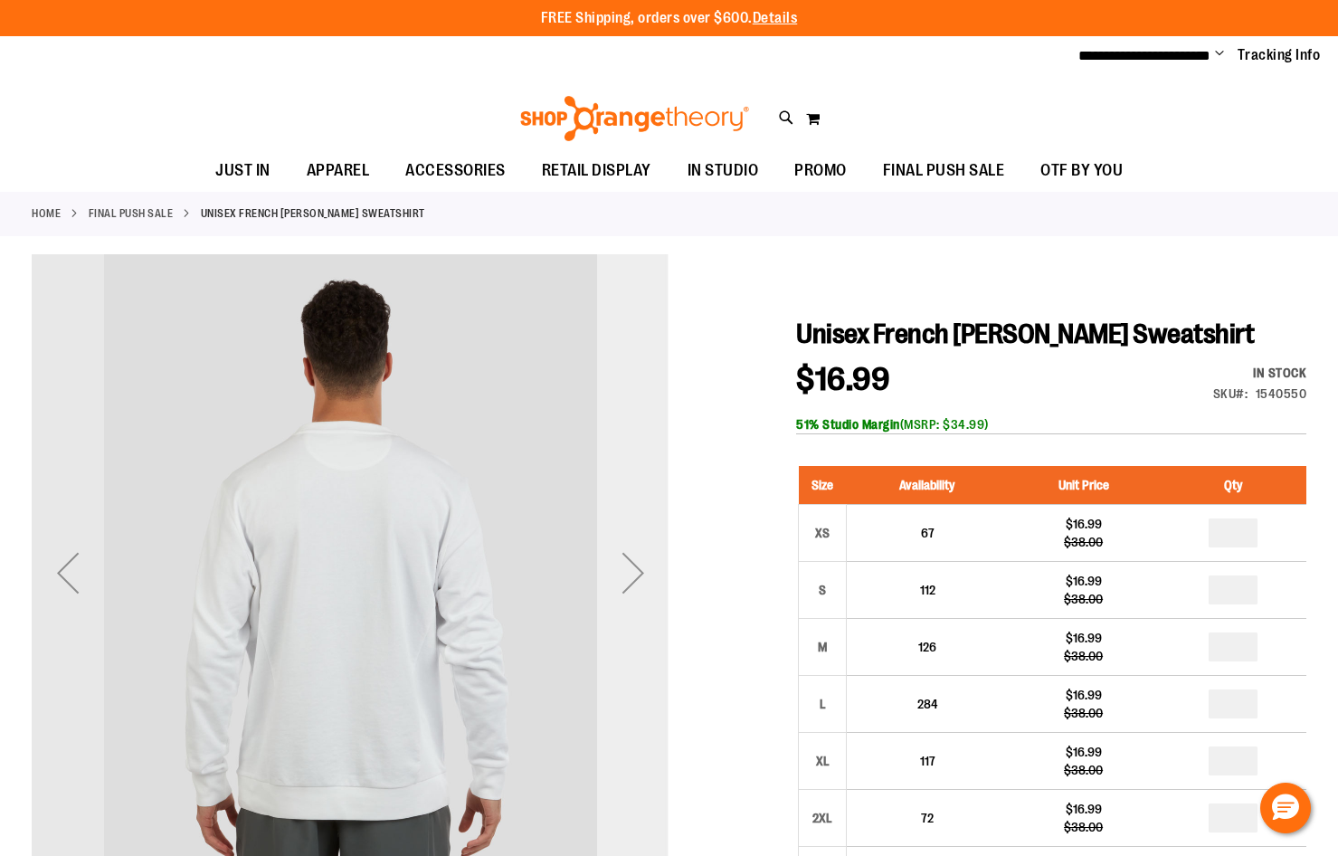
click at [625, 561] on div "Next" at bounding box center [633, 573] width 72 height 72
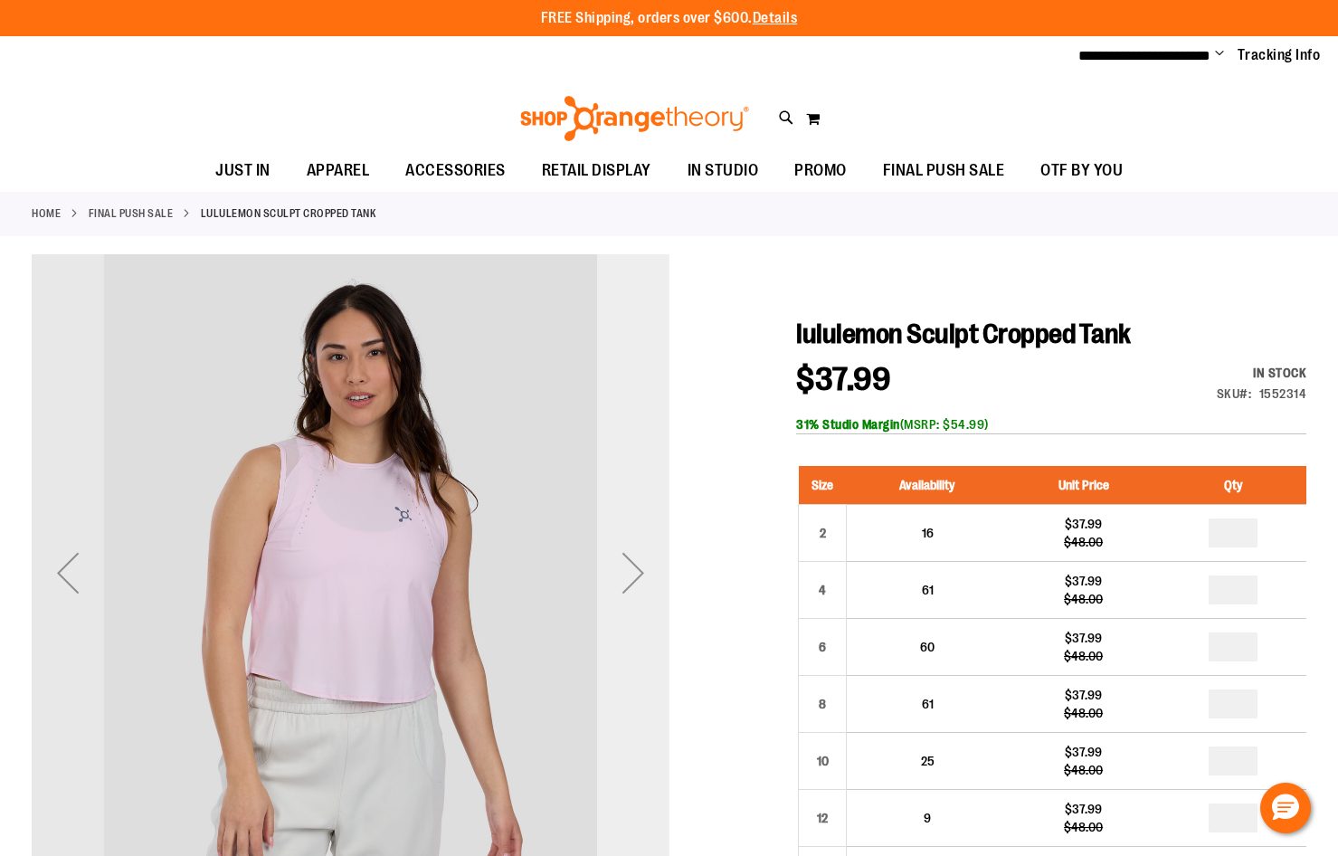
type input "**********"
click at [631, 578] on div "Next" at bounding box center [633, 573] width 72 height 72
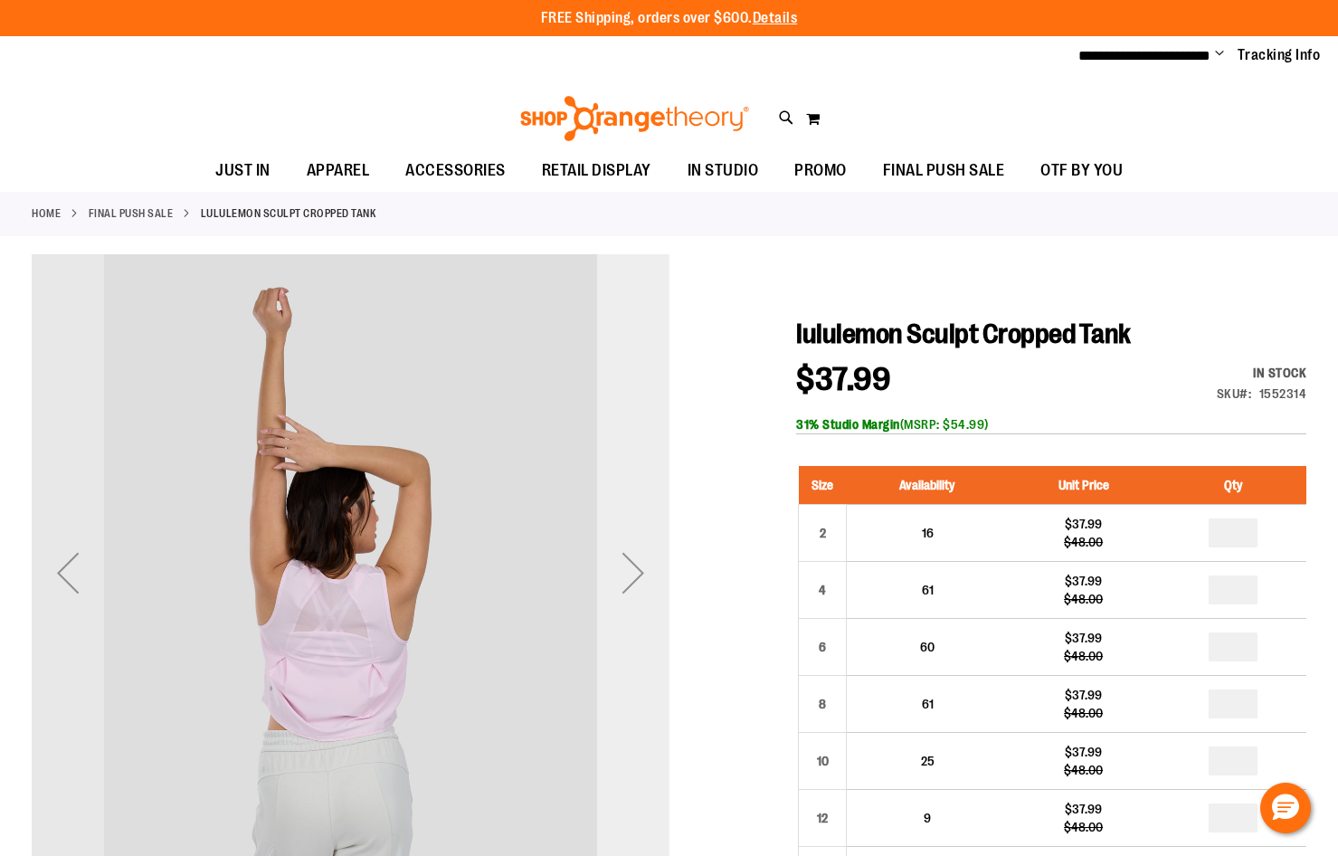
click at [631, 578] on div "Next" at bounding box center [633, 573] width 72 height 72
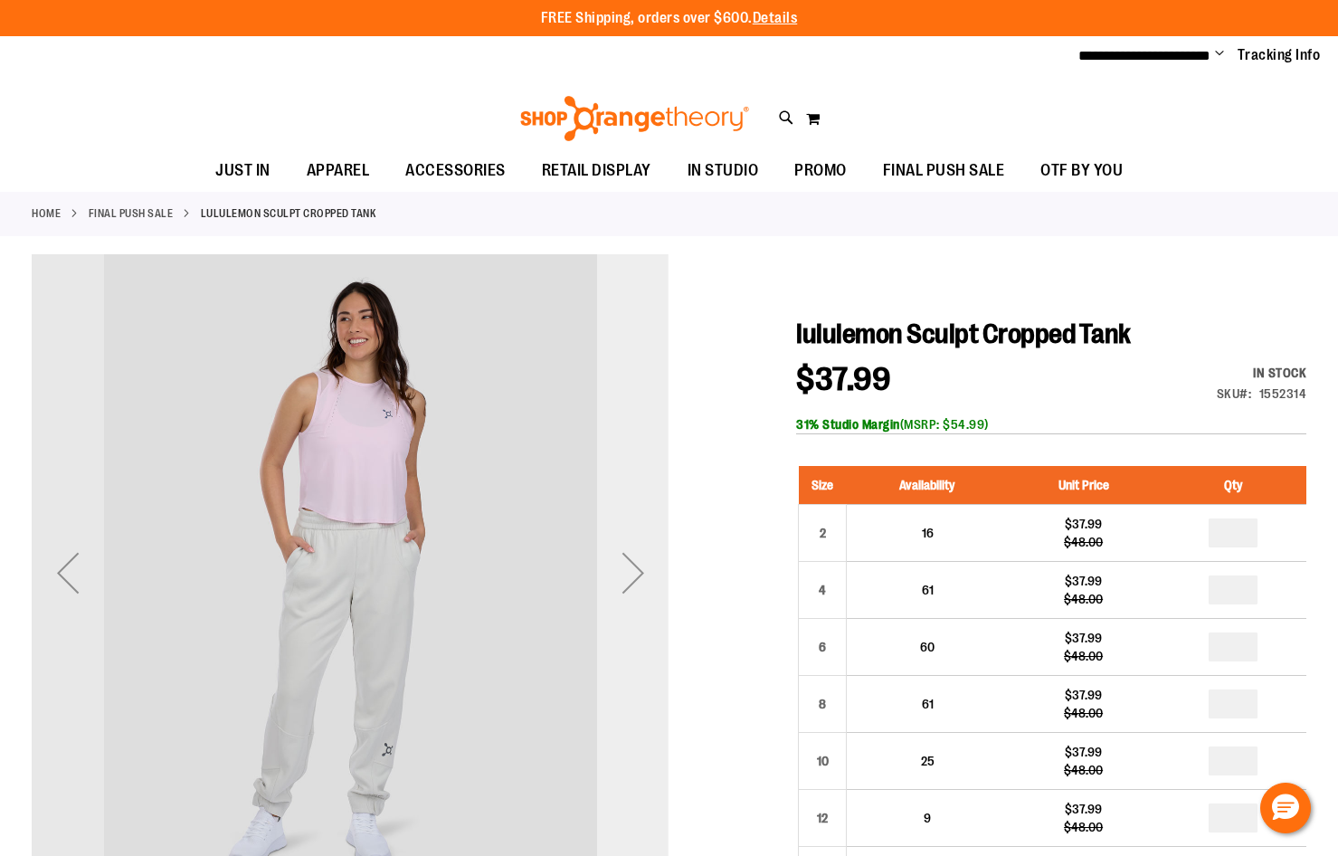
click at [631, 578] on div "Next" at bounding box center [633, 573] width 72 height 72
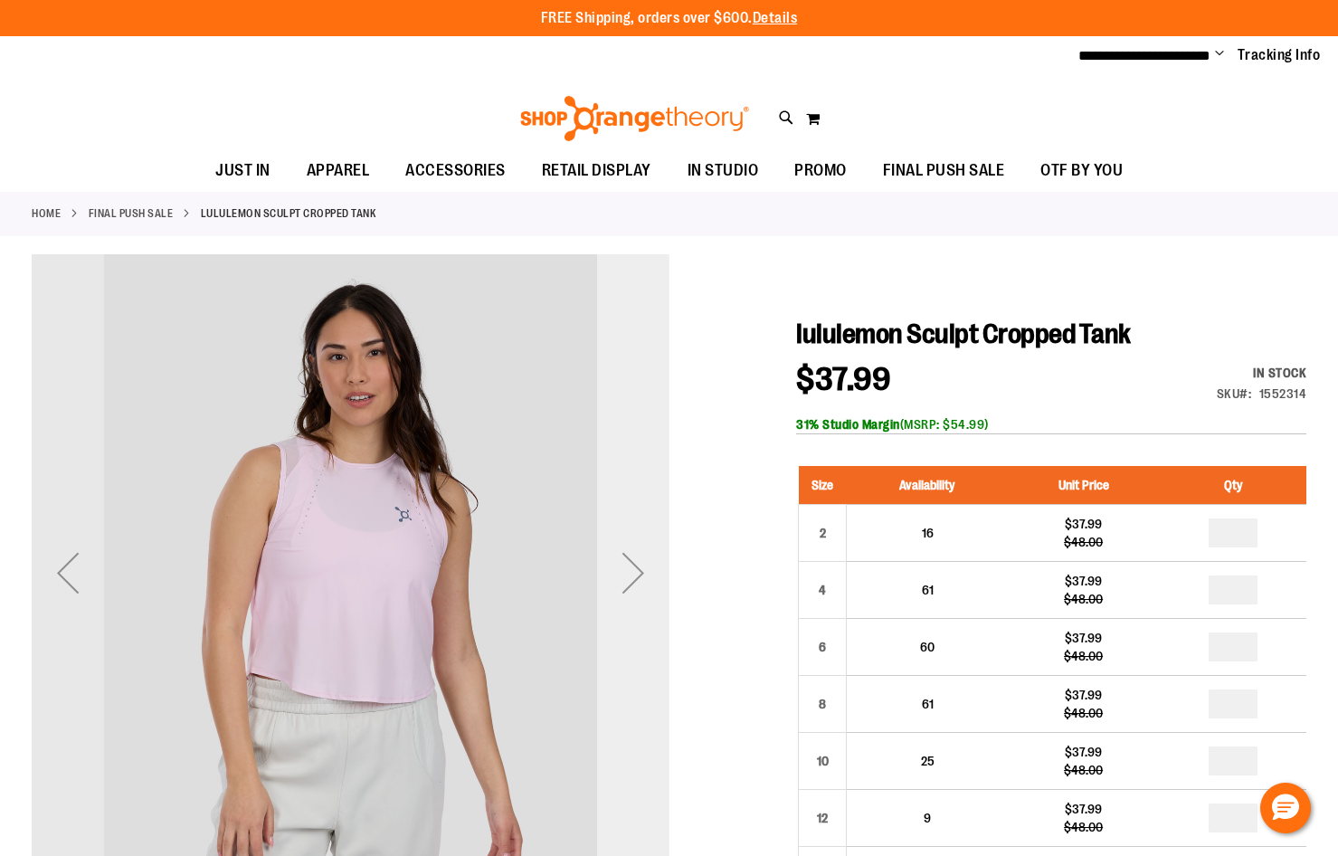
click at [631, 578] on div "Next" at bounding box center [633, 573] width 72 height 72
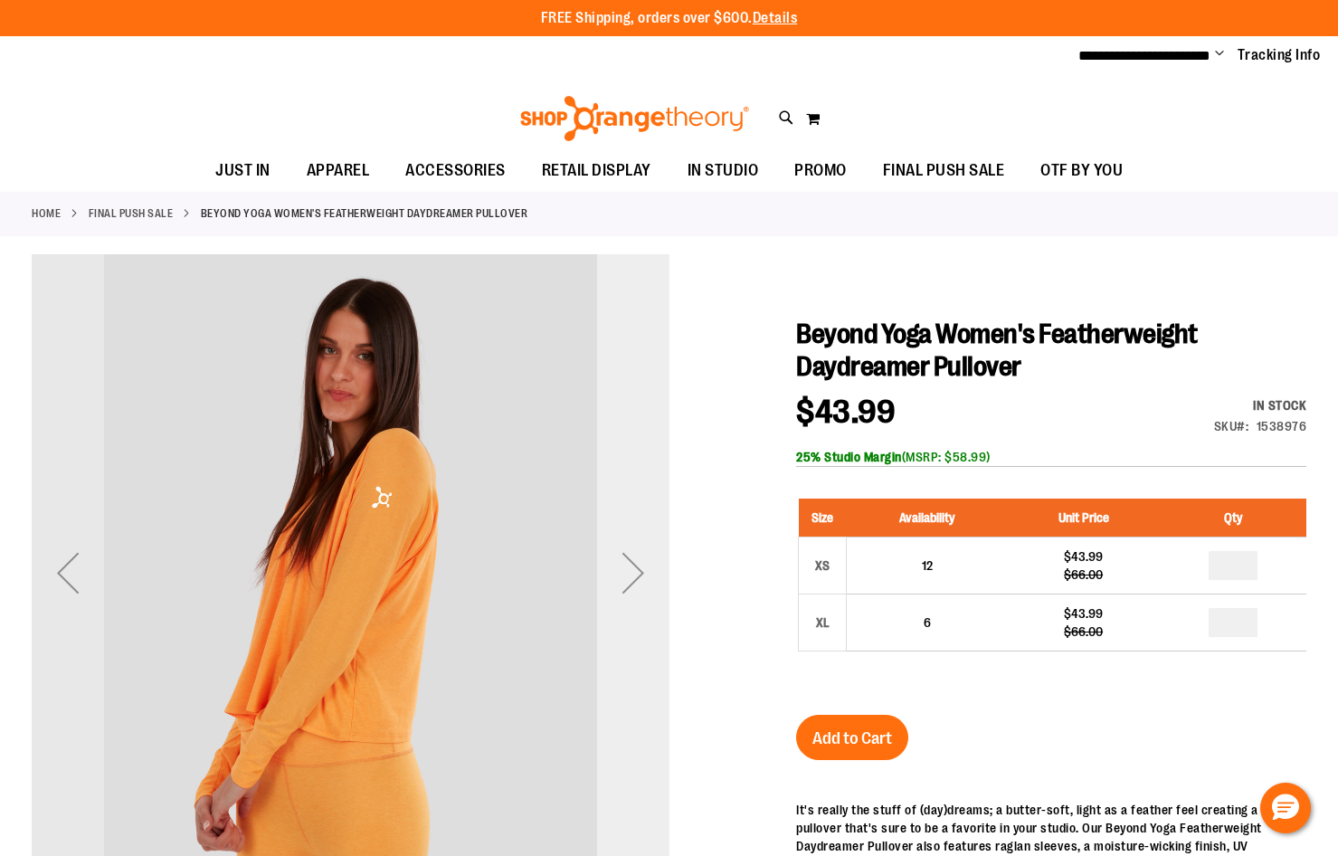
type input "**********"
click at [637, 570] on div "Next" at bounding box center [633, 573] width 72 height 72
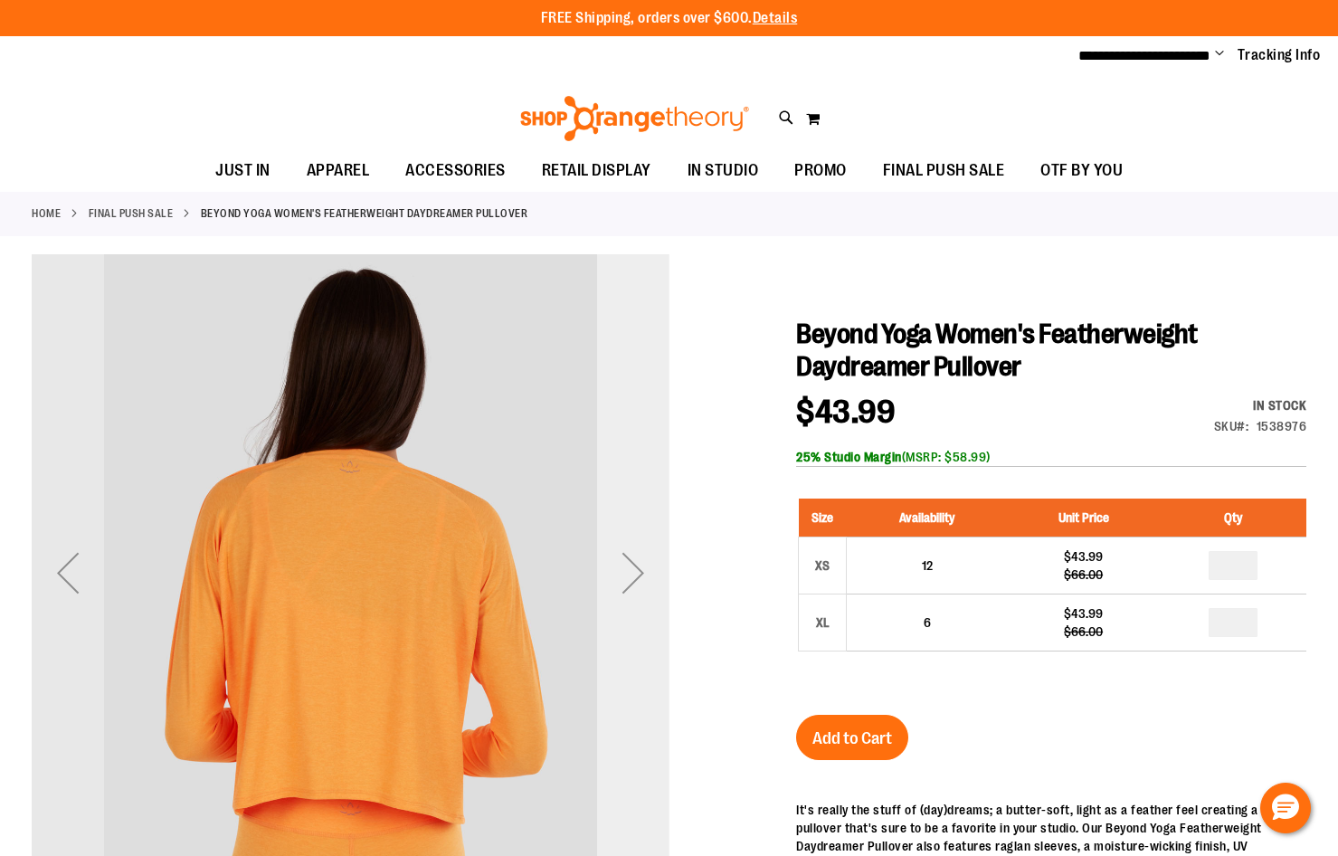
click at [637, 570] on div "Next" at bounding box center [633, 573] width 72 height 72
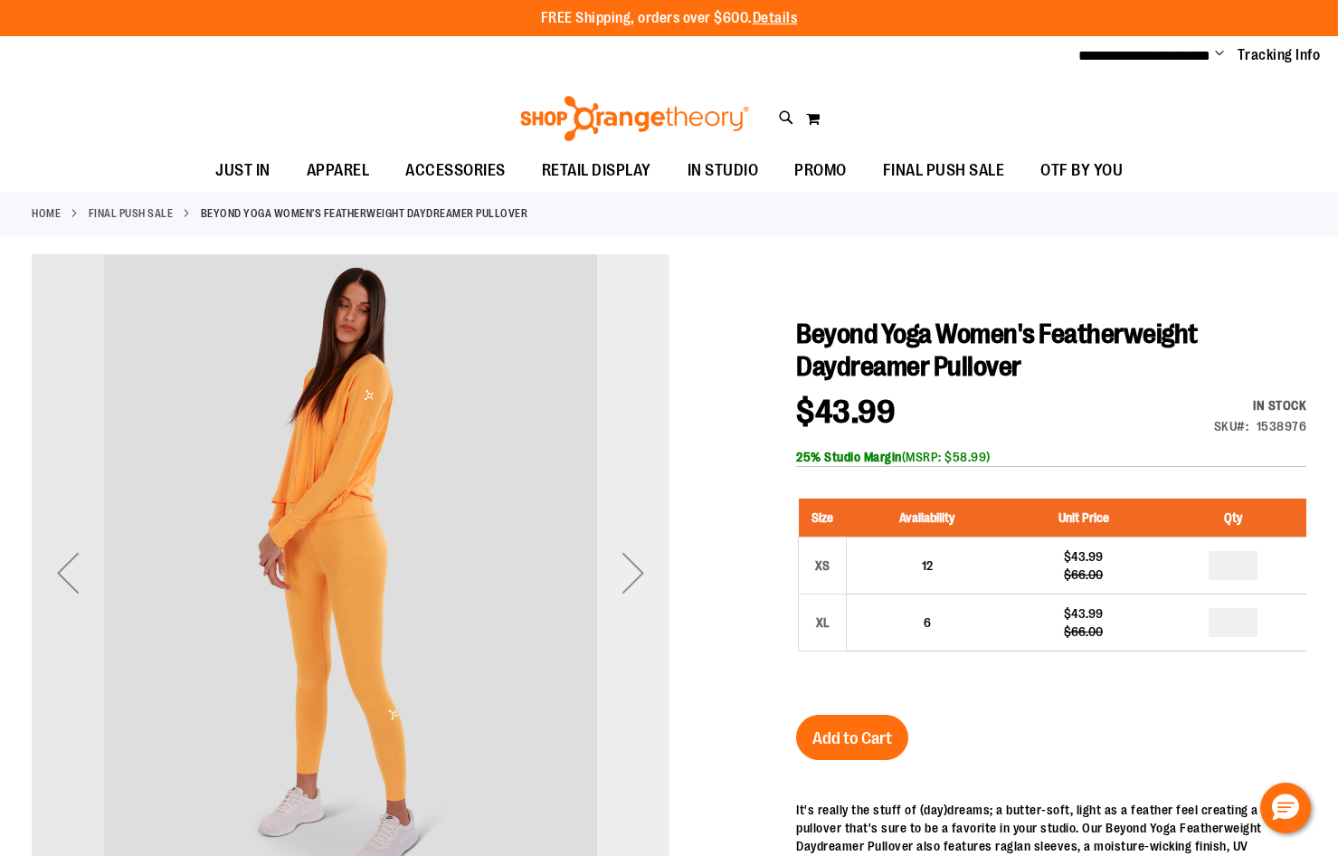
click at [637, 570] on div "Next" at bounding box center [633, 573] width 72 height 72
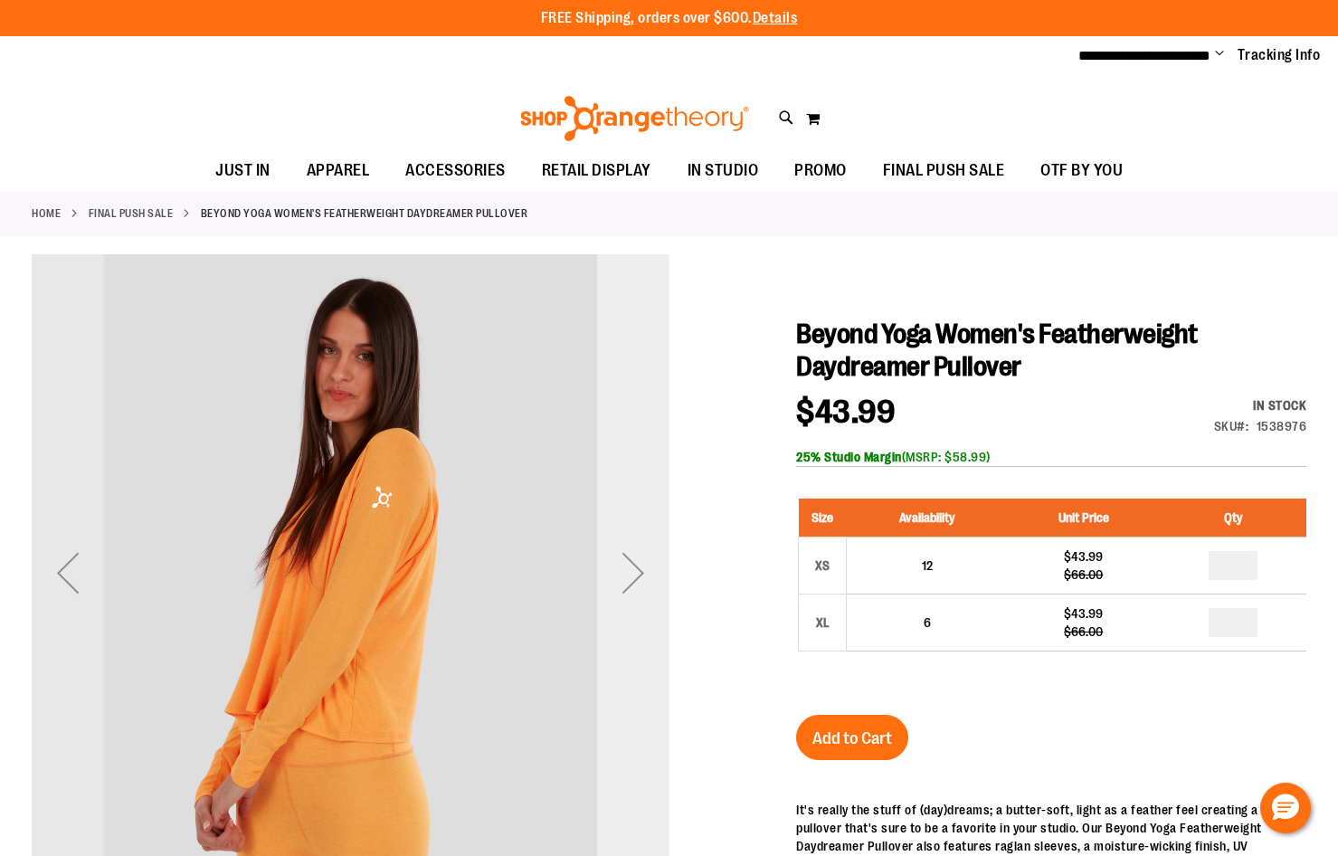
click at [637, 570] on div "Next" at bounding box center [633, 573] width 72 height 72
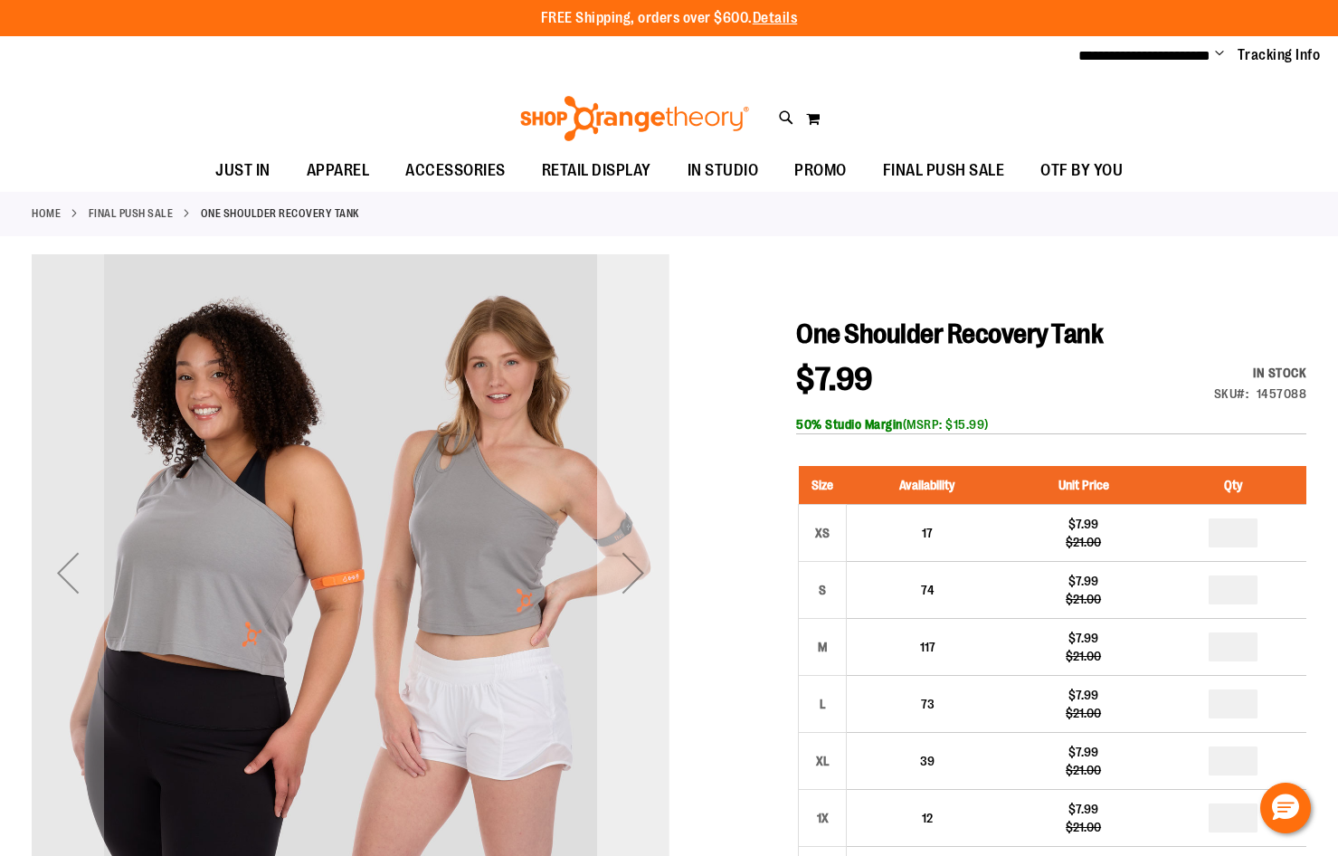
type input "**********"
click at [636, 567] on div "Next" at bounding box center [633, 573] width 72 height 72
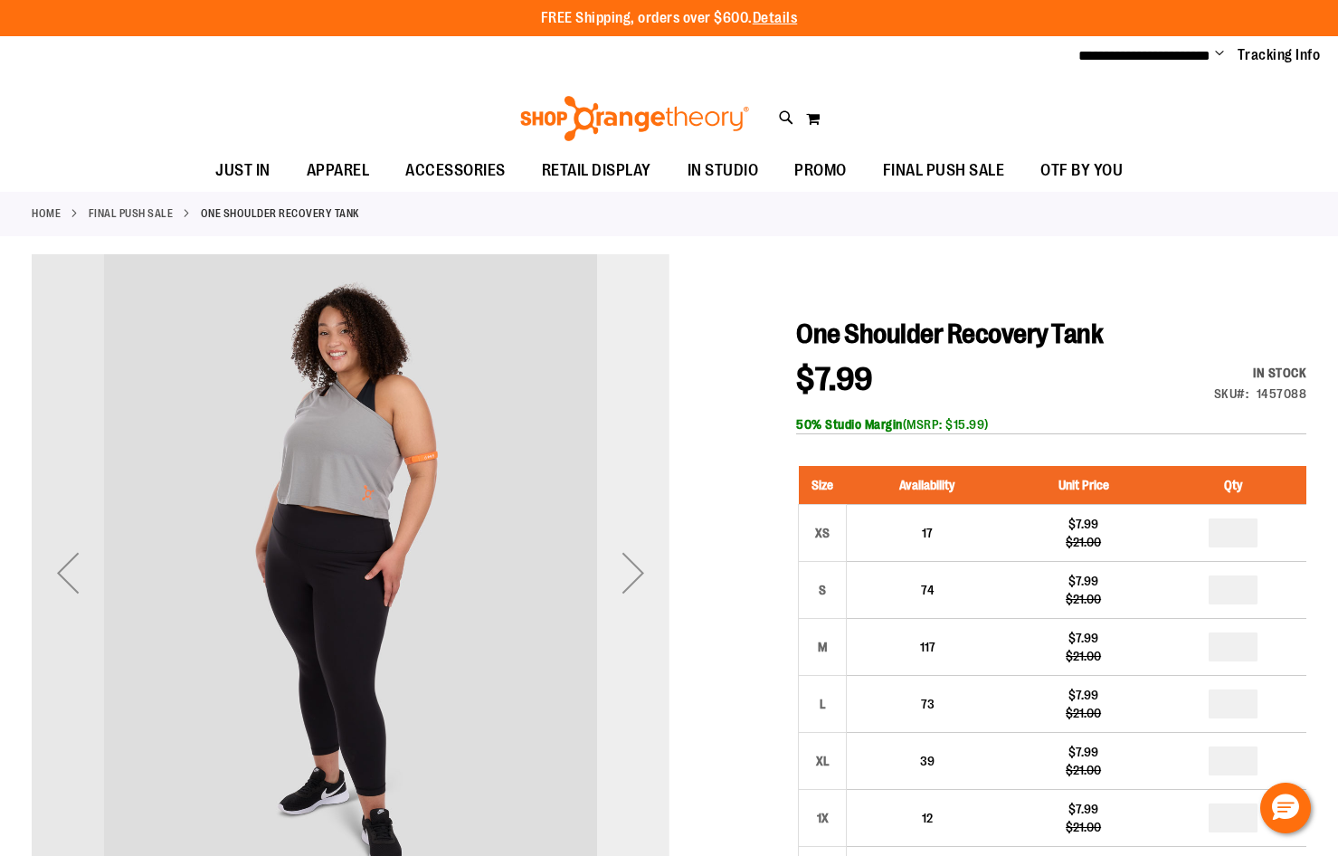
click at [636, 567] on div "Next" at bounding box center [633, 573] width 72 height 72
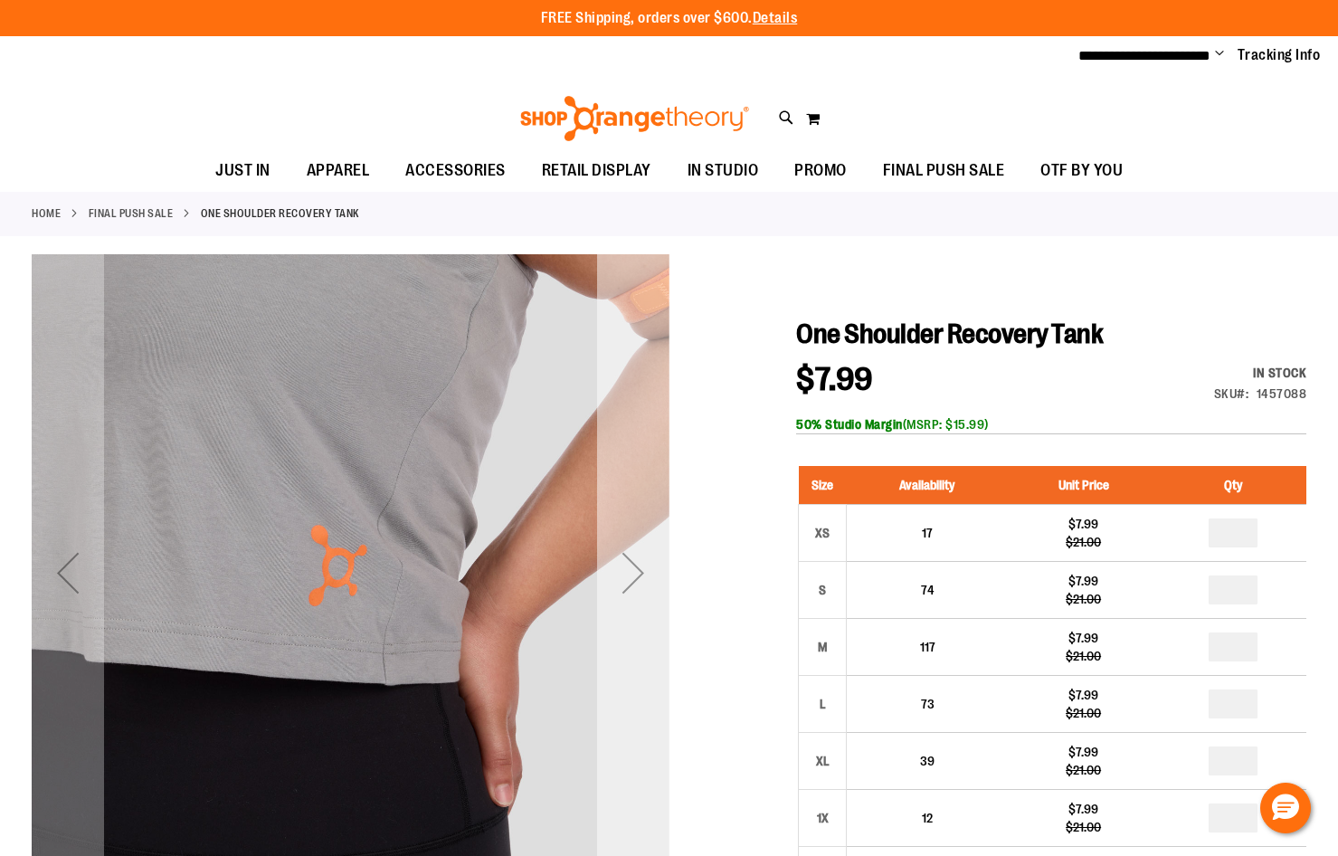
click at [636, 567] on div "Next" at bounding box center [633, 573] width 72 height 72
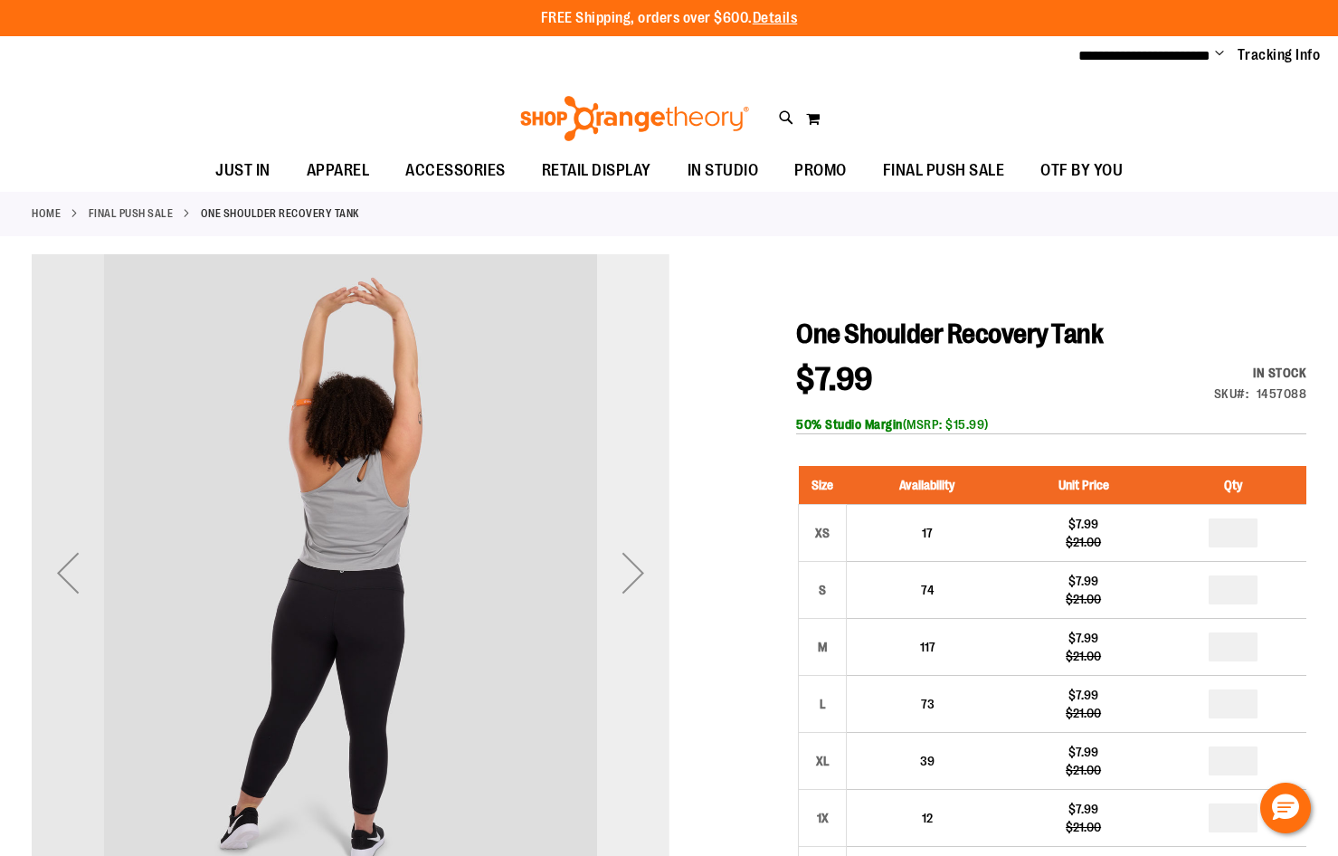
click at [636, 567] on div "Next" at bounding box center [633, 573] width 72 height 72
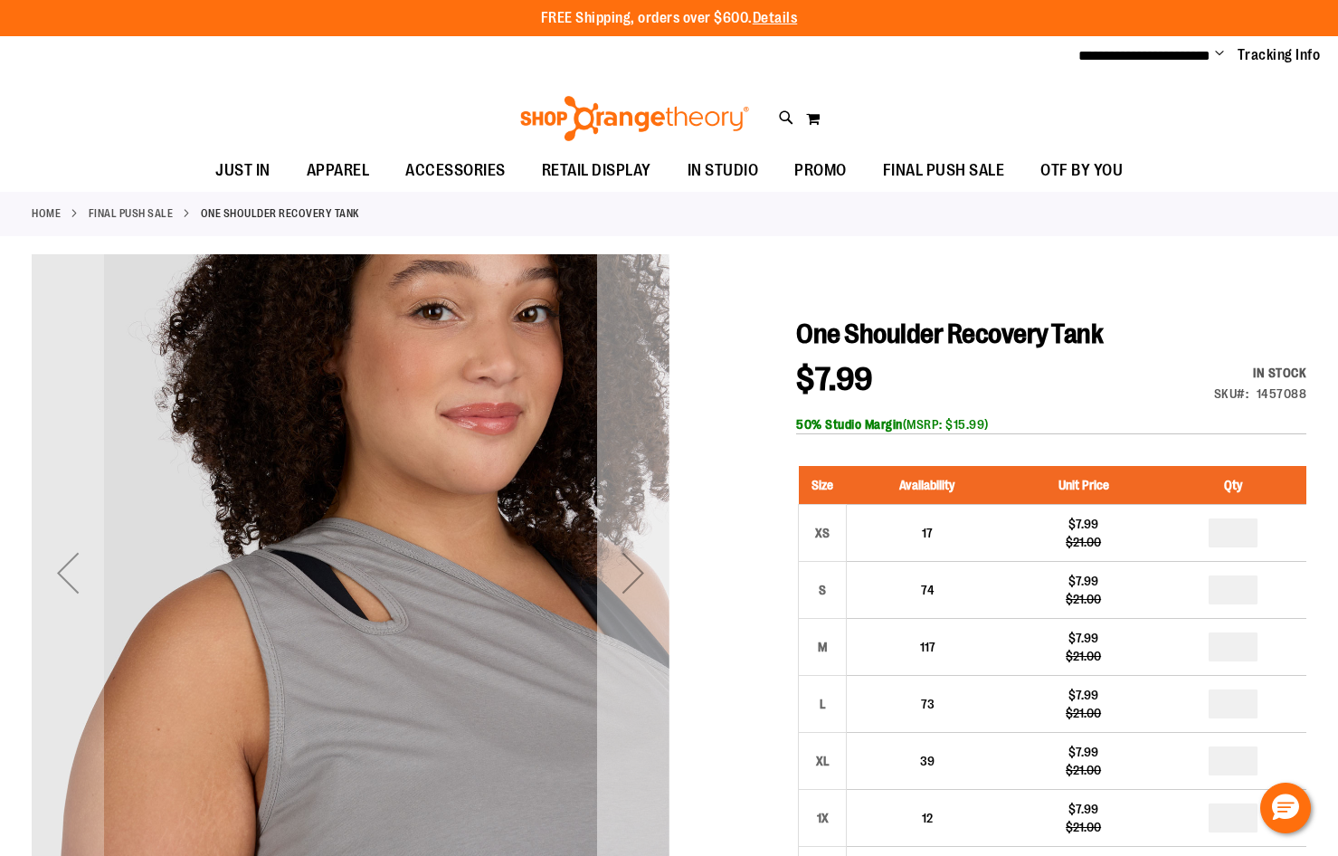
click at [636, 567] on div "Next" at bounding box center [633, 573] width 72 height 72
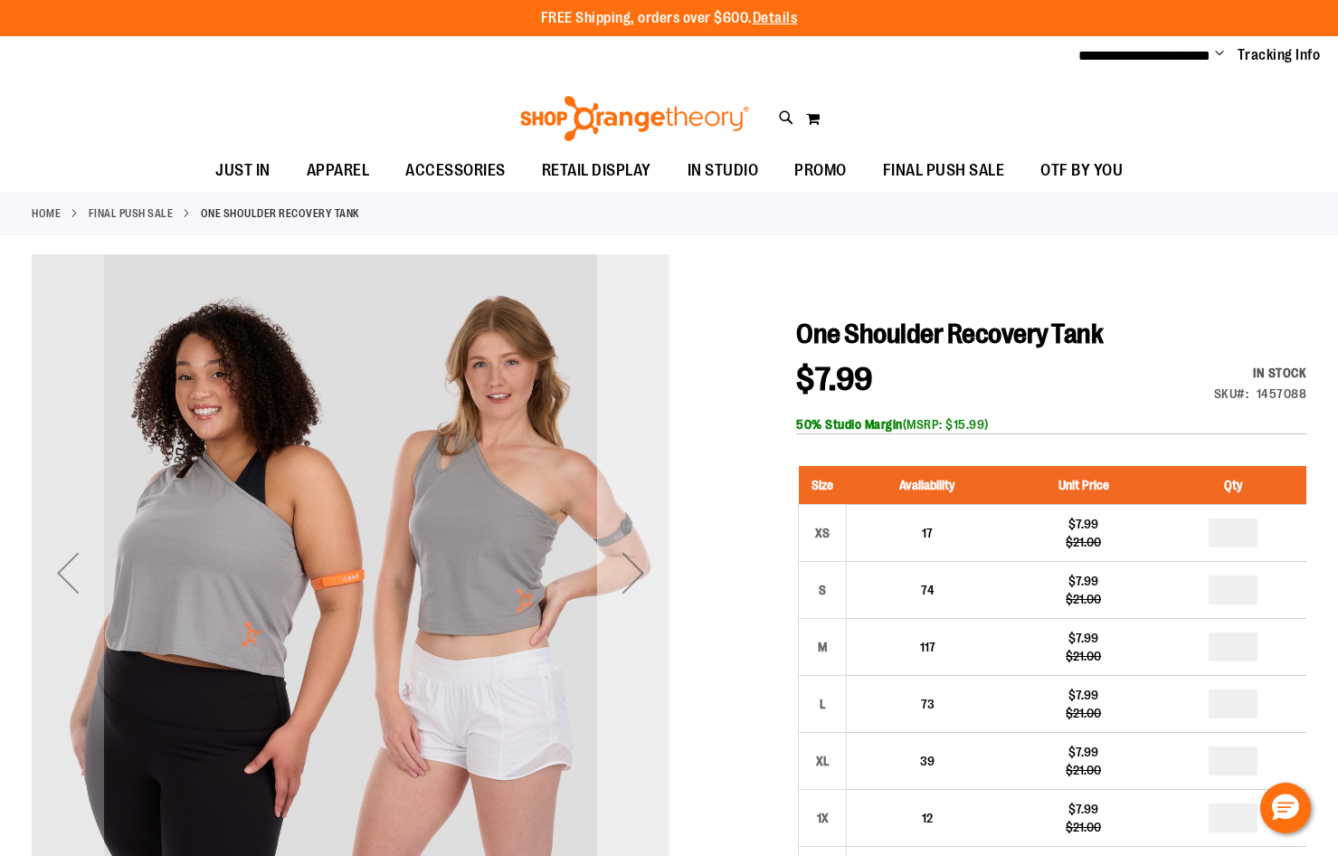
click at [636, 567] on div "Next" at bounding box center [633, 573] width 72 height 72
